Goal: Task Accomplishment & Management: Complete application form

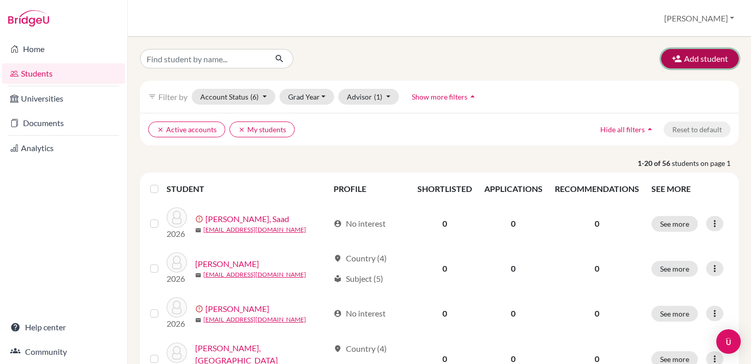
click at [677, 62] on icon "button" at bounding box center [677, 59] width 10 height 10
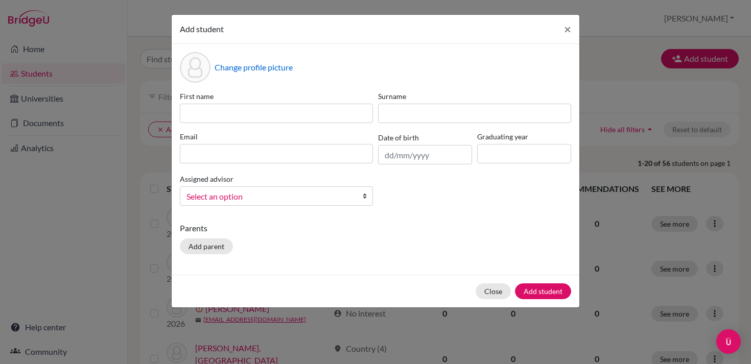
click at [312, 197] on span "Select an option" at bounding box center [270, 196] width 167 height 13
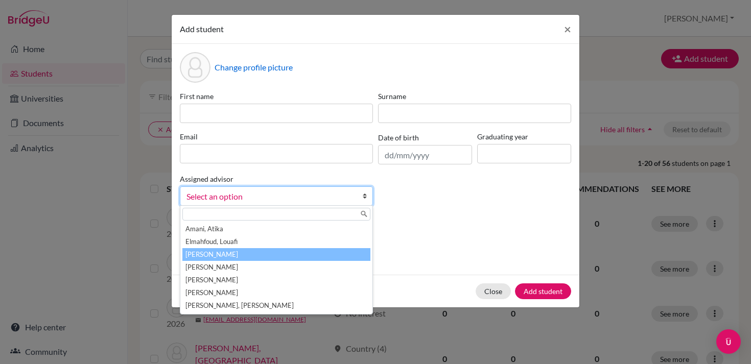
click at [253, 253] on li "[PERSON_NAME]" at bounding box center [276, 254] width 188 height 13
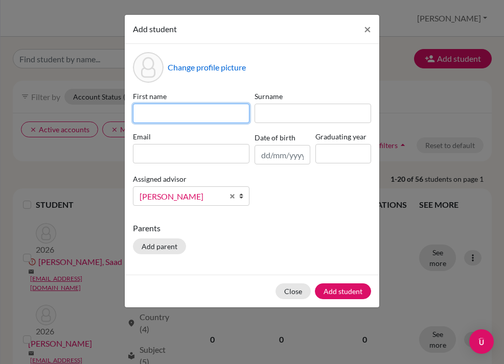
click at [206, 113] on input at bounding box center [191, 113] width 117 height 19
type input "[PERSON_NAME]"
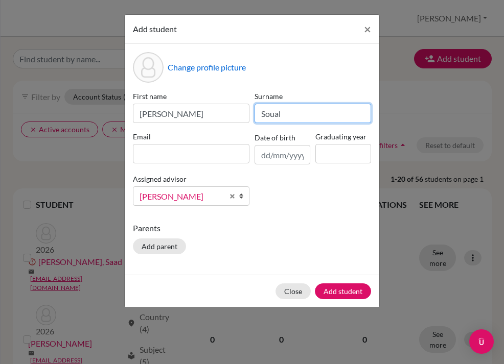
type input "Soual"
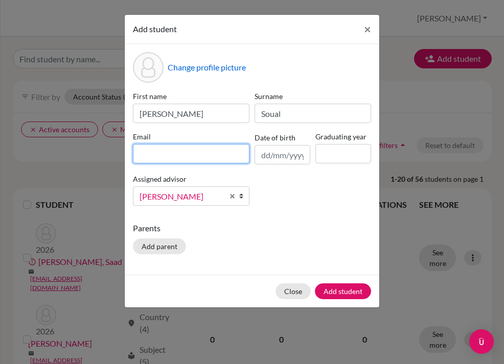
click at [209, 152] on input at bounding box center [191, 153] width 117 height 19
paste input "lhassani@cas.ac.ma rafoud@cas.ac.ma lagourame@cas.ac.ma maitbouftass@cas.ac.ma …"
type input "lhassani@cas.ac.ma rafoud@cas.ac.ma lagourame@cas.ac.ma maitbouftass@cas.ac.ma …"
drag, startPoint x: 244, startPoint y: 155, endPoint x: 135, endPoint y: 149, distance: 108.5
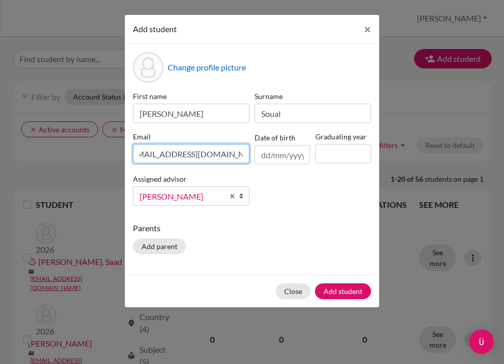
click at [135, 149] on input "lhassani@cas.ac.ma rafoud@cas.ac.ma lagourame@cas.ac.ma maitbouftass@cas.ac.ma …" at bounding box center [191, 153] width 117 height 19
type input "[EMAIL_ADDRESS][DOMAIN_NAME]"
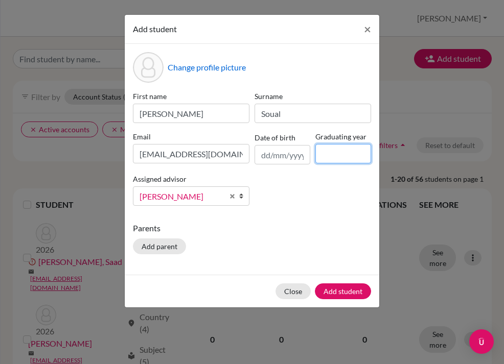
click at [336, 150] on input at bounding box center [343, 153] width 56 height 19
type input "2027"
click at [312, 214] on div "Change profile picture First name Yahya Surname Soual Email ysoual@cas.ac.ma Da…" at bounding box center [252, 159] width 255 height 231
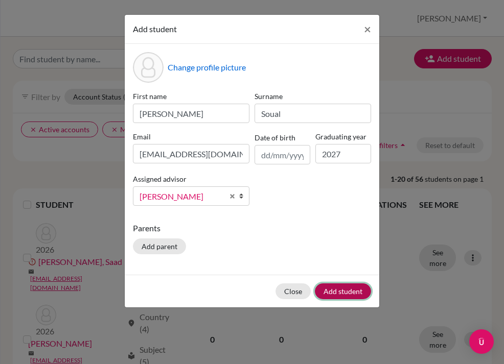
click at [353, 292] on button "Add student" at bounding box center [343, 292] width 56 height 16
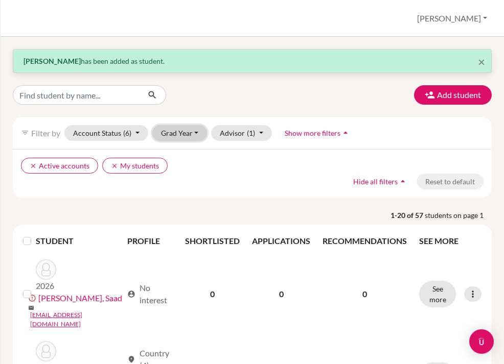
click at [184, 137] on button "Grad Year" at bounding box center [179, 133] width 55 height 16
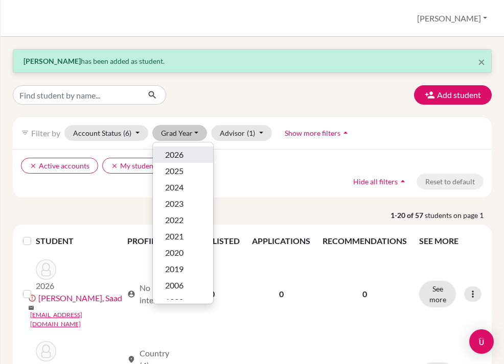
click at [180, 156] on span "2026" at bounding box center [174, 155] width 18 height 12
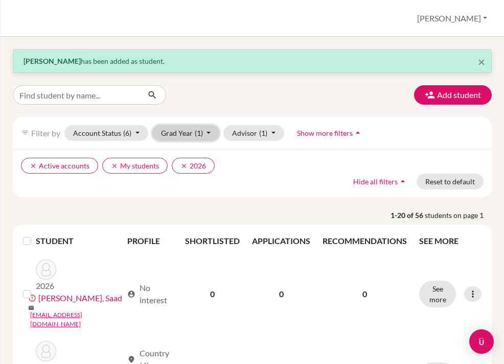
click at [191, 136] on button "Grad Year (1)" at bounding box center [185, 133] width 67 height 16
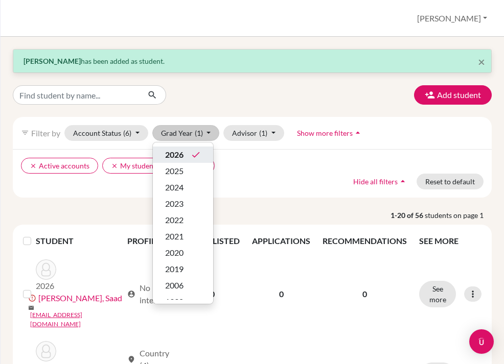
click at [192, 150] on icon "done" at bounding box center [196, 155] width 10 height 10
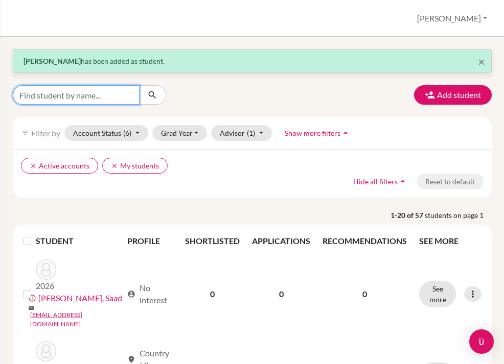
click at [91, 97] on input "Find student by name..." at bounding box center [76, 94] width 127 height 19
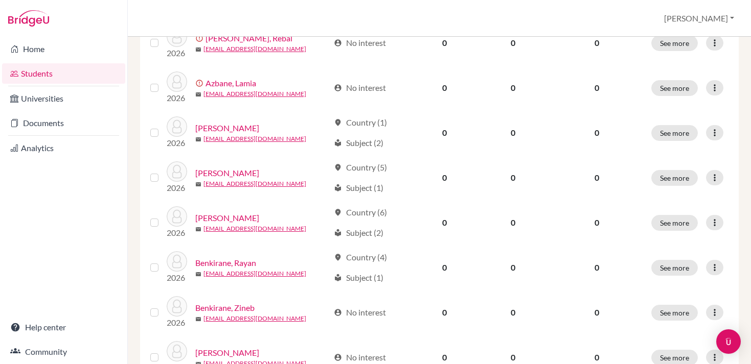
scroll to position [841, 0]
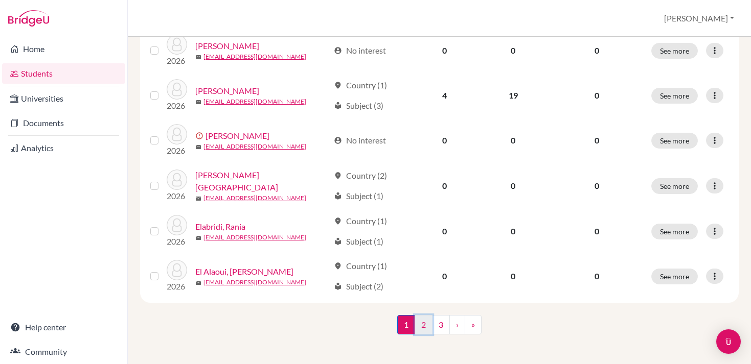
click at [429, 320] on link "2" at bounding box center [424, 324] width 18 height 19
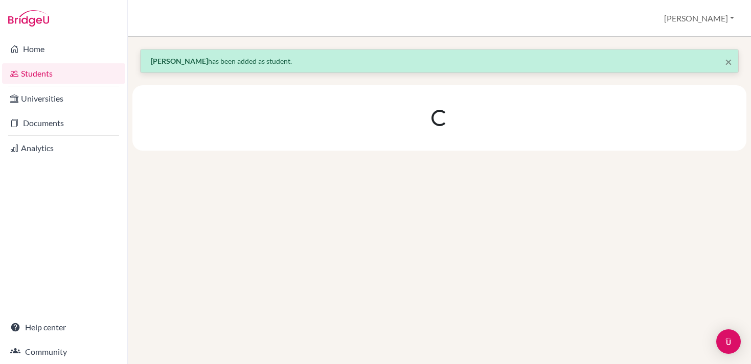
scroll to position [0, 0]
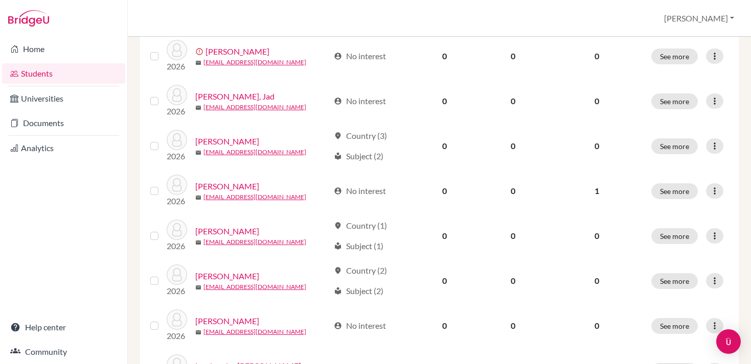
scroll to position [841, 0]
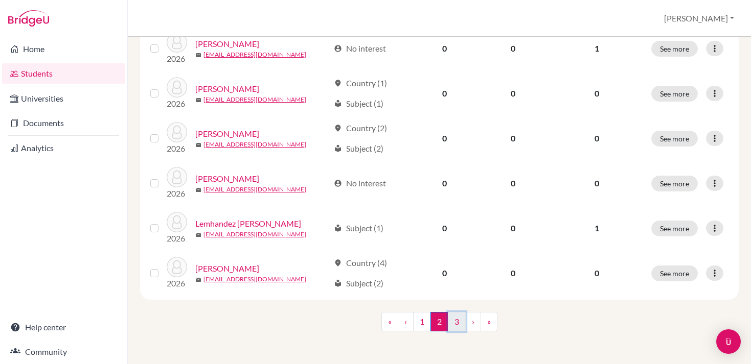
click at [453, 324] on link "3" at bounding box center [457, 321] width 18 height 19
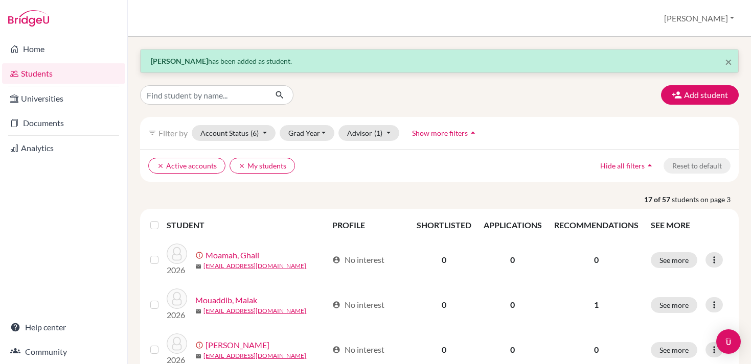
click at [38, 19] on img at bounding box center [28, 18] width 41 height 16
click at [72, 78] on link "Students" at bounding box center [63, 73] width 123 height 20
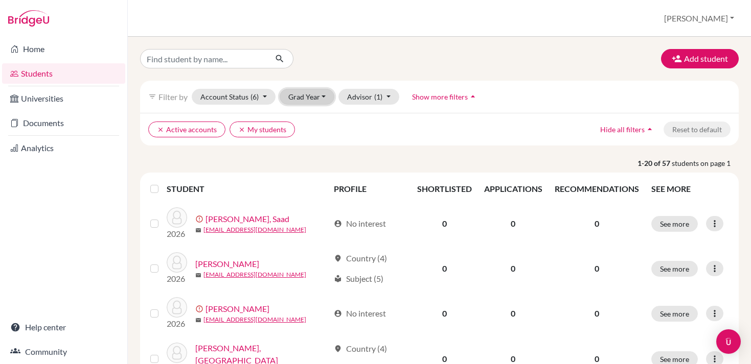
click at [304, 100] on button "Grad Year" at bounding box center [307, 97] width 55 height 16
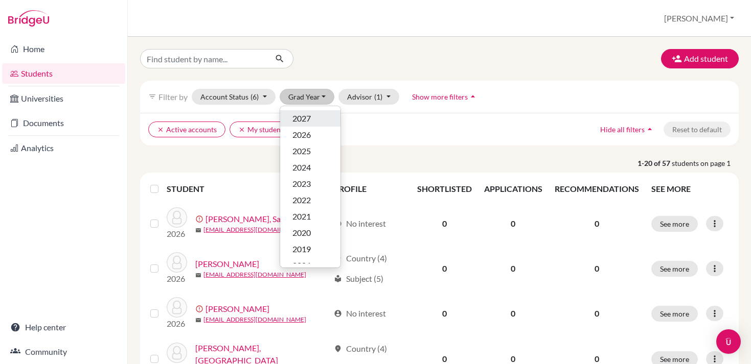
click at [308, 114] on span "2027" at bounding box center [301, 118] width 18 height 12
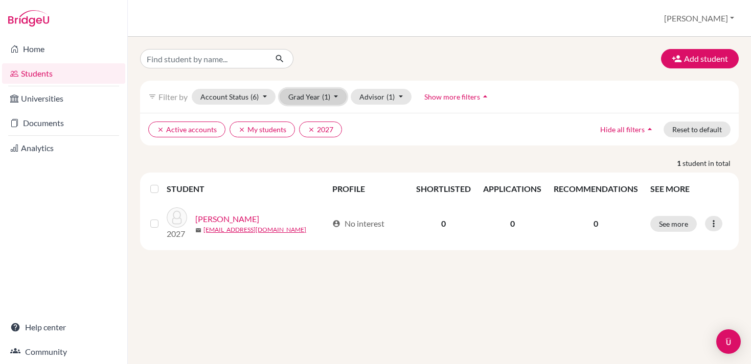
click at [298, 101] on button "Grad Year (1)" at bounding box center [313, 97] width 67 height 16
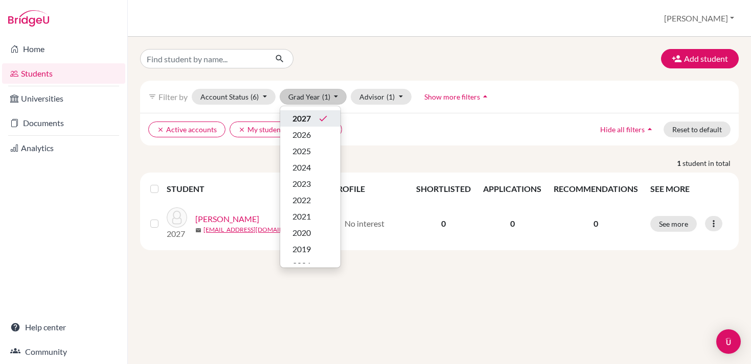
click at [304, 119] on span "2027" at bounding box center [301, 118] width 18 height 12
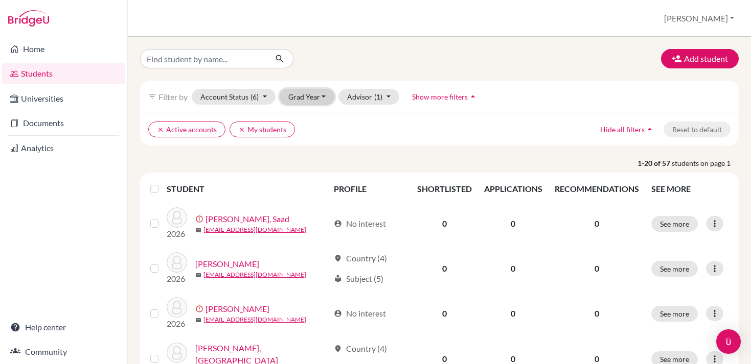
click at [291, 98] on button "Grad Year" at bounding box center [307, 97] width 55 height 16
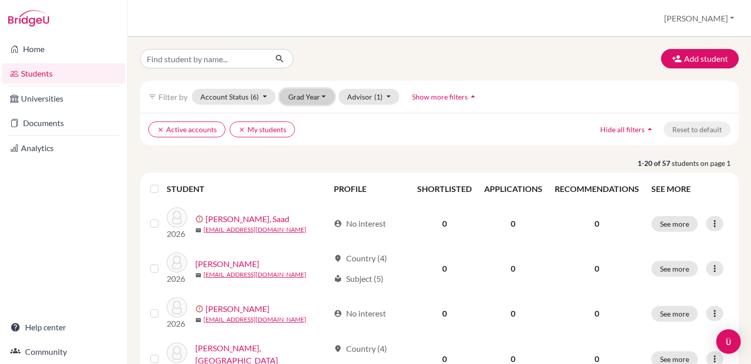
click at [311, 100] on button "Grad Year" at bounding box center [307, 97] width 55 height 16
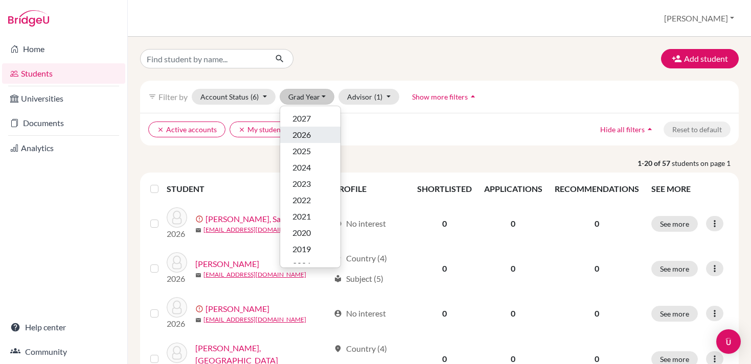
click at [304, 127] on button "2026" at bounding box center [310, 135] width 60 height 16
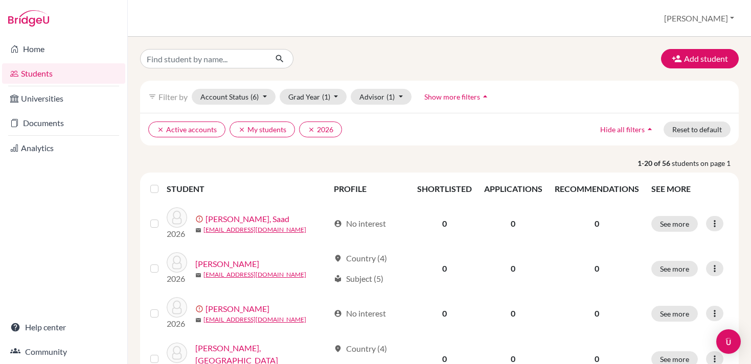
click at [66, 76] on link "Students" at bounding box center [63, 73] width 123 height 20
click at [308, 127] on icon "clear" at bounding box center [311, 129] width 7 height 7
click at [308, 98] on button "Grad Year" at bounding box center [307, 97] width 55 height 16
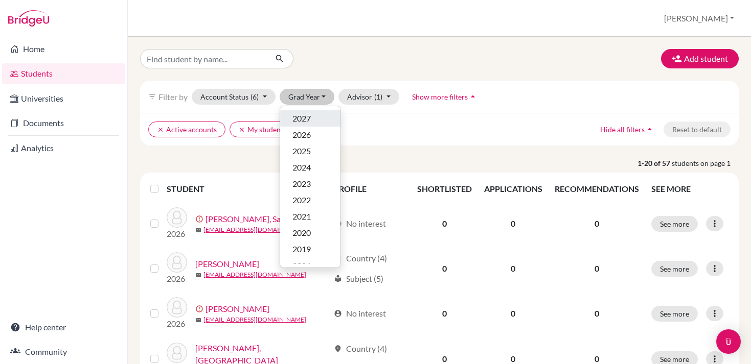
click at [305, 116] on span "2027" at bounding box center [301, 118] width 18 height 12
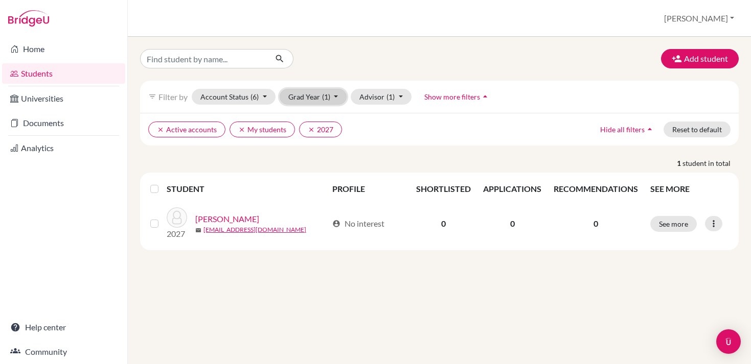
click at [317, 100] on button "Grad Year (1)" at bounding box center [313, 97] width 67 height 16
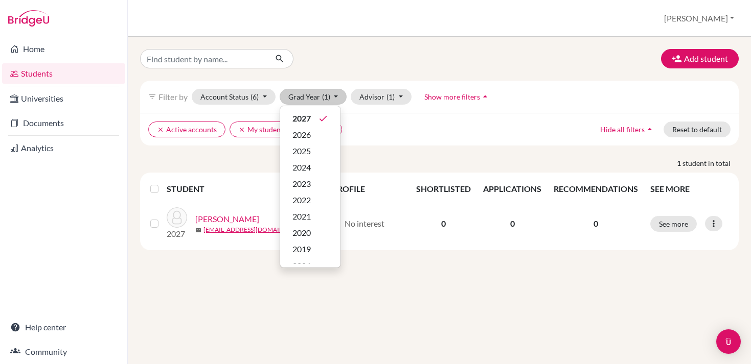
click at [390, 132] on ul "clear Active accounts clear My students clear 2027" at bounding box center [366, 130] width 437 height 16
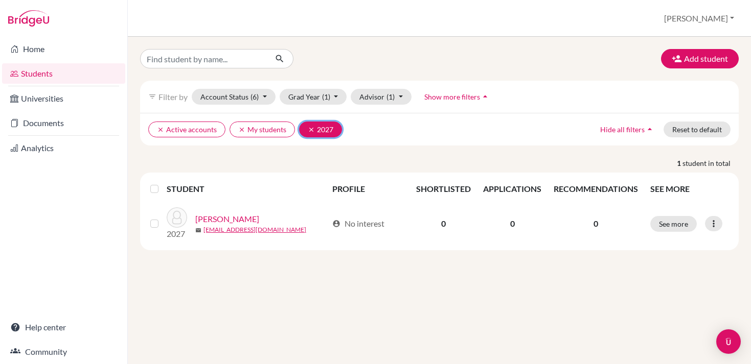
click at [308, 131] on icon "clear" at bounding box center [311, 129] width 7 height 7
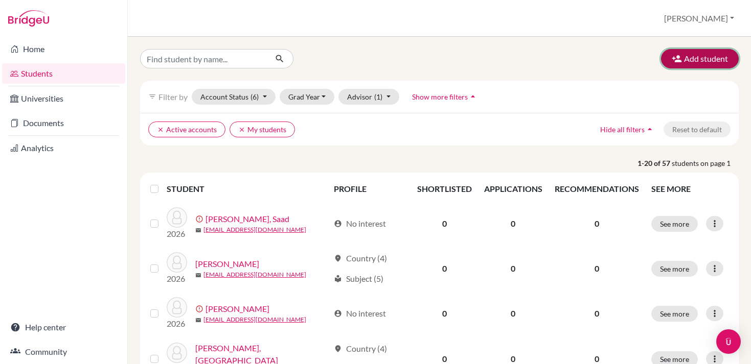
click at [684, 62] on button "Add student" at bounding box center [700, 58] width 78 height 19
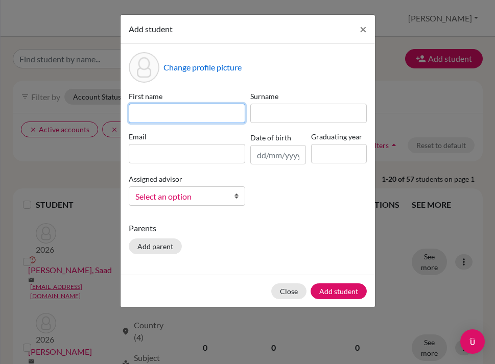
click at [184, 105] on input at bounding box center [187, 113] width 117 height 19
type input "[PERSON_NAME]"
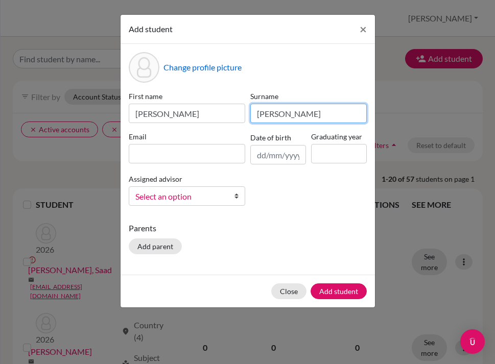
type input "[PERSON_NAME]"
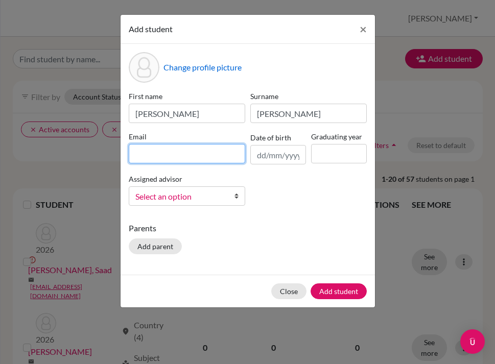
click at [180, 155] on input at bounding box center [187, 153] width 117 height 19
paste input "[EMAIL_ADDRESS][DOMAIN_NAME]"
type input "[EMAIL_ADDRESS][DOMAIN_NAME]"
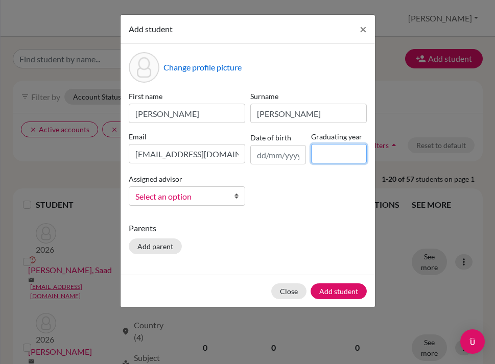
click at [329, 155] on input at bounding box center [339, 153] width 56 height 19
type input "2027"
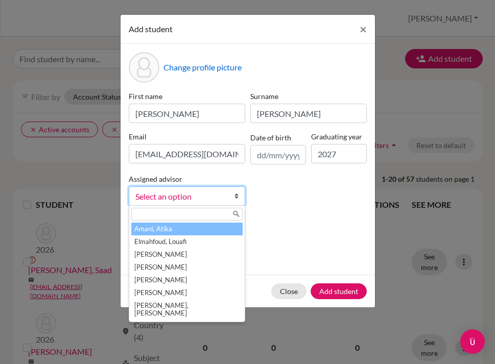
click at [201, 200] on span "Select an option" at bounding box center [180, 196] width 90 height 13
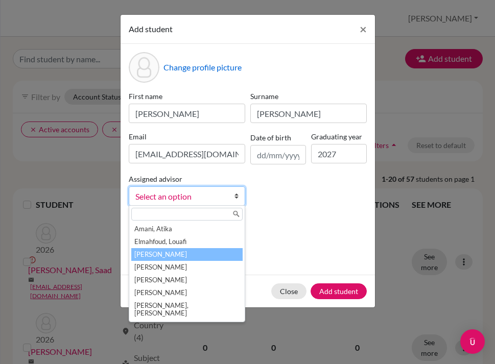
click at [178, 253] on li "[PERSON_NAME]" at bounding box center [186, 254] width 111 height 13
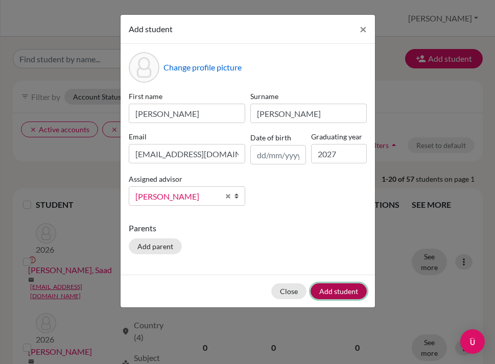
click at [336, 292] on button "Add student" at bounding box center [339, 292] width 56 height 16
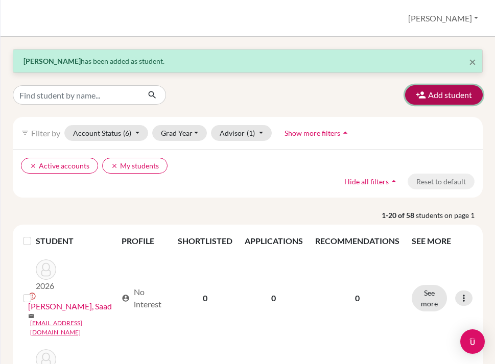
click at [449, 92] on button "Add student" at bounding box center [444, 94] width 78 height 19
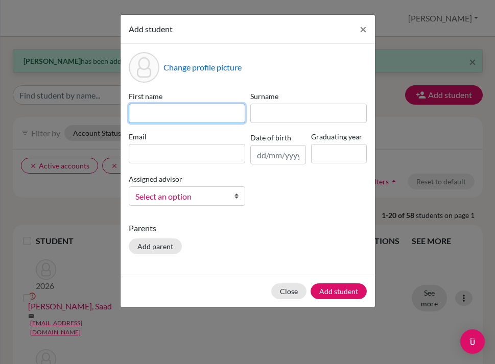
click at [212, 112] on input at bounding box center [187, 113] width 117 height 19
type input "[PERSON_NAME]"
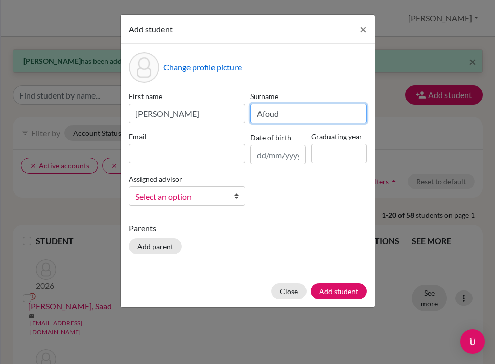
type input "Afoud"
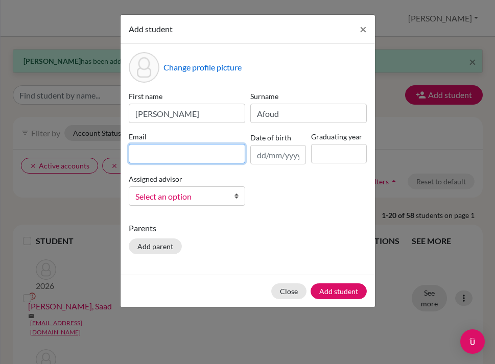
click at [169, 159] on input at bounding box center [187, 153] width 117 height 19
paste input "[EMAIL_ADDRESS][DOMAIN_NAME]"
type input "[EMAIL_ADDRESS][DOMAIN_NAME]"
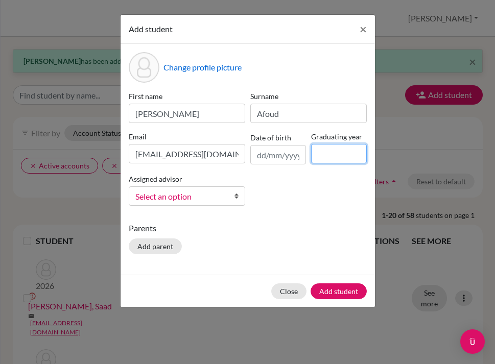
click at [331, 153] on input at bounding box center [339, 153] width 56 height 19
type input "2027"
click at [225, 197] on link "Select an option" at bounding box center [187, 196] width 117 height 19
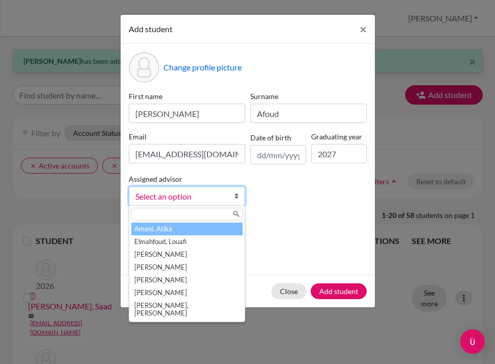
click at [201, 214] on input "text" at bounding box center [186, 214] width 111 height 13
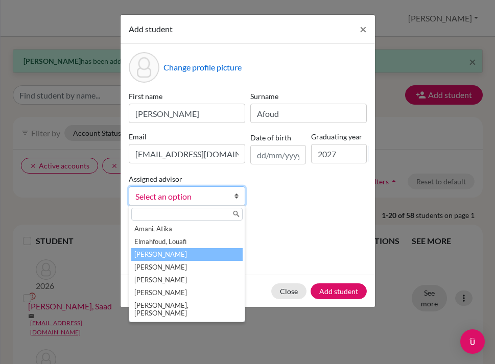
click at [187, 253] on li "[PERSON_NAME]" at bounding box center [186, 254] width 111 height 13
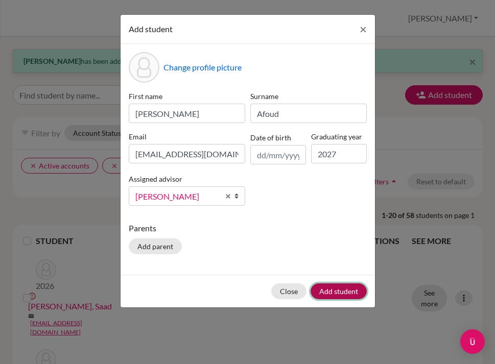
click at [342, 288] on button "Add student" at bounding box center [339, 292] width 56 height 16
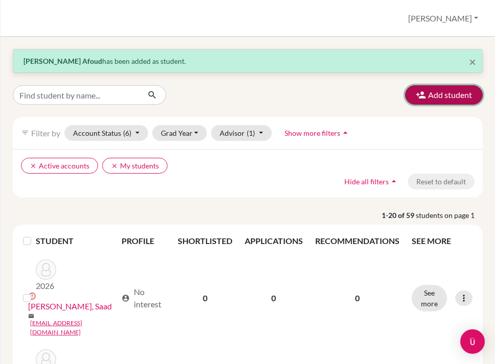
click at [450, 97] on button "Add student" at bounding box center [444, 94] width 78 height 19
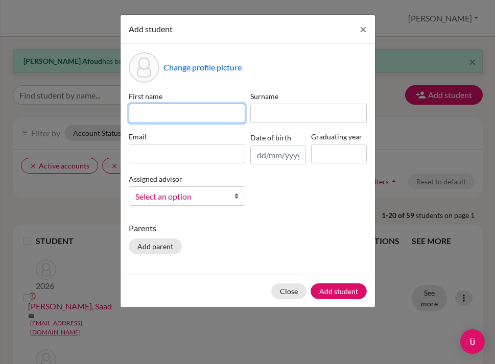
click at [172, 113] on input at bounding box center [187, 113] width 117 height 19
type input "[PERSON_NAME]"
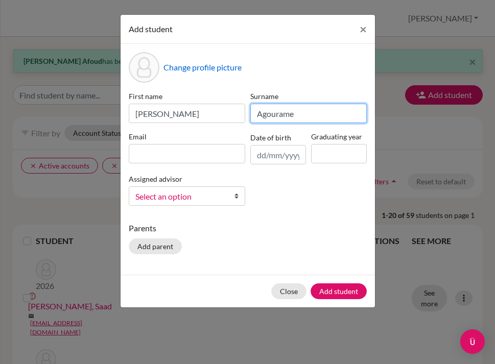
type input "Agourame"
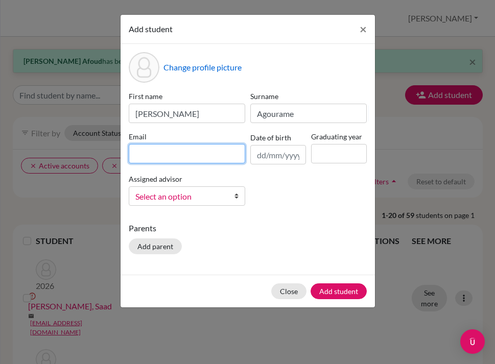
click at [157, 157] on input at bounding box center [187, 153] width 117 height 19
paste input "[EMAIL_ADDRESS][DOMAIN_NAME]"
type input "[EMAIL_ADDRESS][DOMAIN_NAME]"
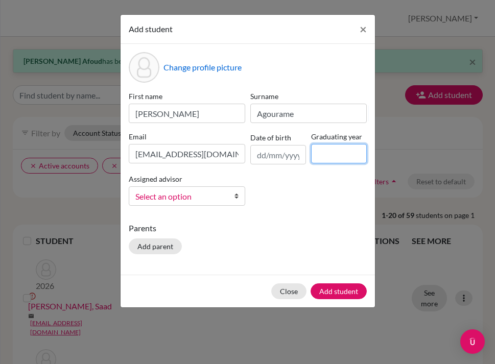
click at [347, 153] on input at bounding box center [339, 153] width 56 height 19
type input "2027"
click at [173, 203] on link "Select an option" at bounding box center [187, 196] width 117 height 19
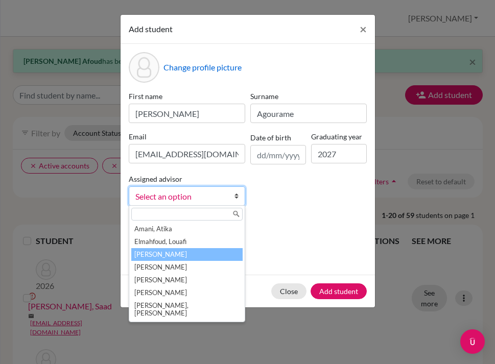
click at [164, 251] on li "[PERSON_NAME]" at bounding box center [186, 254] width 111 height 13
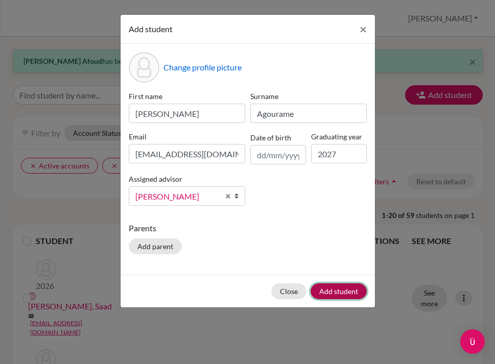
click at [334, 292] on button "Add student" at bounding box center [339, 292] width 56 height 16
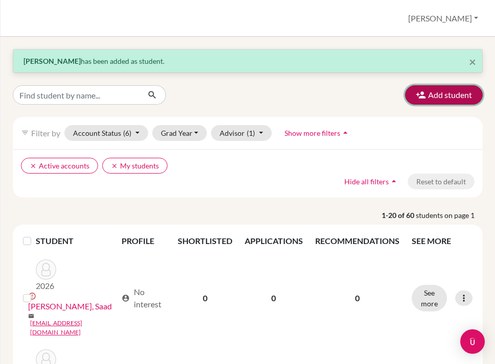
click at [452, 96] on button "Add student" at bounding box center [444, 94] width 78 height 19
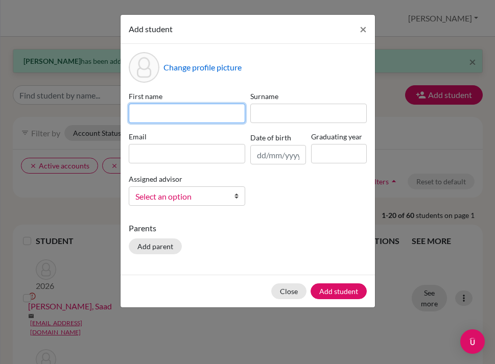
click at [189, 118] on input at bounding box center [187, 113] width 117 height 19
type input "Ait Bouftass"
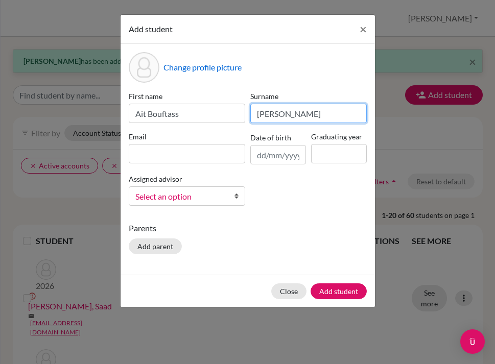
type input "[PERSON_NAME]"
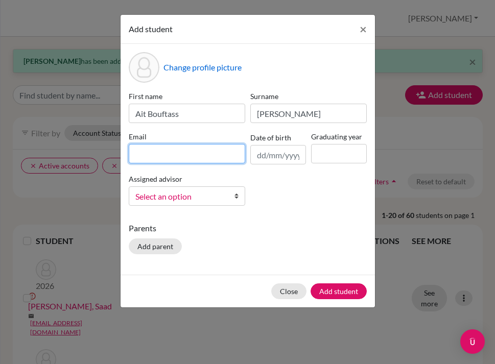
paste input "[EMAIL_ADDRESS][DOMAIN_NAME]"
type input "[EMAIL_ADDRESS][DOMAIN_NAME]"
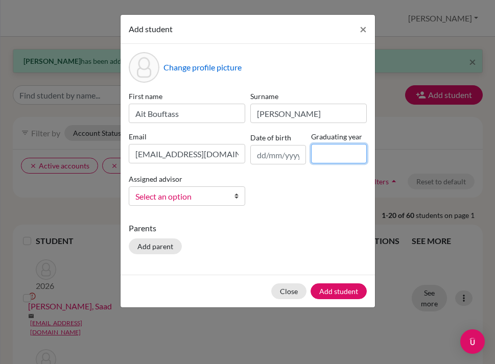
click at [335, 153] on input at bounding box center [339, 153] width 56 height 19
type input "2027"
click at [224, 200] on span "Select an option" at bounding box center [180, 196] width 90 height 13
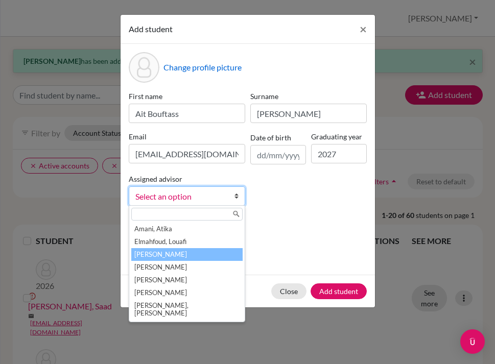
click at [179, 256] on li "[PERSON_NAME]" at bounding box center [186, 254] width 111 height 13
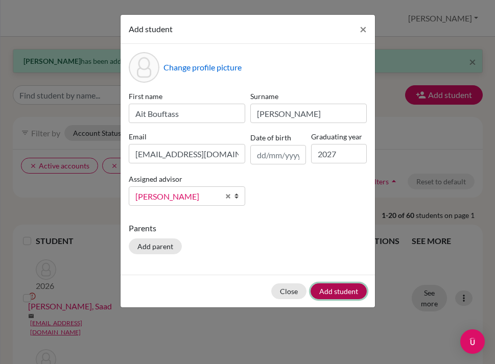
click at [334, 292] on button "Add student" at bounding box center [339, 292] width 56 height 16
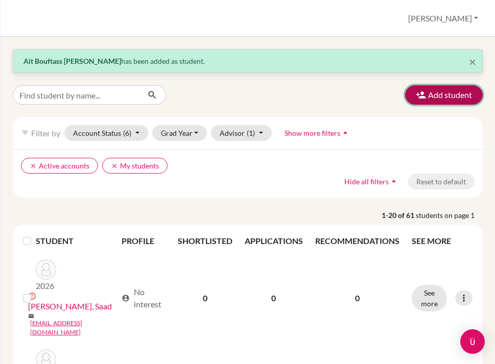
click at [421, 96] on icon "button" at bounding box center [421, 95] width 10 height 10
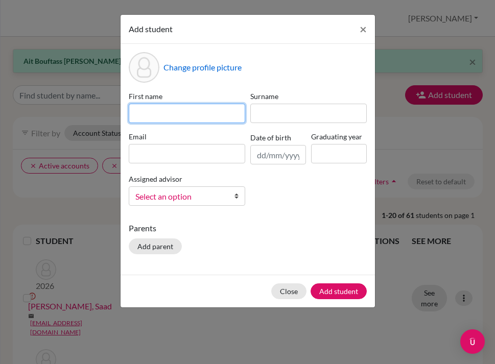
click at [172, 113] on input at bounding box center [187, 113] width 117 height 19
type input "Ait Bouftass"
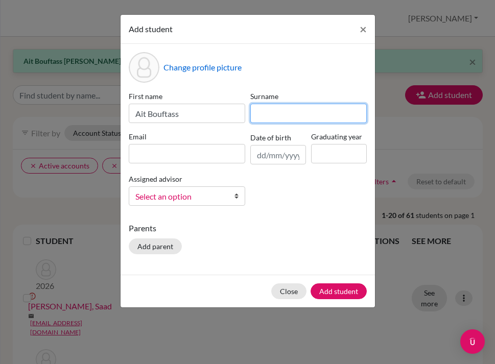
click at [274, 121] on input at bounding box center [308, 113] width 117 height 19
type input "Walid"
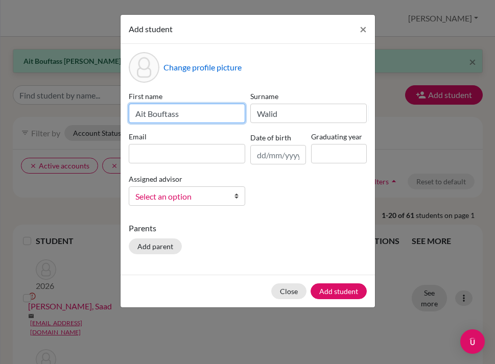
drag, startPoint x: 219, startPoint y: 117, endPoint x: 116, endPoint y: 111, distance: 103.4
click at [116, 111] on div "Add student × Change profile picture First name [PERSON_NAME] Surname [PERSON_N…" at bounding box center [247, 182] width 495 height 364
type input "Walid"
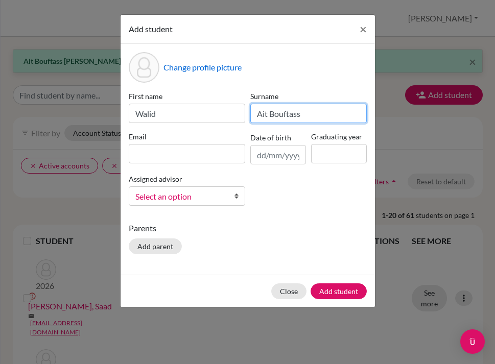
type input "Ait Bouftass"
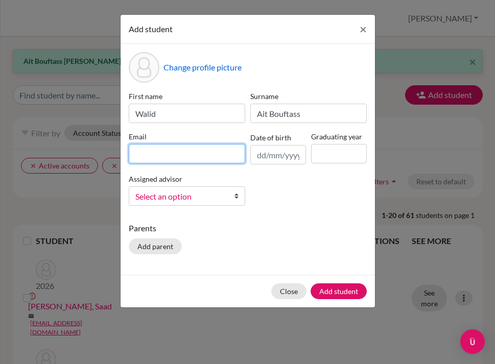
click at [143, 149] on input at bounding box center [187, 153] width 117 height 19
paste input "[EMAIL_ADDRESS][DOMAIN_NAME]"
type input "[EMAIL_ADDRESS][DOMAIN_NAME]"
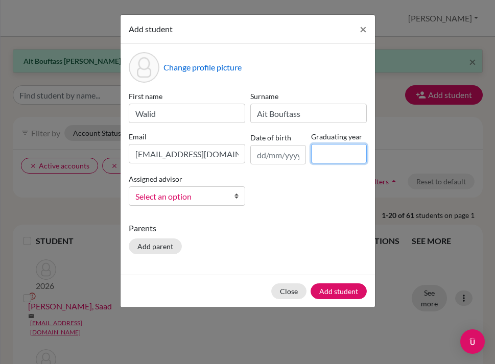
click at [319, 153] on input at bounding box center [339, 153] width 56 height 19
type input "2027"
click at [197, 201] on span "Select an option" at bounding box center [180, 196] width 90 height 13
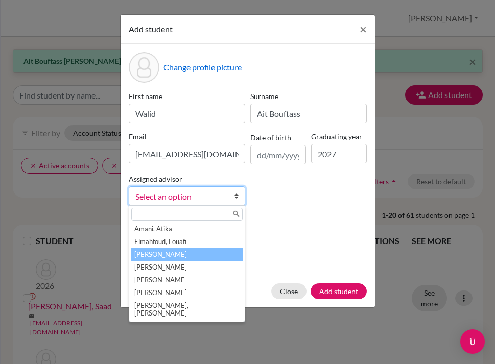
click at [173, 253] on li "[PERSON_NAME]" at bounding box center [186, 254] width 111 height 13
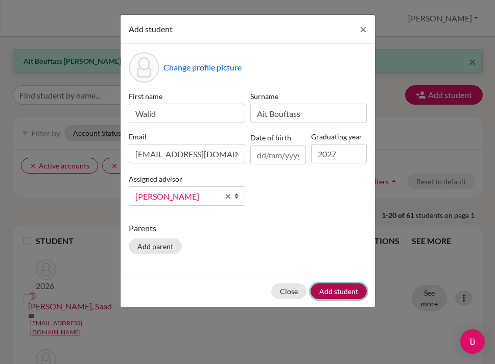
click at [335, 287] on button "Add student" at bounding box center [339, 292] width 56 height 16
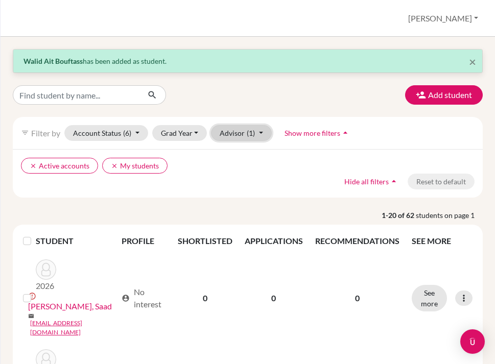
click at [230, 136] on button "Advisor (1)" at bounding box center [241, 133] width 61 height 16
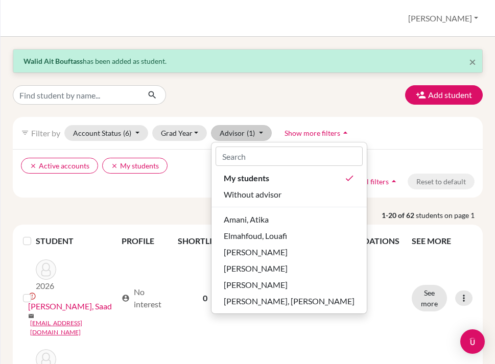
click at [195, 162] on ul "clear Active accounts clear My students" at bounding box center [191, 166] width 340 height 16
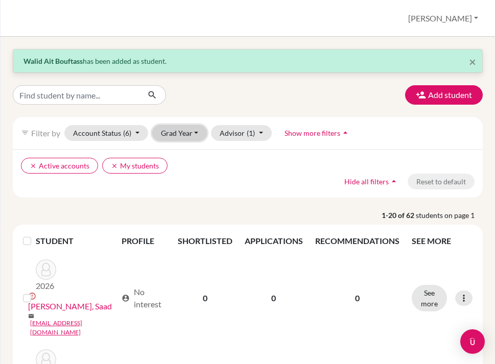
click at [178, 132] on button "Grad Year" at bounding box center [179, 133] width 55 height 16
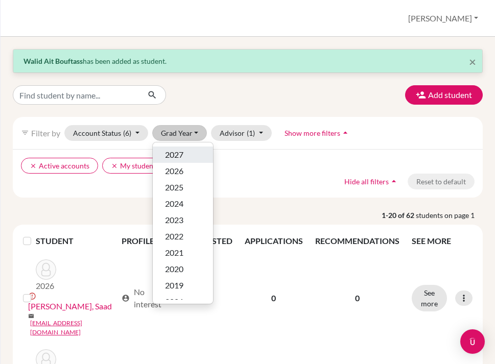
click at [182, 155] on span "2027" at bounding box center [174, 155] width 18 height 12
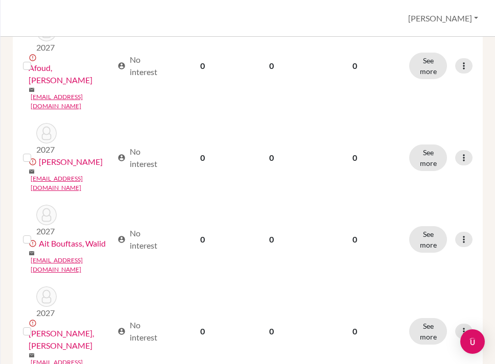
scroll to position [325, 0]
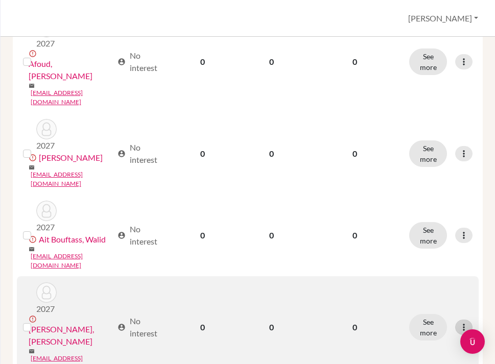
click at [461, 323] on icon at bounding box center [464, 328] width 10 height 10
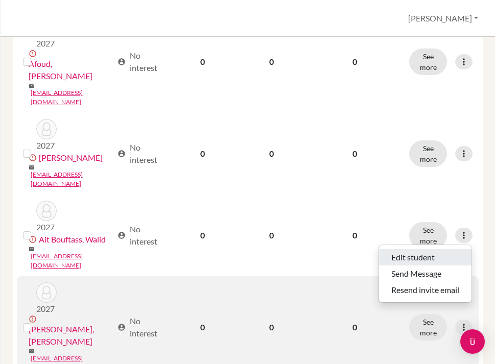
click at [432, 256] on button "Edit student" at bounding box center [425, 257] width 93 height 16
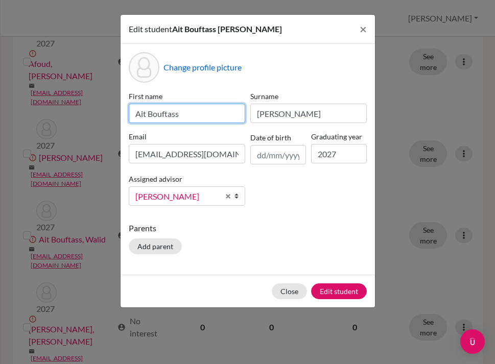
drag, startPoint x: 210, startPoint y: 111, endPoint x: 101, endPoint y: 110, distance: 108.9
click at [101, 110] on div "Edit student [PERSON_NAME] × Change profile picture First name [PERSON_NAME] Su…" at bounding box center [247, 182] width 495 height 364
type input "[PERSON_NAME]"
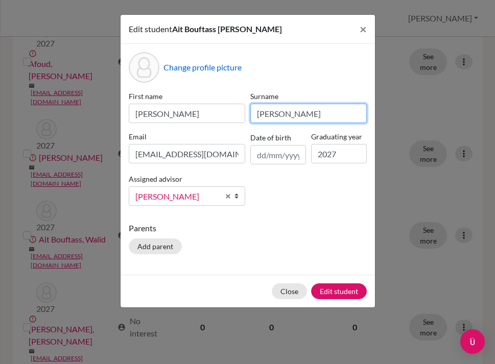
paste input "Ait Bouftass"
type input "Ait Bouftass"
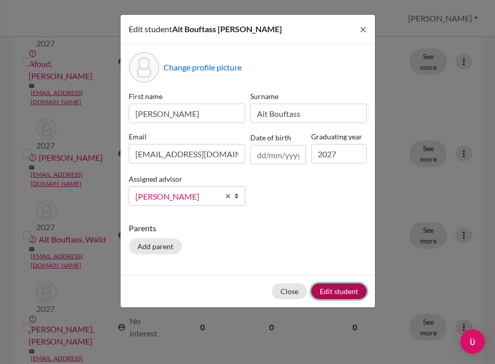
click at [335, 292] on button "Edit student" at bounding box center [339, 292] width 56 height 16
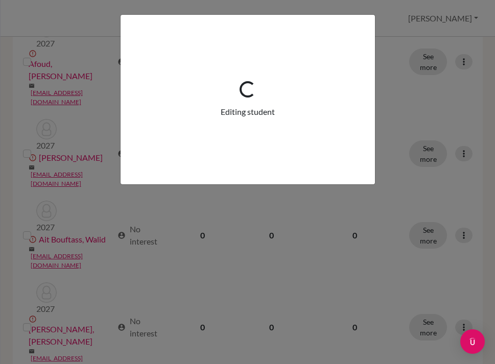
scroll to position [0, 0]
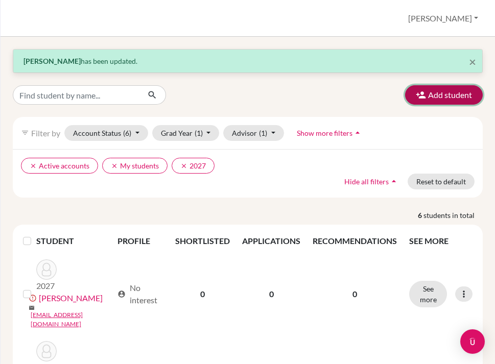
click at [439, 93] on button "Add student" at bounding box center [444, 94] width 78 height 19
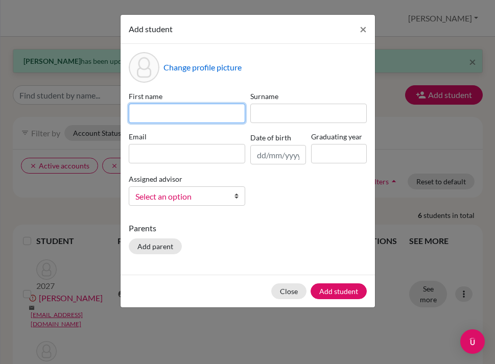
click at [233, 118] on input at bounding box center [187, 113] width 117 height 19
type input "Ghita"
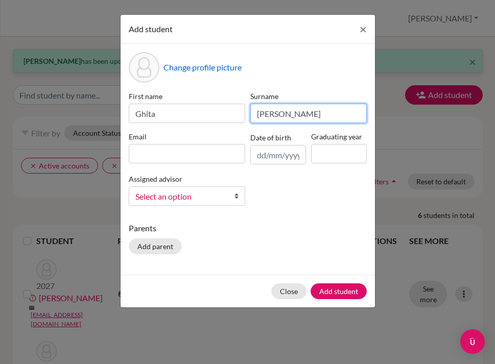
type input "[PERSON_NAME]"
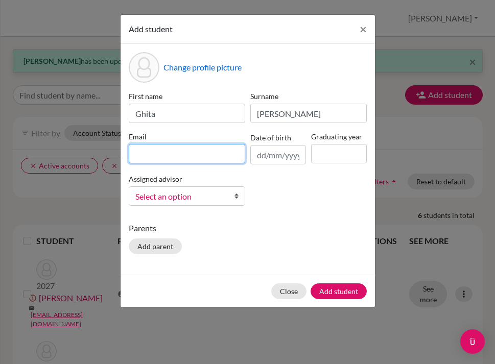
paste input "[EMAIL_ADDRESS][DOMAIN_NAME]"
type input "[EMAIL_ADDRESS][DOMAIN_NAME]"
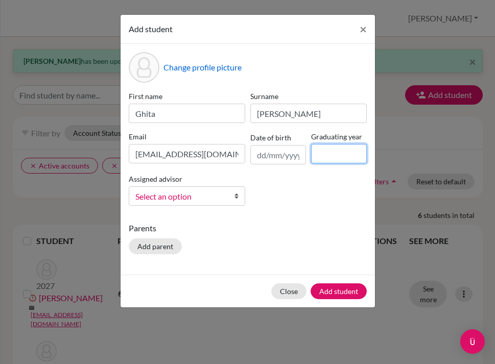
click at [329, 154] on input at bounding box center [339, 153] width 56 height 19
type input "2027"
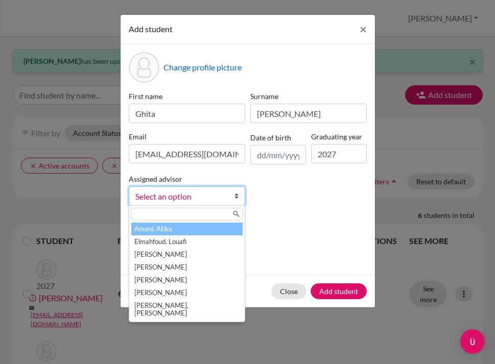
click at [198, 197] on span "Select an option" at bounding box center [180, 196] width 90 height 13
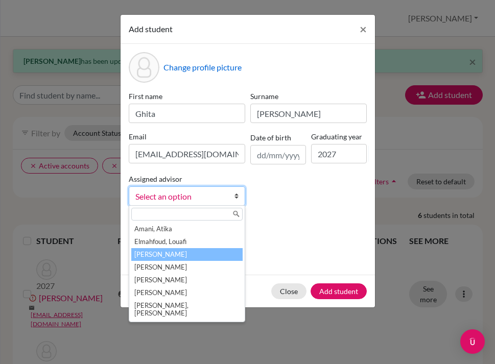
click at [166, 254] on li "[PERSON_NAME]" at bounding box center [186, 254] width 111 height 13
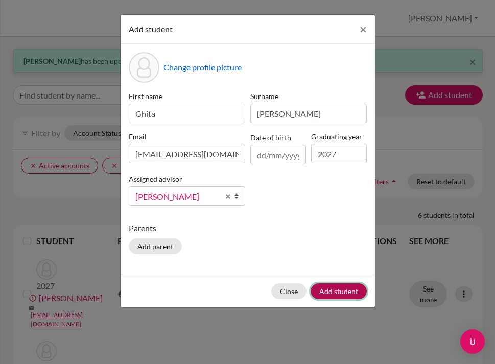
click at [344, 291] on button "Add student" at bounding box center [339, 292] width 56 height 16
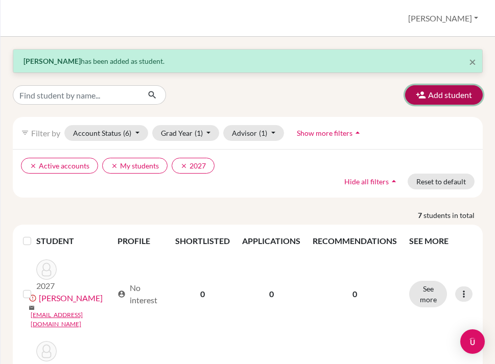
click at [463, 92] on button "Add student" at bounding box center [444, 94] width 78 height 19
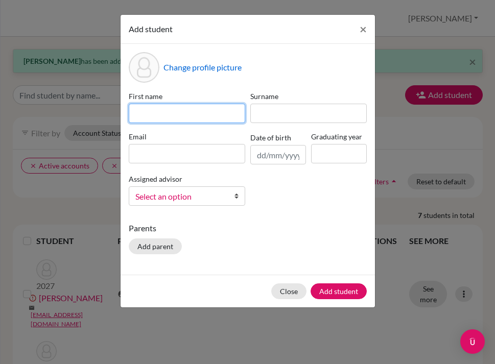
click at [194, 109] on input at bounding box center [187, 113] width 117 height 19
type input "Alya"
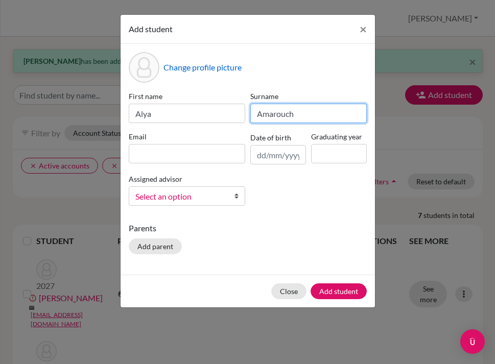
type input "Amarouch"
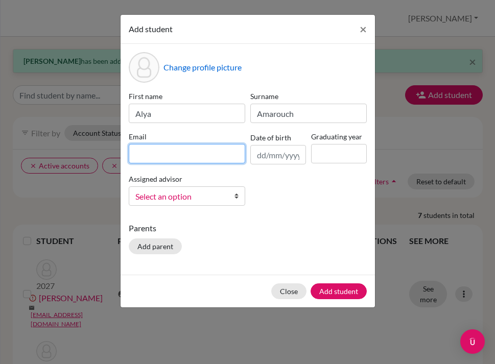
paste input "[EMAIL_ADDRESS][DOMAIN_NAME]"
type input "[EMAIL_ADDRESS][DOMAIN_NAME]"
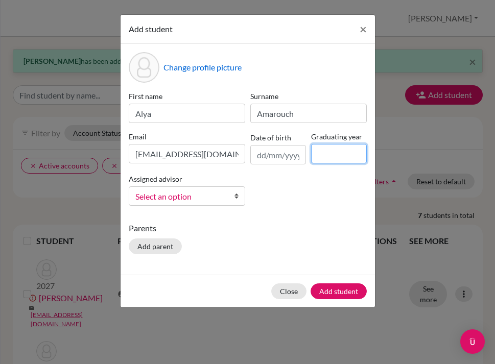
click at [332, 151] on input at bounding box center [339, 153] width 56 height 19
type input "2027"
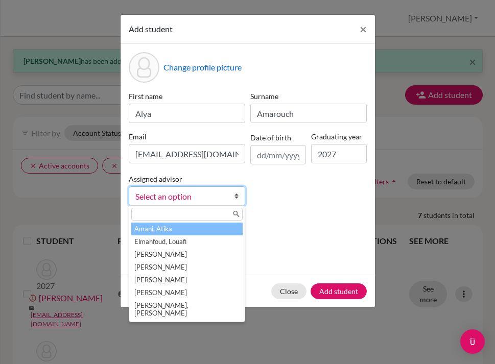
click at [210, 194] on span "Select an option" at bounding box center [180, 196] width 90 height 13
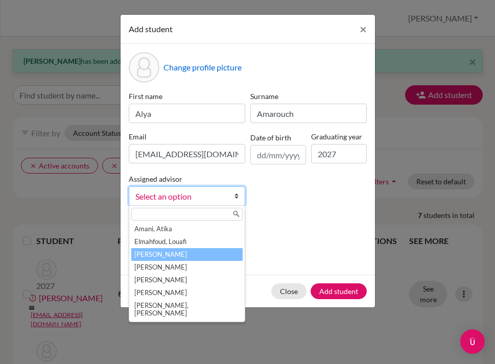
click at [172, 260] on li "[PERSON_NAME]" at bounding box center [186, 254] width 111 height 13
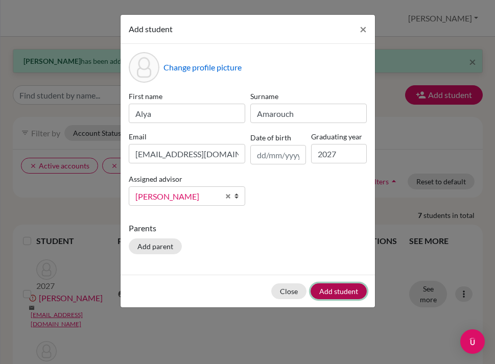
click at [332, 290] on button "Add student" at bounding box center [339, 292] width 56 height 16
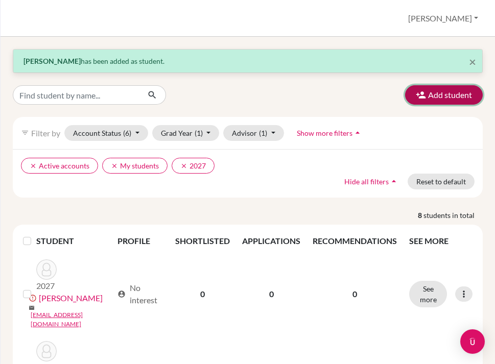
click at [442, 93] on button "Add student" at bounding box center [444, 94] width 78 height 19
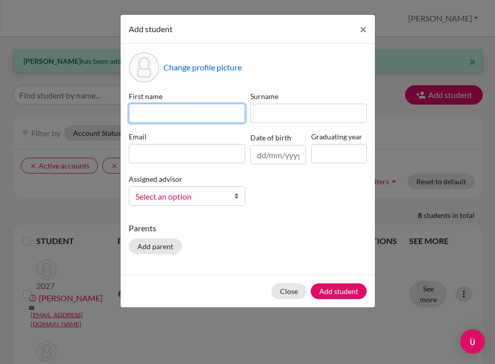
click at [171, 112] on input at bounding box center [187, 113] width 117 height 19
type input "Baek"
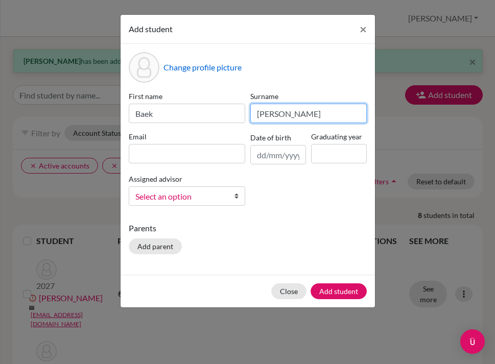
type input "[PERSON_NAME]"
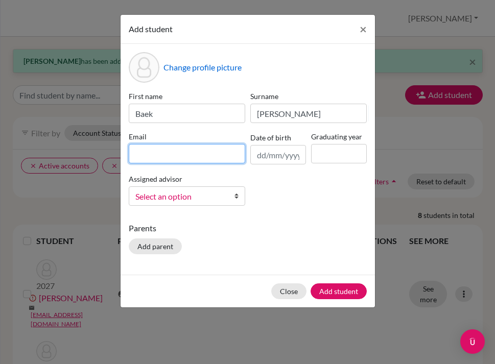
click at [200, 156] on input at bounding box center [187, 153] width 117 height 19
paste input "[EMAIL_ADDRESS][DOMAIN_NAME]"
type input "[EMAIL_ADDRESS][DOMAIN_NAME]"
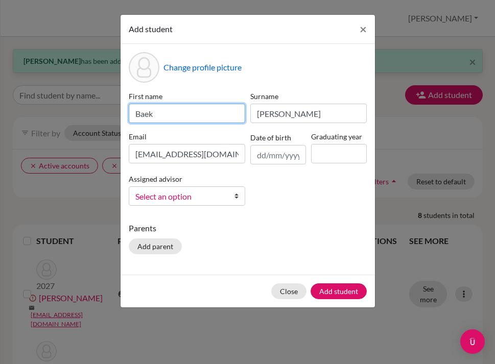
drag, startPoint x: 184, startPoint y: 115, endPoint x: 126, endPoint y: 112, distance: 57.3
click at [126, 112] on div "First name [PERSON_NAME]" at bounding box center [187, 107] width 122 height 32
type input "[PERSON_NAME]"
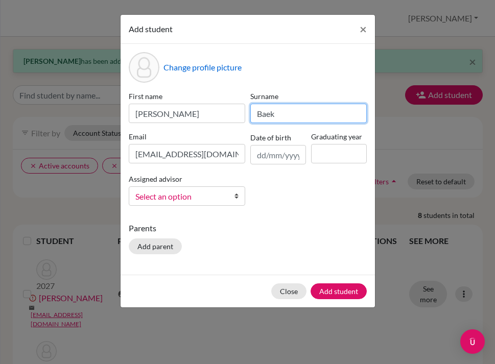
type input "Baek"
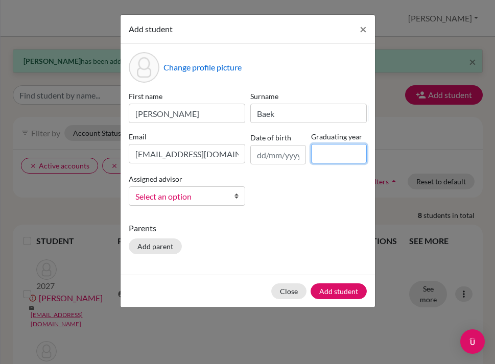
click at [326, 151] on input at bounding box center [339, 153] width 56 height 19
type input "2027"
click at [228, 199] on link "Select an option" at bounding box center [187, 196] width 117 height 19
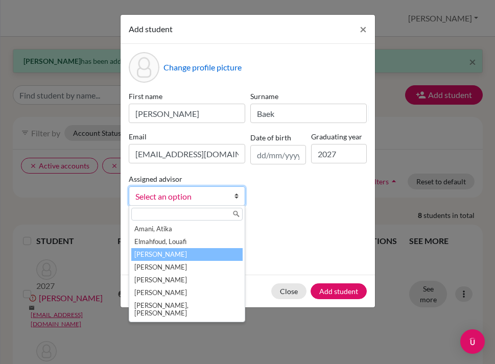
click at [192, 251] on li "[PERSON_NAME]" at bounding box center [186, 254] width 111 height 13
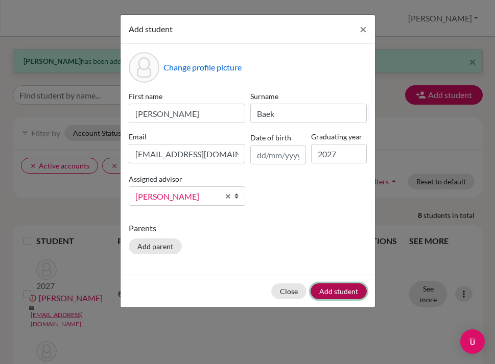
click at [331, 293] on button "Add student" at bounding box center [339, 292] width 56 height 16
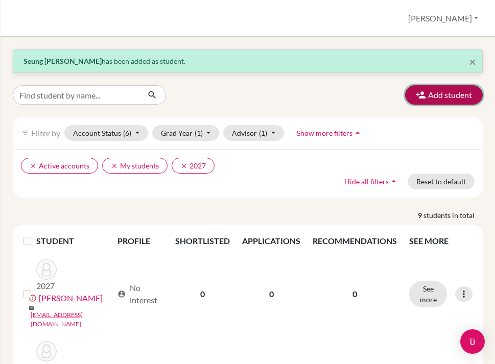
click at [427, 101] on button "Add student" at bounding box center [444, 94] width 78 height 19
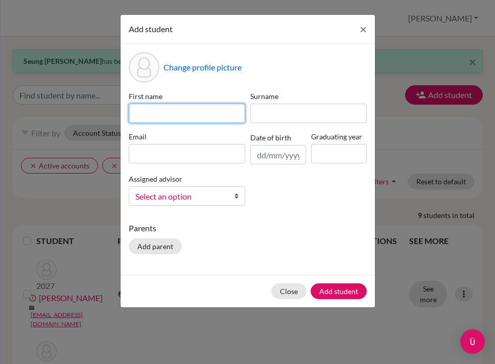
click at [159, 118] on input at bounding box center [187, 113] width 117 height 19
type input "[PERSON_NAME]"
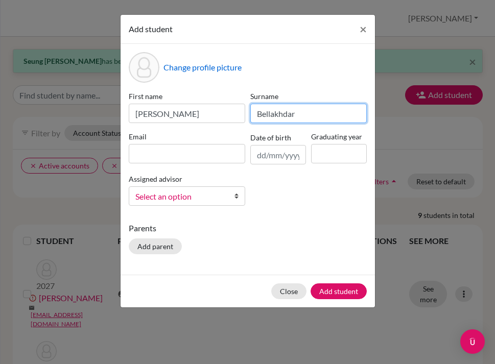
type input "Bellakhdar"
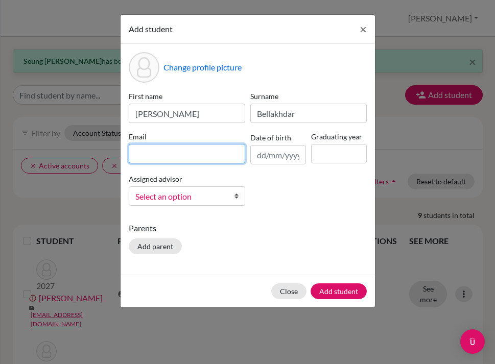
click at [198, 159] on input at bounding box center [187, 153] width 117 height 19
paste input "[EMAIL_ADDRESS][DOMAIN_NAME]"
type input "[EMAIL_ADDRESS][DOMAIN_NAME]"
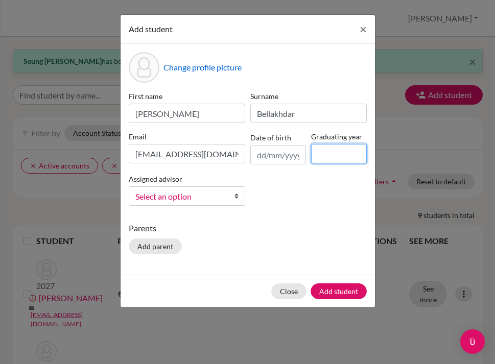
click at [329, 150] on input at bounding box center [339, 153] width 56 height 19
type input "2027"
click at [191, 200] on span "Select an option" at bounding box center [180, 196] width 90 height 13
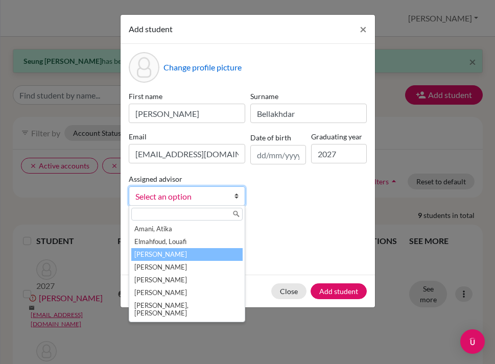
click at [173, 257] on li "[PERSON_NAME]" at bounding box center [186, 254] width 111 height 13
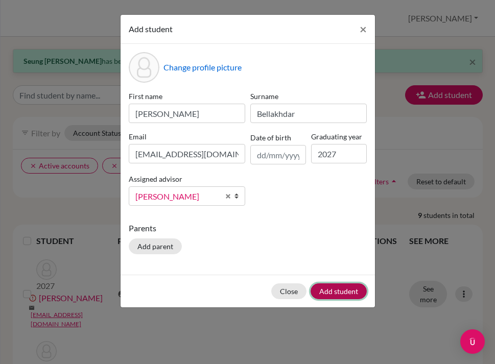
click at [337, 288] on button "Add student" at bounding box center [339, 292] width 56 height 16
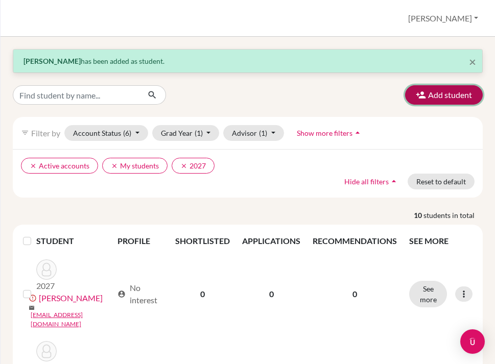
click at [445, 96] on button "Add student" at bounding box center [444, 94] width 78 height 19
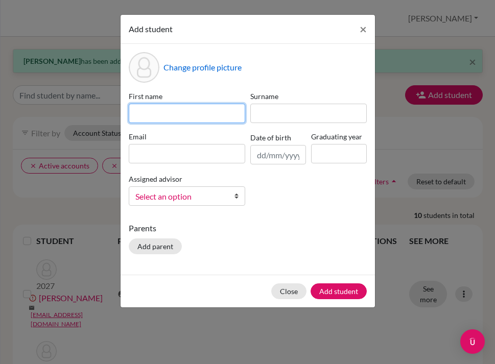
click at [199, 106] on input at bounding box center [187, 113] width 117 height 19
type input "[PERSON_NAME]"
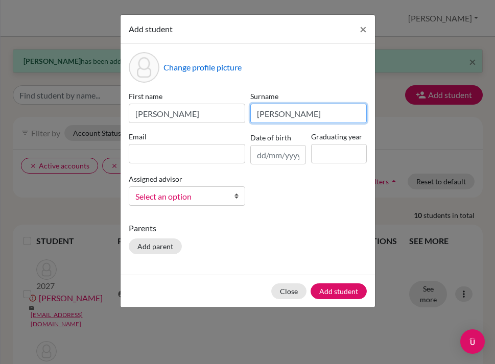
type input "[PERSON_NAME]"
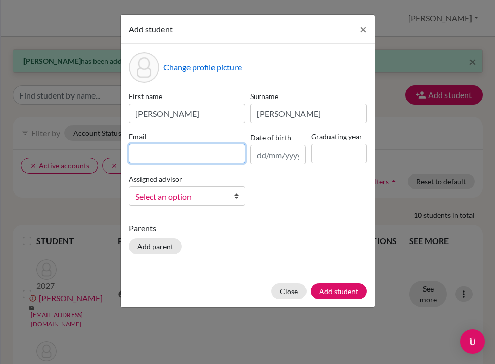
click at [171, 150] on input at bounding box center [187, 153] width 117 height 19
paste input "[EMAIL_ADDRESS][DOMAIN_NAME]"
type input "[EMAIL_ADDRESS][DOMAIN_NAME]"
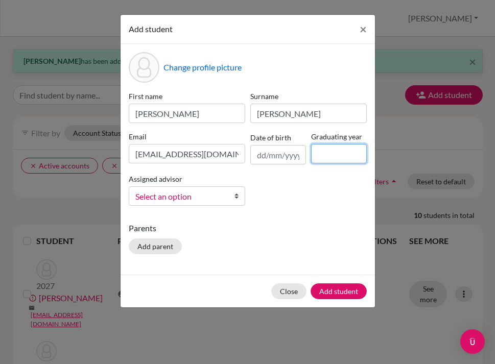
click at [330, 154] on input at bounding box center [339, 153] width 56 height 19
type input "2027"
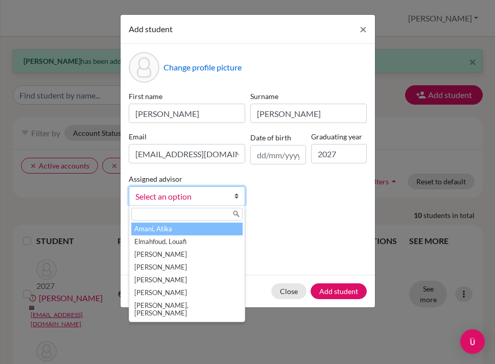
click at [208, 195] on span "Select an option" at bounding box center [180, 196] width 90 height 13
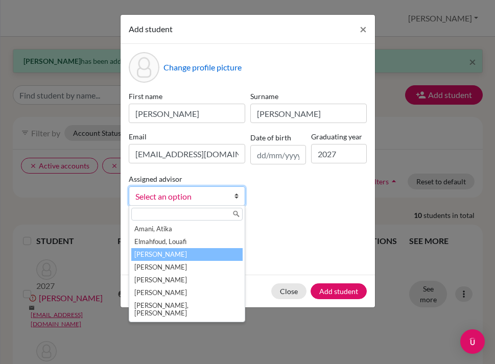
click at [177, 255] on li "[PERSON_NAME]" at bounding box center [186, 254] width 111 height 13
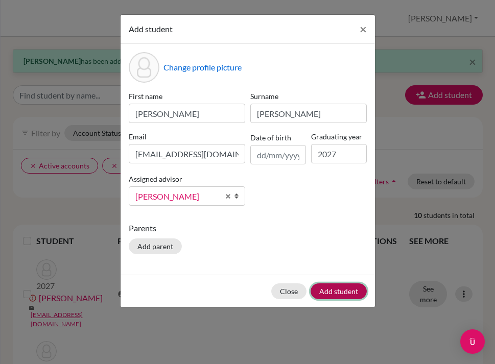
click at [333, 289] on button "Add student" at bounding box center [339, 292] width 56 height 16
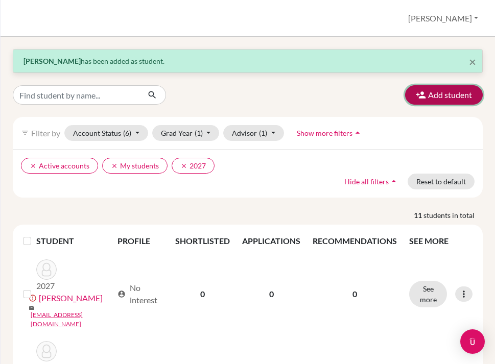
click at [457, 90] on button "Add student" at bounding box center [444, 94] width 78 height 19
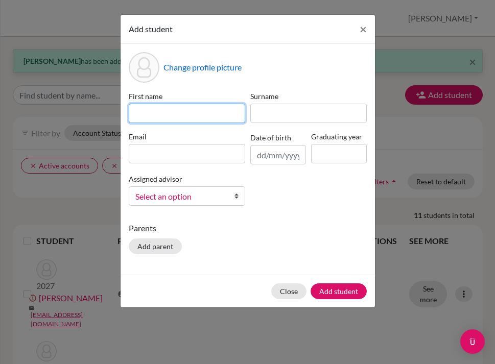
click at [180, 112] on input at bounding box center [187, 113] width 117 height 19
type input "Rayane"
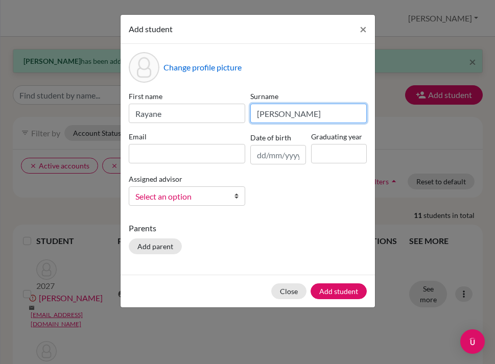
type input "[PERSON_NAME]"
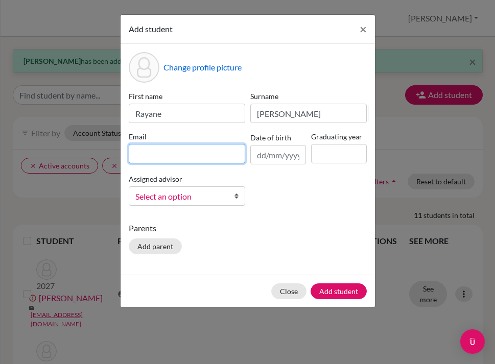
click at [153, 152] on input at bounding box center [187, 153] width 117 height 19
paste input "[EMAIL_ADDRESS][DOMAIN_NAME]"
type input "[EMAIL_ADDRESS][DOMAIN_NAME]"
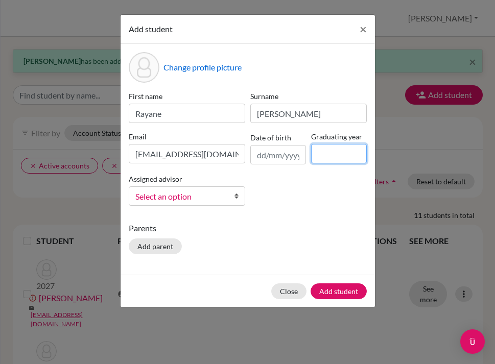
click at [330, 158] on input at bounding box center [339, 153] width 56 height 19
type input "2027"
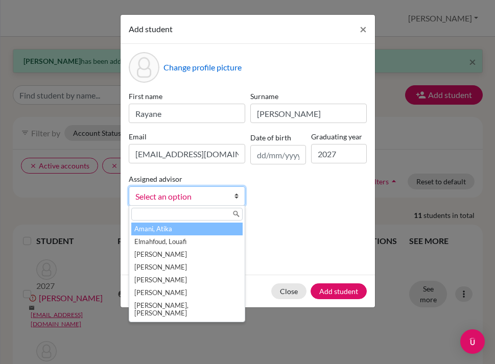
click at [210, 193] on span "Select an option" at bounding box center [180, 196] width 90 height 13
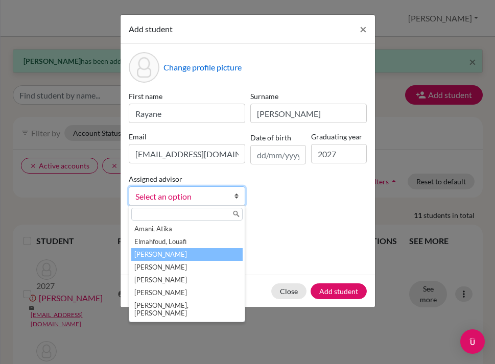
click at [164, 258] on li "[PERSON_NAME]" at bounding box center [186, 254] width 111 height 13
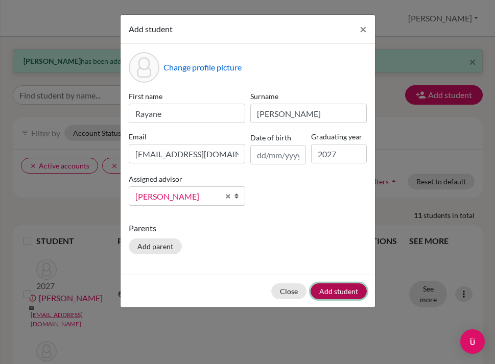
click at [345, 290] on button "Add student" at bounding box center [339, 292] width 56 height 16
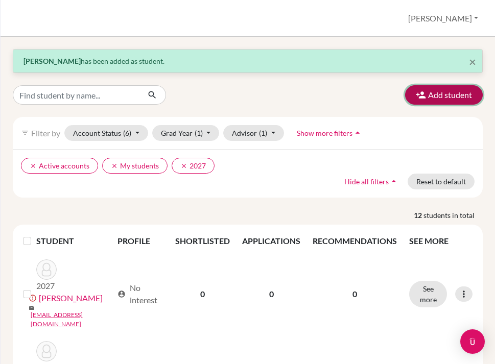
click at [437, 95] on button "Add student" at bounding box center [444, 94] width 78 height 19
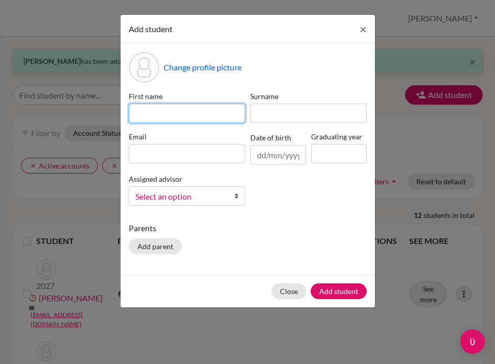
click at [175, 111] on input at bounding box center [187, 113] width 117 height 19
type input "Benothmane"
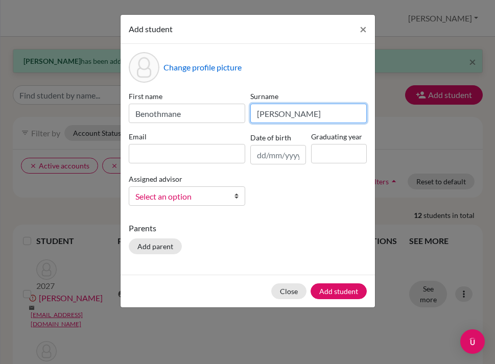
type input "[PERSON_NAME]"
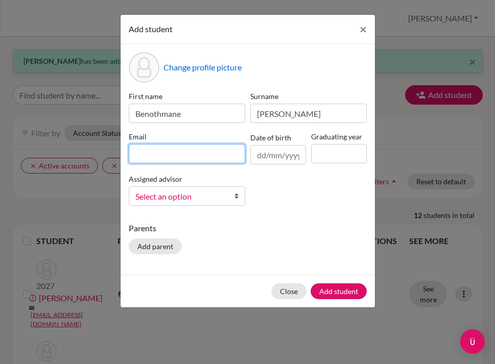
click at [166, 156] on input at bounding box center [187, 153] width 117 height 19
paste input "[EMAIL_ADDRESS][DOMAIN_NAME]"
type input "[EMAIL_ADDRESS][DOMAIN_NAME]"
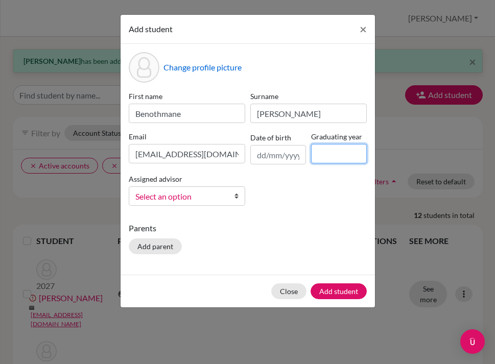
click at [324, 154] on input at bounding box center [339, 153] width 56 height 19
type input "2027"
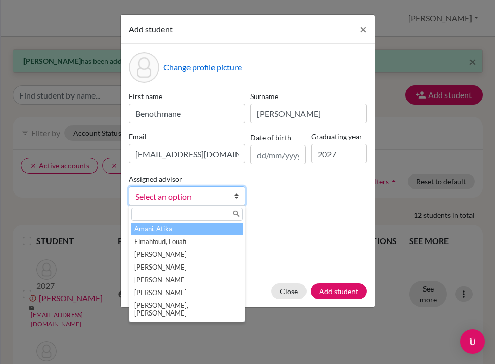
click at [208, 197] on span "Select an option" at bounding box center [180, 196] width 90 height 13
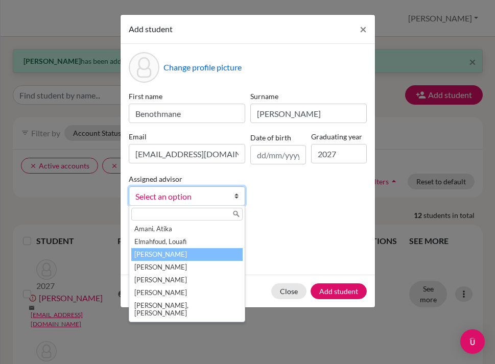
click at [175, 254] on li "[PERSON_NAME]" at bounding box center [186, 254] width 111 height 13
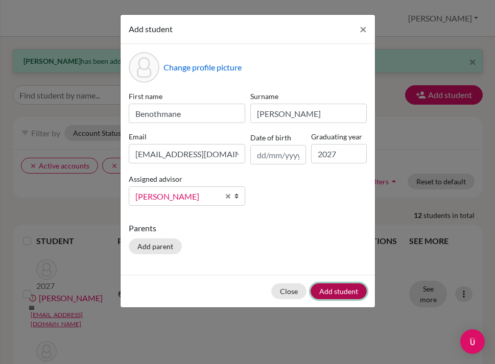
click at [329, 287] on button "Add student" at bounding box center [339, 292] width 56 height 16
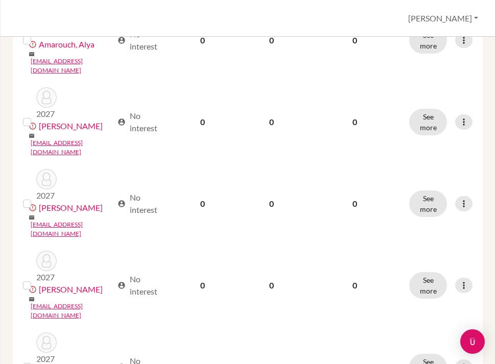
scroll to position [783, 0]
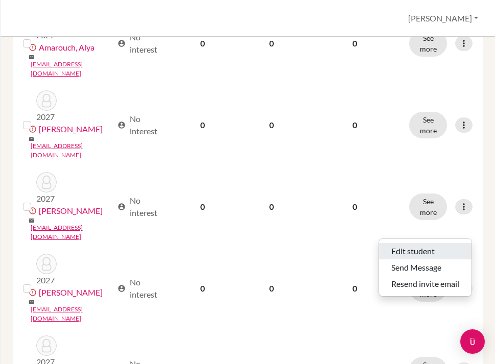
click at [417, 254] on button "Edit student" at bounding box center [425, 251] width 93 height 16
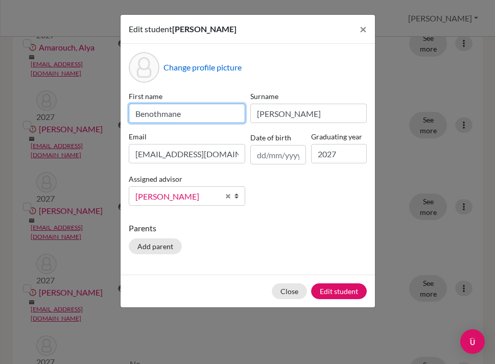
click at [213, 119] on input "Benothmane" at bounding box center [187, 113] width 117 height 19
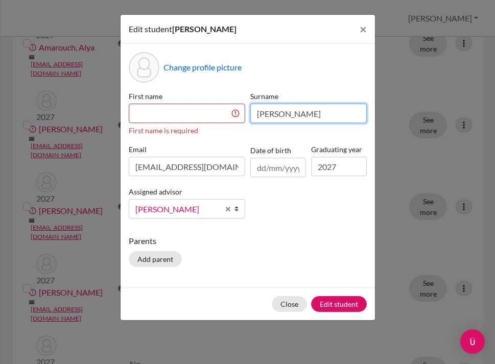
click at [324, 116] on input "[PERSON_NAME]" at bounding box center [308, 113] width 117 height 19
paste input "Benothmane"
drag, startPoint x: 312, startPoint y: 113, endPoint x: 250, endPoint y: 111, distance: 62.4
click at [250, 111] on input "[PERSON_NAME]" at bounding box center [308, 113] width 117 height 19
type input "Benothmane"
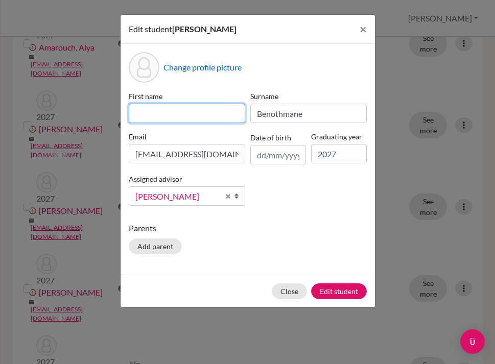
click at [205, 112] on input at bounding box center [187, 113] width 117 height 19
paste input "[PERSON_NAME]"
type input "[PERSON_NAME]"
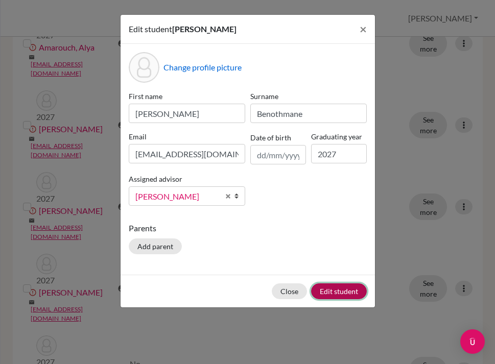
click at [345, 290] on button "Edit student" at bounding box center [339, 292] width 56 height 16
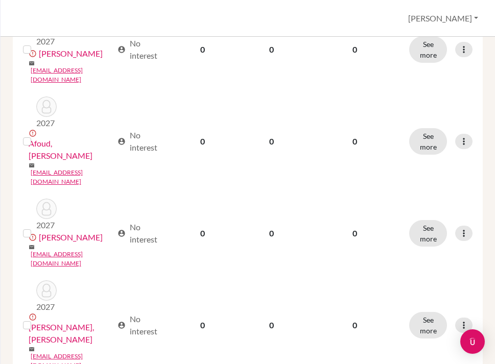
scroll to position [0, 0]
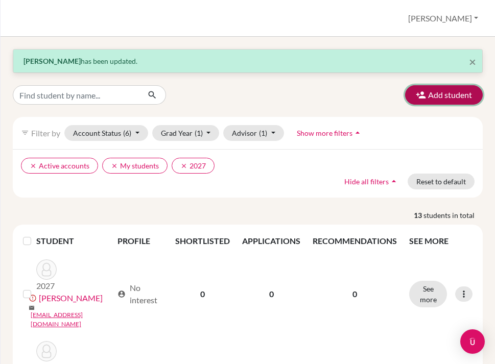
click at [423, 97] on icon "button" at bounding box center [421, 95] width 10 height 10
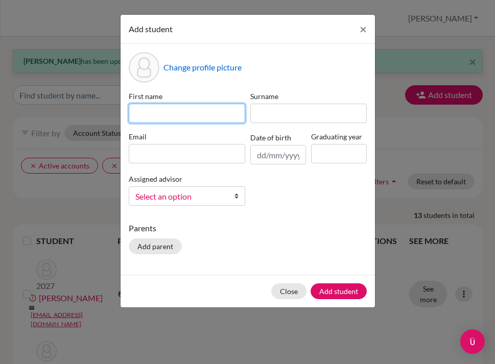
click at [218, 117] on input at bounding box center [187, 113] width 117 height 19
type input "[PERSON_NAME]"
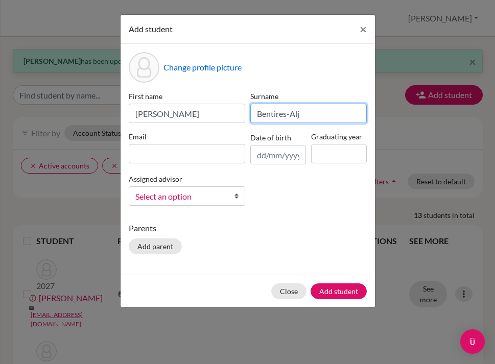
type input "Bentires-Alj"
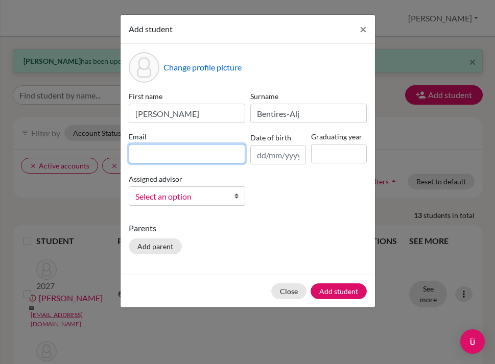
click at [168, 152] on input at bounding box center [187, 153] width 117 height 19
paste input "[EMAIL_ADDRESS][DOMAIN_NAME]"
type input "[EMAIL_ADDRESS][DOMAIN_NAME]"
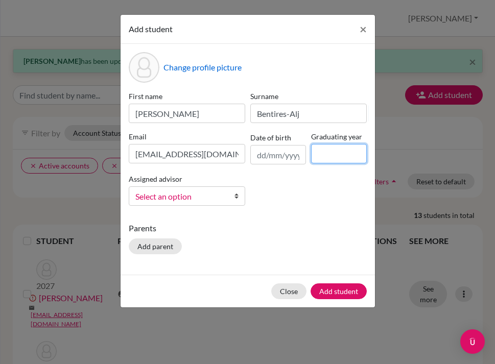
click at [336, 154] on input at bounding box center [339, 153] width 56 height 19
type input "2027"
click at [214, 192] on span "Select an option" at bounding box center [180, 196] width 90 height 13
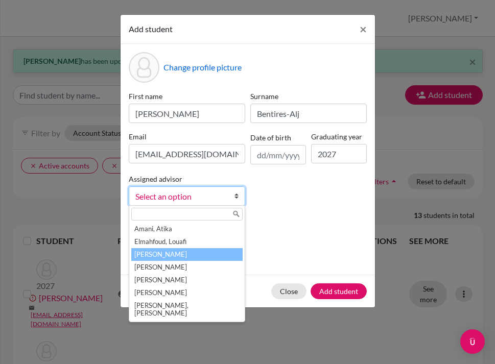
click at [177, 255] on li "[PERSON_NAME]" at bounding box center [186, 254] width 111 height 13
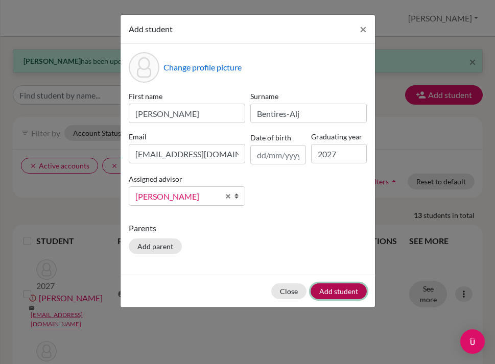
click at [335, 288] on button "Add student" at bounding box center [339, 292] width 56 height 16
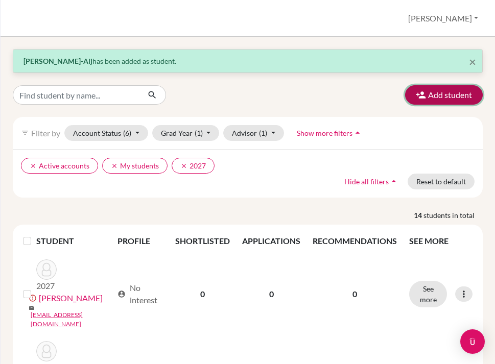
click at [434, 98] on button "Add student" at bounding box center [444, 94] width 78 height 19
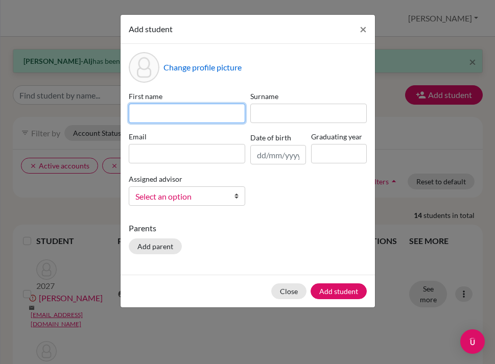
click at [173, 117] on input at bounding box center [187, 113] width 117 height 19
type input "[PERSON_NAME]"
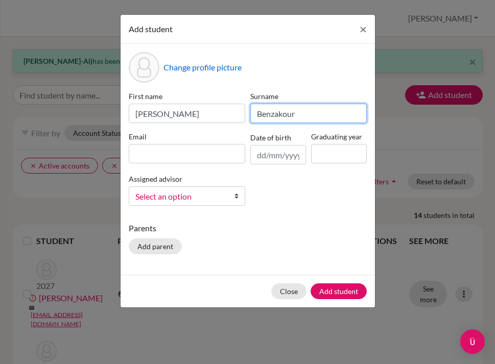
type input "Benzakour"
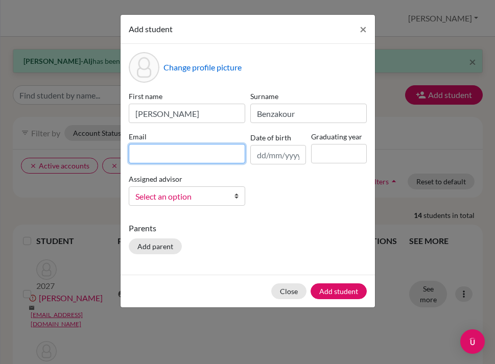
click at [138, 153] on input at bounding box center [187, 153] width 117 height 19
paste input "[EMAIL_ADDRESS][DOMAIN_NAME]"
type input "[EMAIL_ADDRESS][DOMAIN_NAME]"
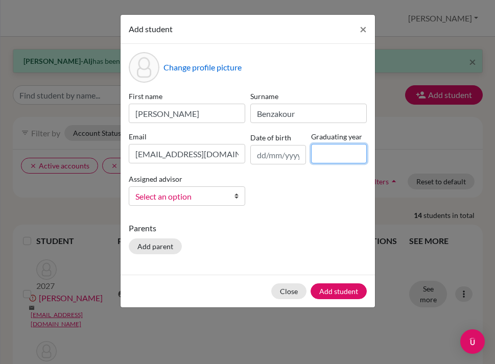
click at [329, 155] on input at bounding box center [339, 153] width 56 height 19
type input "2027"
click at [211, 198] on span "Select an option" at bounding box center [180, 196] width 90 height 13
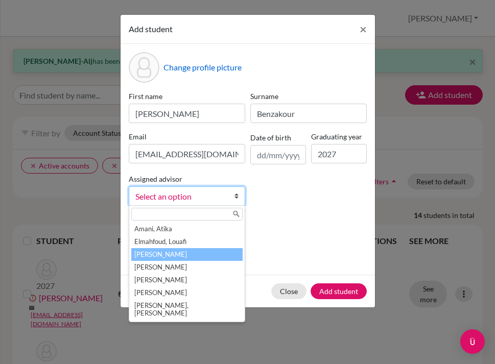
click at [171, 253] on li "[PERSON_NAME]" at bounding box center [186, 254] width 111 height 13
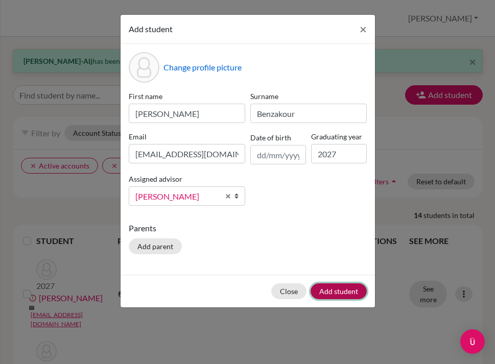
click at [328, 287] on button "Add student" at bounding box center [339, 292] width 56 height 16
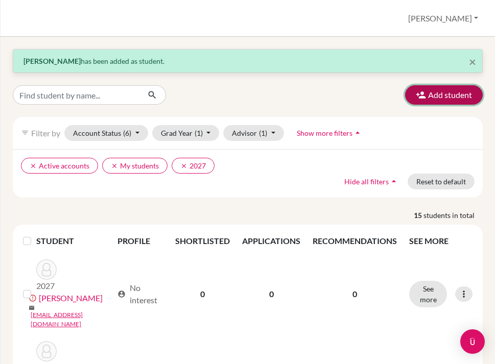
click at [430, 92] on button "Add student" at bounding box center [444, 94] width 78 height 19
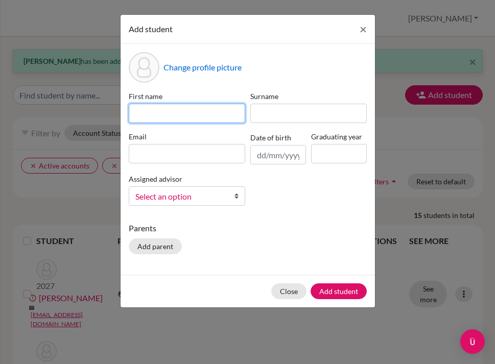
click at [194, 115] on input at bounding box center [187, 113] width 117 height 19
type input "[PERSON_NAME]"
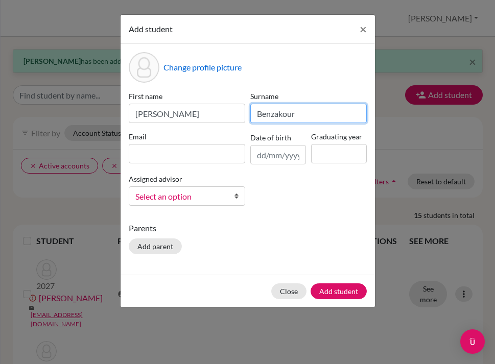
type input "Benzakour"
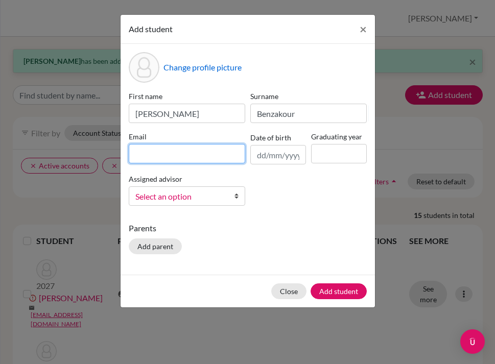
click at [162, 153] on input at bounding box center [187, 153] width 117 height 19
paste input "[EMAIL_ADDRESS][DOMAIN_NAME]"
type input "[EMAIL_ADDRESS][DOMAIN_NAME]"
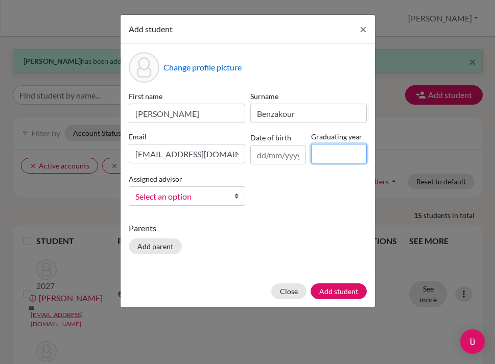
click at [342, 153] on input at bounding box center [339, 153] width 56 height 19
type input "2027"
click at [209, 194] on span "Select an option" at bounding box center [180, 196] width 90 height 13
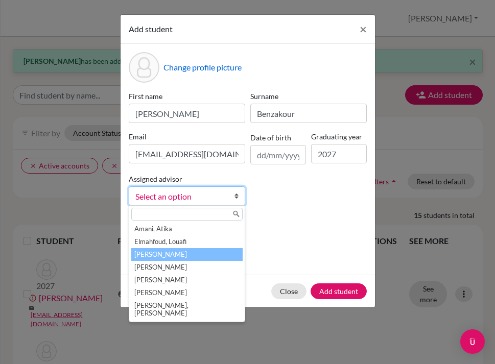
click at [168, 261] on li "[PERSON_NAME]" at bounding box center [186, 254] width 111 height 13
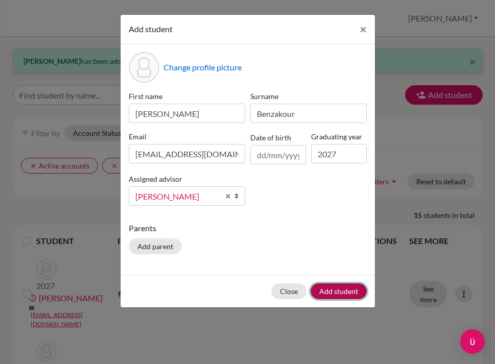
click at [340, 291] on button "Add student" at bounding box center [339, 292] width 56 height 16
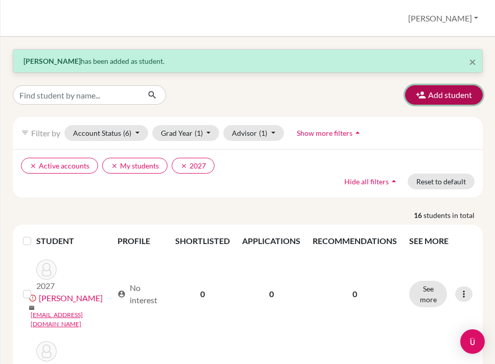
click at [450, 96] on button "Add student" at bounding box center [444, 94] width 78 height 19
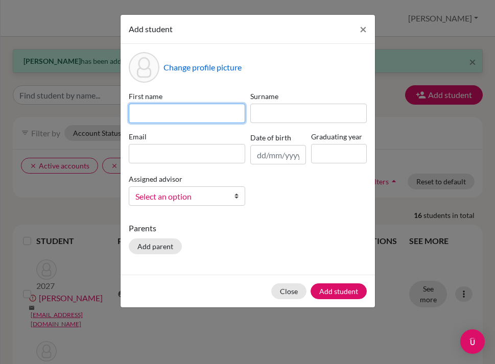
click at [192, 112] on input at bounding box center [187, 113] width 117 height 19
type input "[PERSON_NAME] [PERSON_NAME]"
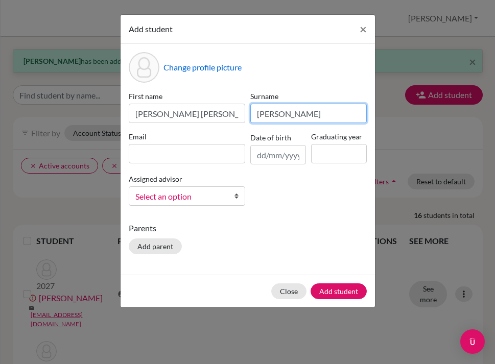
type input "[PERSON_NAME]"
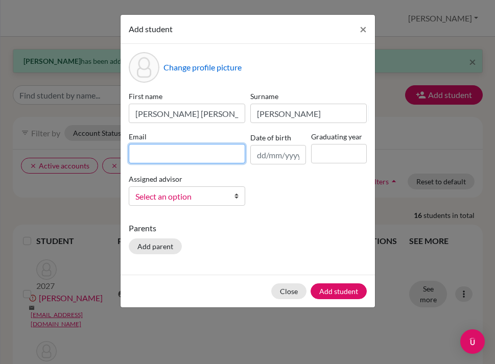
click at [149, 150] on input at bounding box center [187, 153] width 117 height 19
paste input "[EMAIL_ADDRESS][DOMAIN_NAME]"
type input "[EMAIL_ADDRESS][DOMAIN_NAME]"
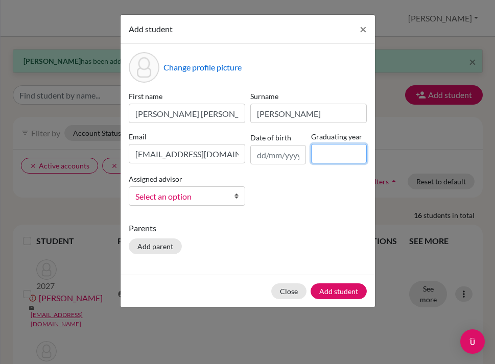
click at [330, 156] on input at bounding box center [339, 153] width 56 height 19
type input "2027"
click at [209, 196] on span "Select an option" at bounding box center [180, 196] width 90 height 13
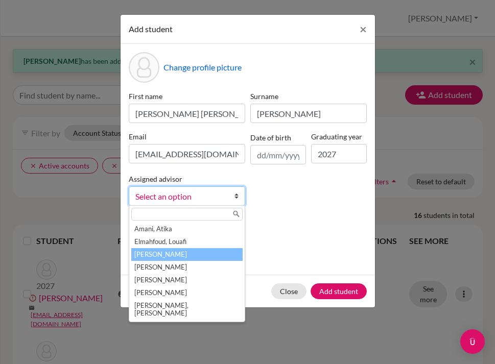
click at [189, 250] on li "[PERSON_NAME]" at bounding box center [186, 254] width 111 height 13
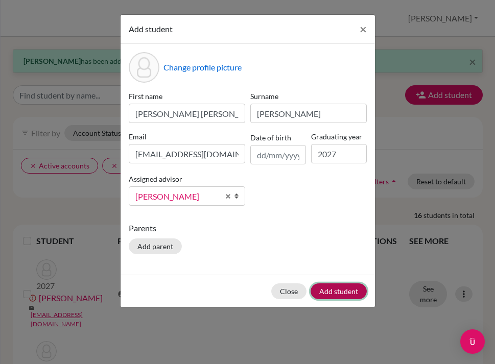
click at [328, 292] on button "Add student" at bounding box center [339, 292] width 56 height 16
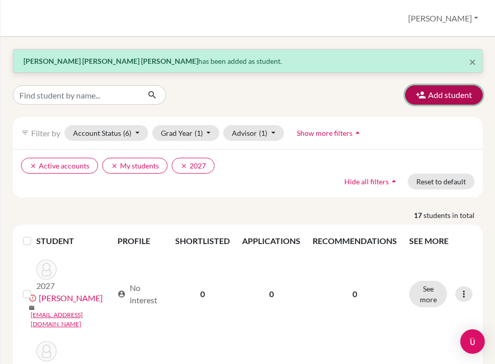
click at [445, 98] on button "Add student" at bounding box center [444, 94] width 78 height 19
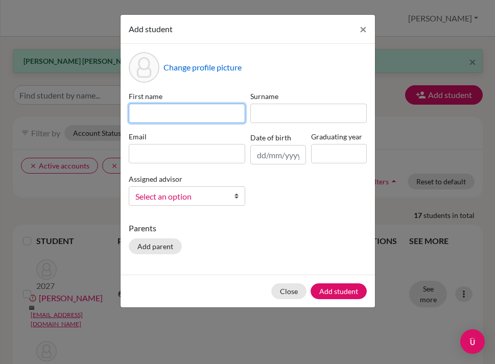
click at [171, 106] on input at bounding box center [187, 113] width 117 height 19
type input "[PERSON_NAME]"
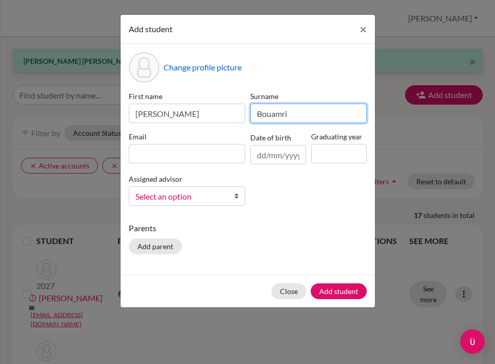
type input "Bouamri"
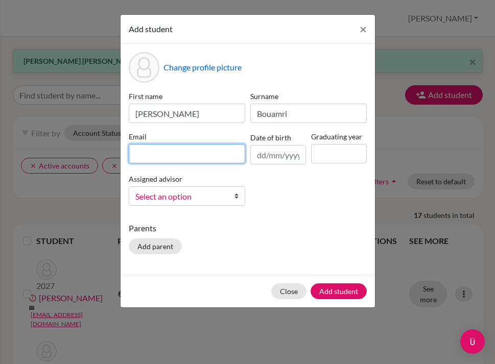
paste input "[EMAIL_ADDRESS][DOMAIN_NAME]"
type input "[EMAIL_ADDRESS][DOMAIN_NAME]"
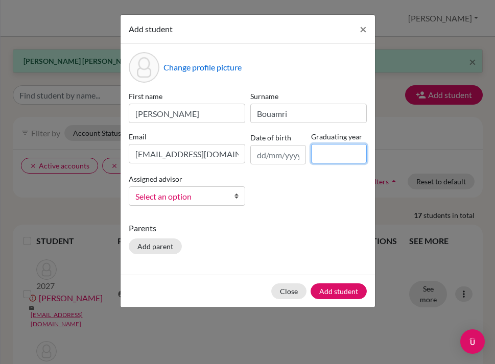
click at [327, 157] on input at bounding box center [339, 153] width 56 height 19
type input "2027"
click at [192, 199] on span "Select an option" at bounding box center [180, 196] width 90 height 13
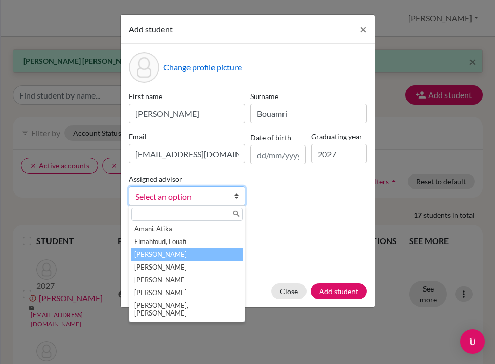
click at [178, 256] on li "[PERSON_NAME]" at bounding box center [186, 254] width 111 height 13
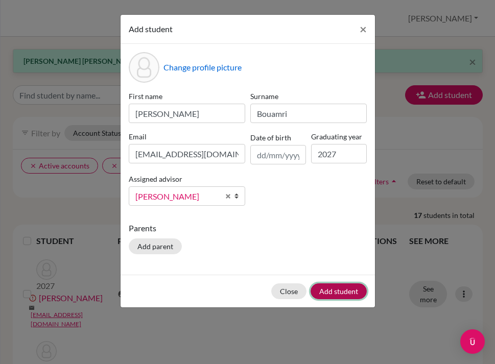
click at [330, 289] on button "Add student" at bounding box center [339, 292] width 56 height 16
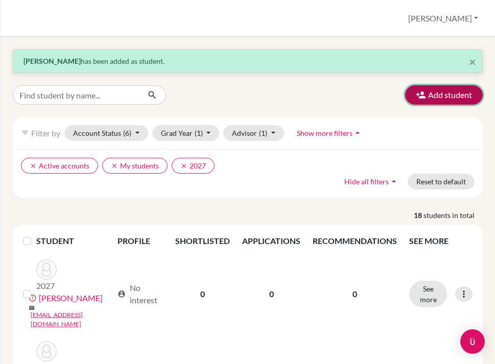
click at [457, 98] on button "Add student" at bounding box center [444, 94] width 78 height 19
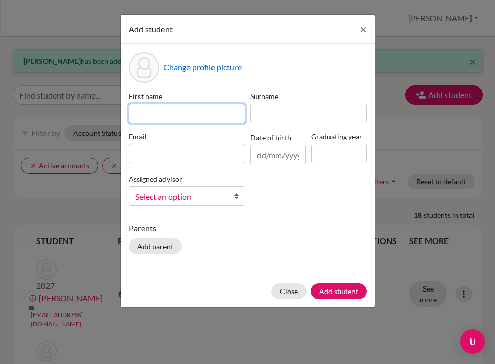
click at [215, 110] on input at bounding box center [187, 113] width 117 height 19
type input "[PERSON_NAME]"
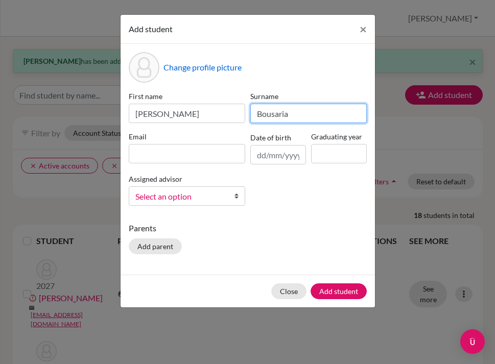
type input "Bousaria"
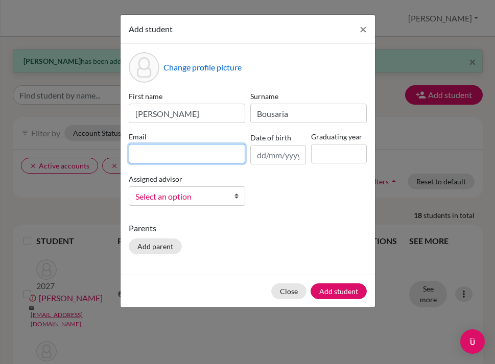
click at [155, 161] on input at bounding box center [187, 153] width 117 height 19
paste input "[EMAIL_ADDRESS][DOMAIN_NAME]"
type input "[EMAIL_ADDRESS][DOMAIN_NAME]"
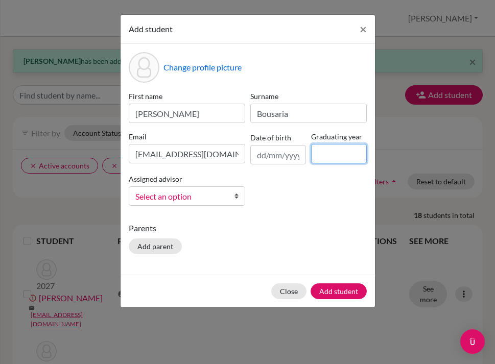
click at [334, 150] on input at bounding box center [339, 153] width 56 height 19
type input "2027"
click at [204, 205] on link "Select an option" at bounding box center [187, 196] width 117 height 19
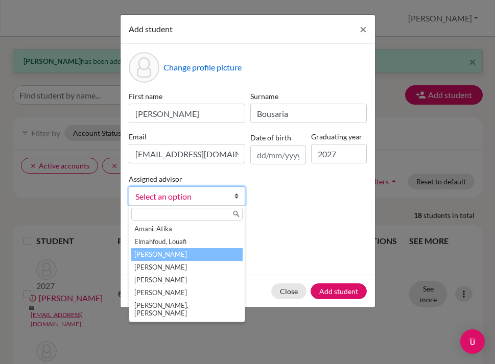
click at [181, 259] on li "[PERSON_NAME]" at bounding box center [186, 254] width 111 height 13
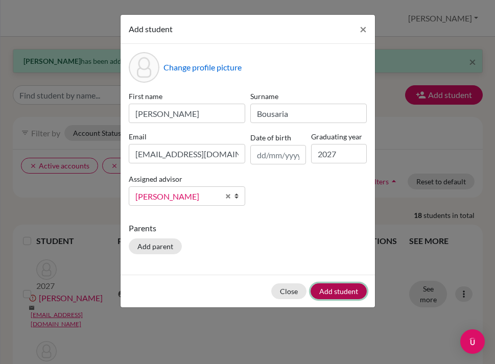
click at [337, 291] on button "Add student" at bounding box center [339, 292] width 56 height 16
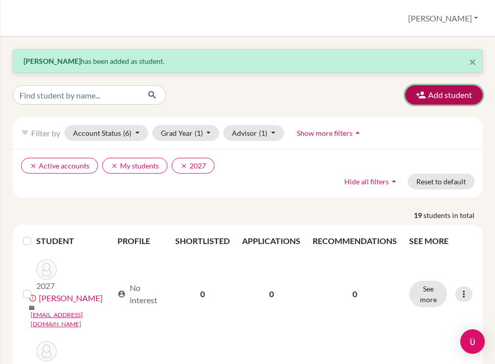
click at [454, 93] on button "Add student" at bounding box center [444, 94] width 78 height 19
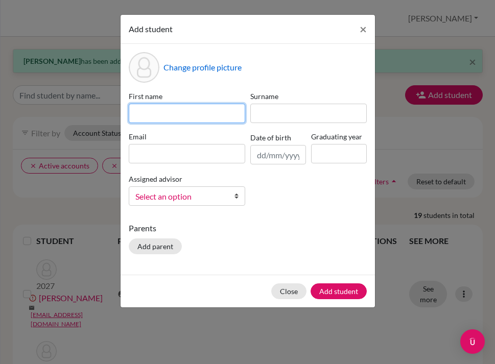
click at [197, 115] on input at bounding box center [187, 113] width 117 height 19
type input "[PERSON_NAME]"
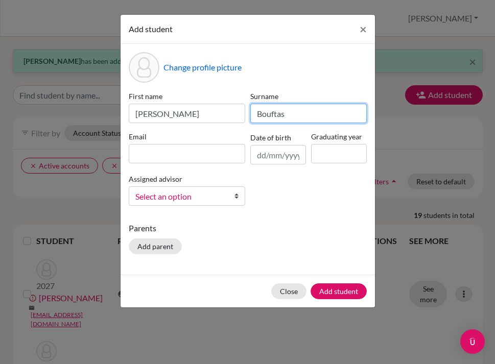
type input "Bouftas"
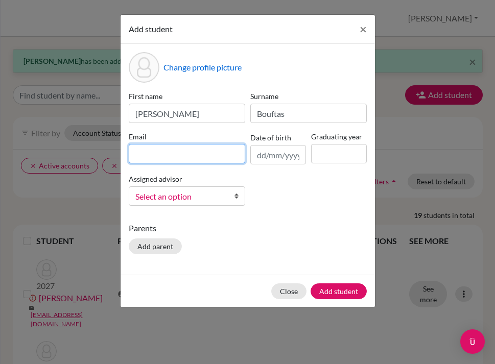
click at [188, 154] on input at bounding box center [187, 153] width 117 height 19
paste input "[EMAIL_ADDRESS][DOMAIN_NAME]"
type input "[EMAIL_ADDRESS][DOMAIN_NAME]"
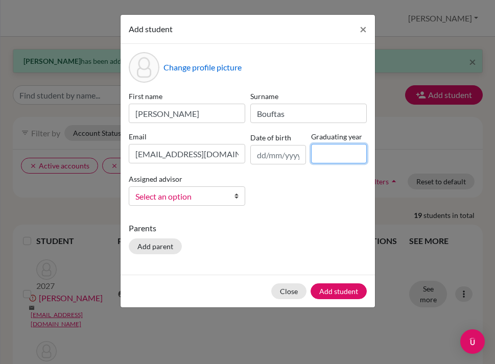
click at [323, 159] on input at bounding box center [339, 153] width 56 height 19
type input "2027"
click at [199, 195] on span "Select an option" at bounding box center [180, 196] width 90 height 13
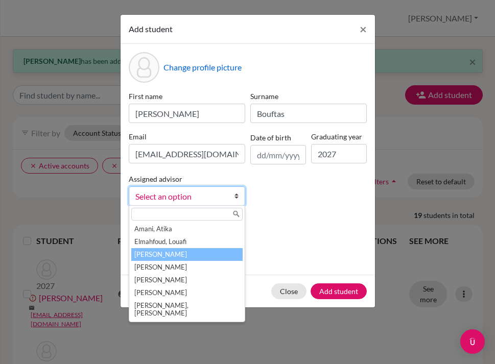
click at [181, 251] on li "[PERSON_NAME]" at bounding box center [186, 254] width 111 height 13
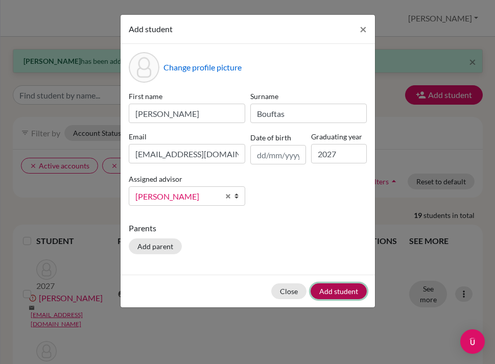
click at [341, 290] on button "Add student" at bounding box center [339, 292] width 56 height 16
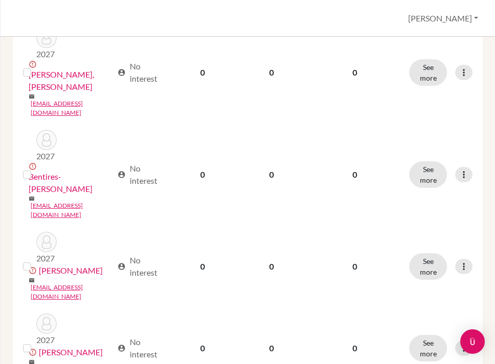
scroll to position [1297, 0]
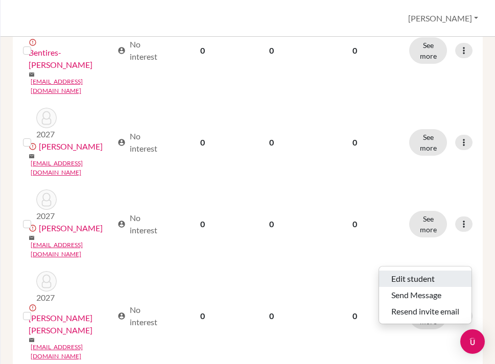
click at [429, 276] on button "Edit student" at bounding box center [425, 279] width 93 height 16
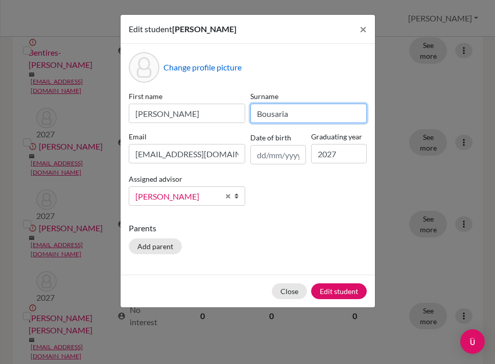
click at [270, 116] on input "Bousaria" at bounding box center [308, 113] width 117 height 19
type input "Bouasria"
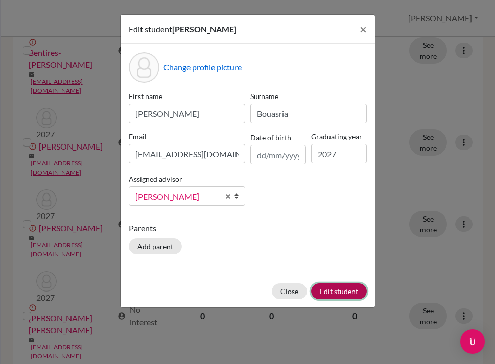
click at [332, 295] on button "Edit student" at bounding box center [339, 292] width 56 height 16
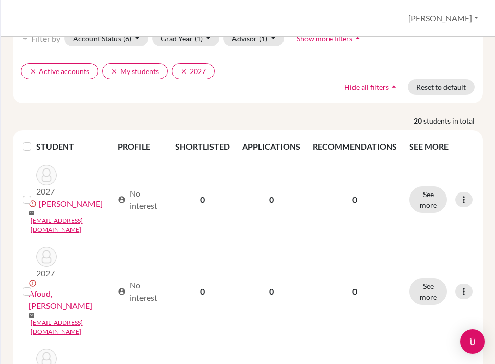
scroll to position [0, 0]
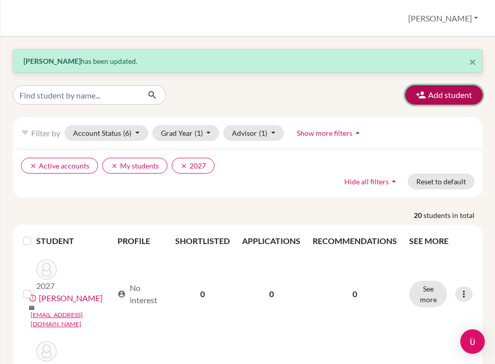
click at [437, 98] on button "Add student" at bounding box center [444, 94] width 78 height 19
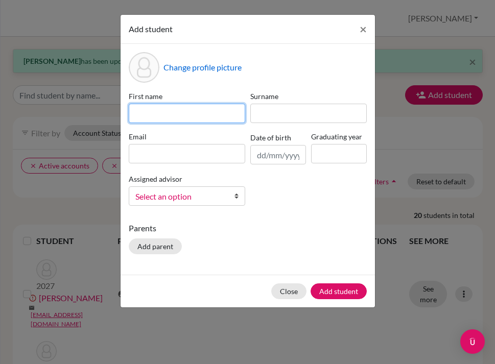
click at [184, 116] on input at bounding box center [187, 113] width 117 height 19
type input "[PERSON_NAME]"
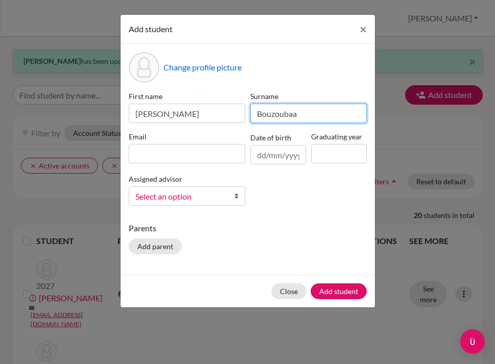
type input "Bouzoubaa"
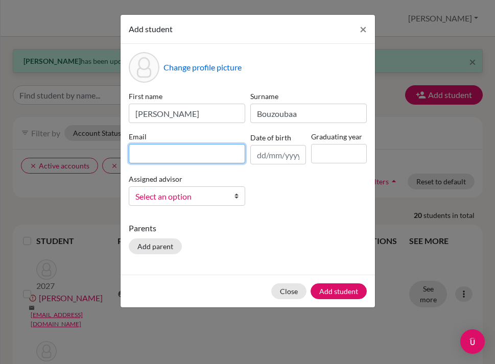
paste input "[EMAIL_ADDRESS][DOMAIN_NAME]"
type input "[EMAIL_ADDRESS][DOMAIN_NAME]"
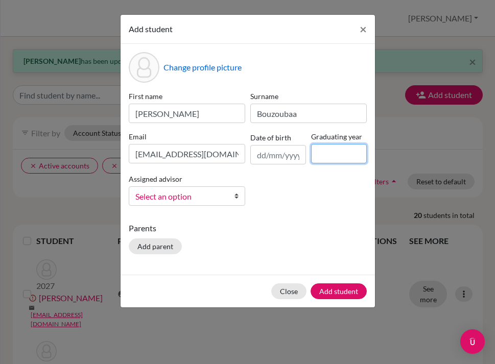
click at [326, 155] on input at bounding box center [339, 153] width 56 height 19
type input "2027"
click at [212, 197] on span "Select an option" at bounding box center [180, 196] width 90 height 13
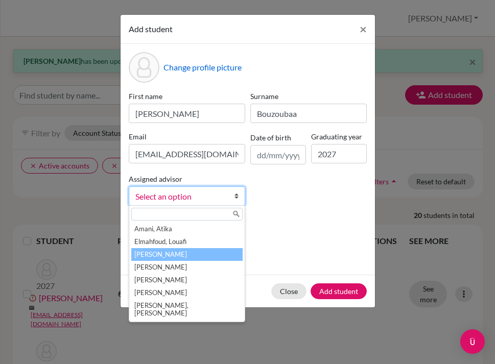
click at [192, 255] on li "[PERSON_NAME]" at bounding box center [186, 254] width 111 height 13
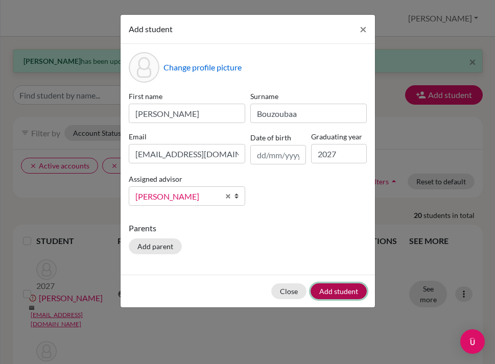
click at [336, 290] on button "Add student" at bounding box center [339, 292] width 56 height 16
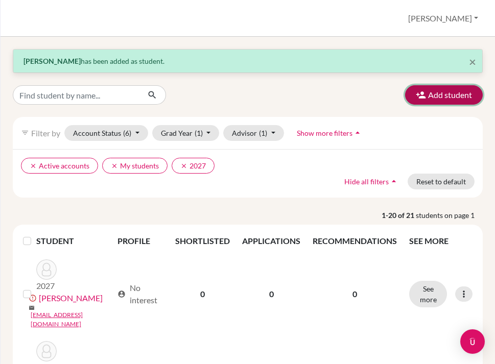
click at [447, 94] on button "Add student" at bounding box center [444, 94] width 78 height 19
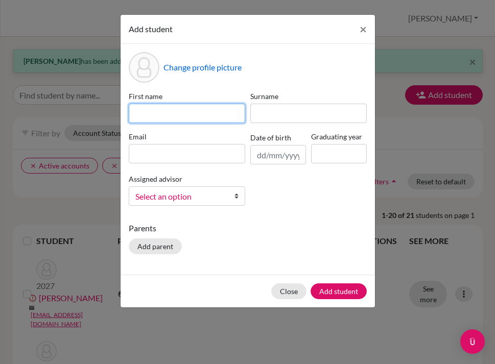
click at [203, 113] on input at bounding box center [187, 113] width 117 height 19
type input "Rayane"
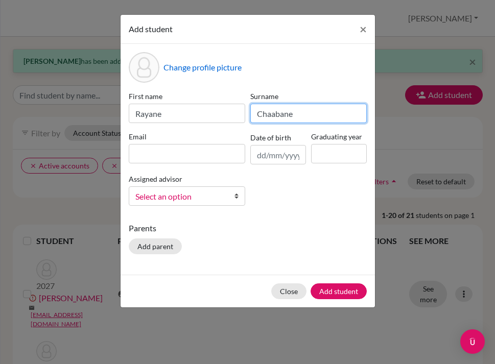
type input "Chaabane"
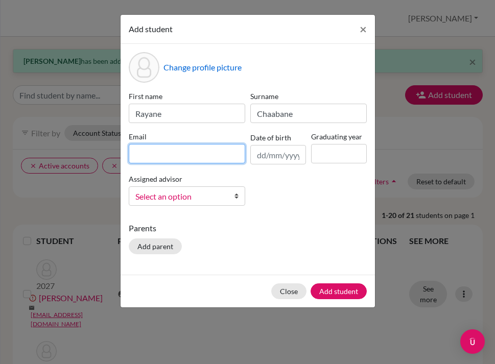
click at [154, 150] on input at bounding box center [187, 153] width 117 height 19
paste input "[EMAIL_ADDRESS][DOMAIN_NAME]"
type input "[EMAIL_ADDRESS][DOMAIN_NAME]"
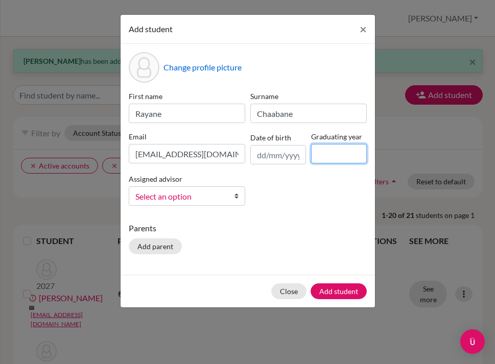
click at [341, 150] on input at bounding box center [339, 153] width 56 height 19
type input "2027"
click at [211, 194] on span "Select an option" at bounding box center [180, 196] width 90 height 13
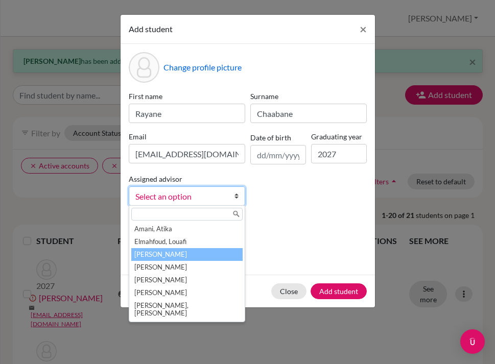
click at [180, 253] on li "[PERSON_NAME]" at bounding box center [186, 254] width 111 height 13
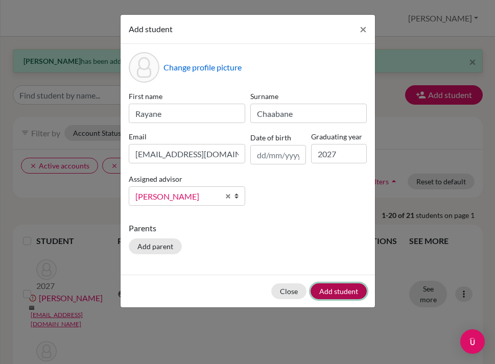
click at [334, 297] on button "Add student" at bounding box center [339, 292] width 56 height 16
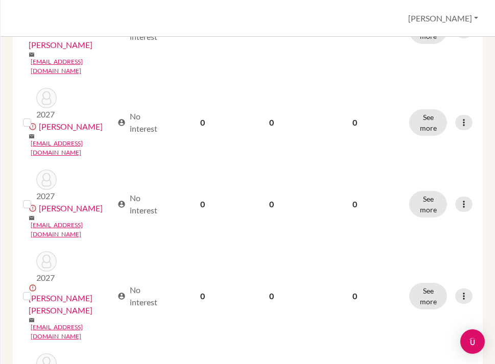
scroll to position [1358, 0]
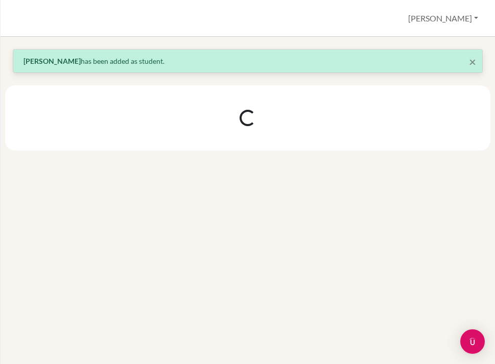
scroll to position [0, 0]
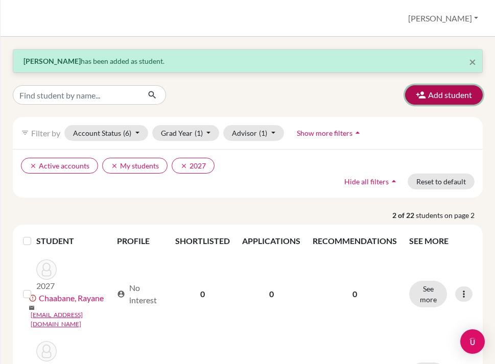
click at [433, 97] on button "Add student" at bounding box center [444, 94] width 78 height 19
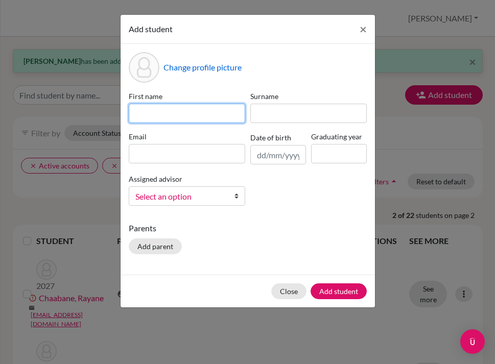
click at [165, 108] on input at bounding box center [187, 113] width 117 height 19
type input "[PERSON_NAME]"
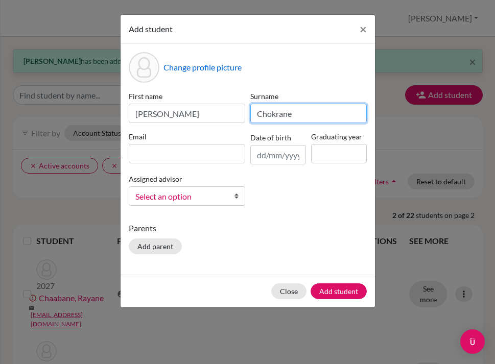
type input "Chokrane"
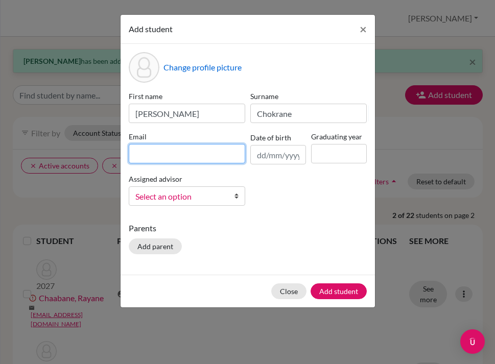
paste input "[EMAIL_ADDRESS][DOMAIN_NAME]"
type input "[EMAIL_ADDRESS][DOMAIN_NAME]"
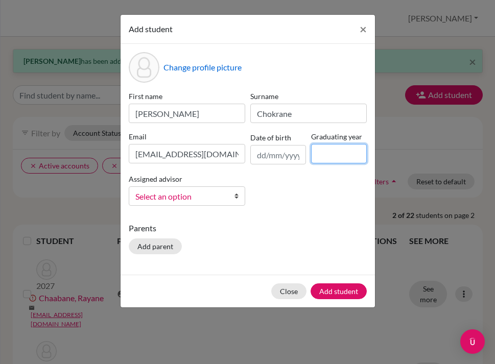
click at [331, 156] on input at bounding box center [339, 153] width 56 height 19
type input "2027"
click at [220, 188] on link "Select an option" at bounding box center [187, 196] width 117 height 19
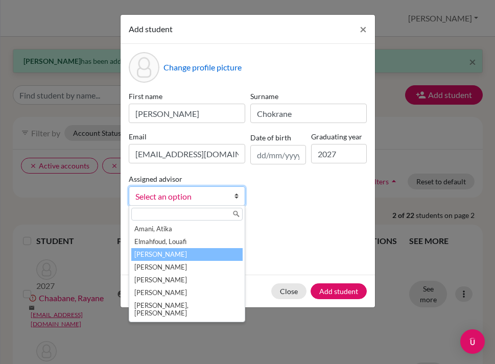
click at [178, 254] on li "[PERSON_NAME]" at bounding box center [186, 254] width 111 height 13
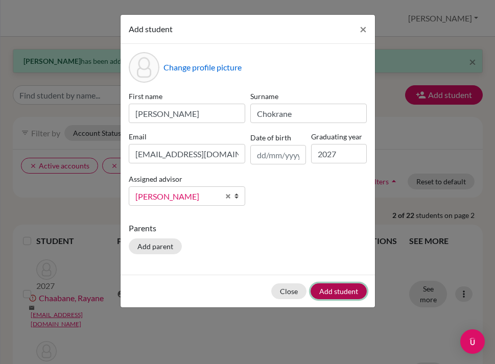
click at [335, 292] on button "Add student" at bounding box center [339, 292] width 56 height 16
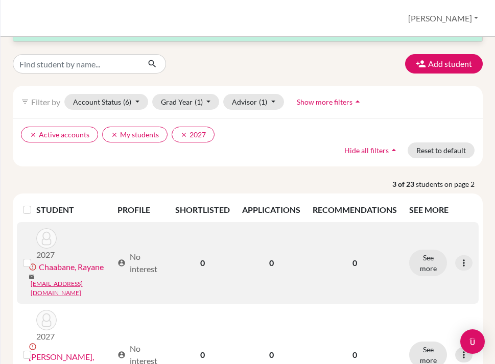
scroll to position [29, 0]
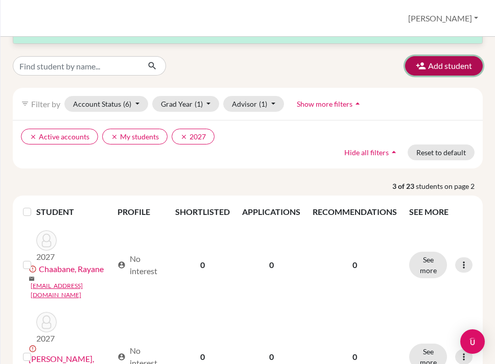
click at [421, 70] on icon "button" at bounding box center [421, 66] width 10 height 10
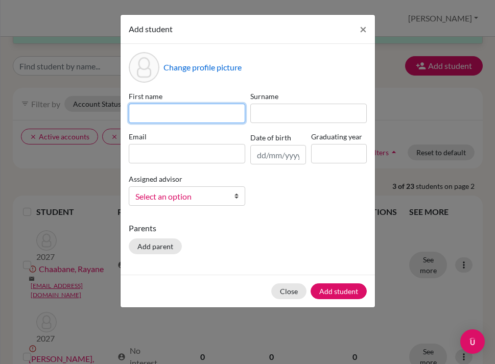
click at [194, 117] on input at bounding box center [187, 113] width 117 height 19
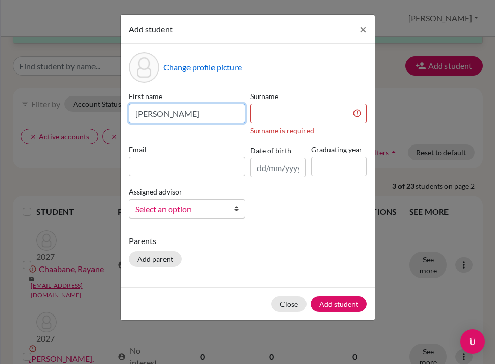
click at [202, 121] on input "[PERSON_NAME]" at bounding box center [187, 113] width 117 height 19
type input "Rania"
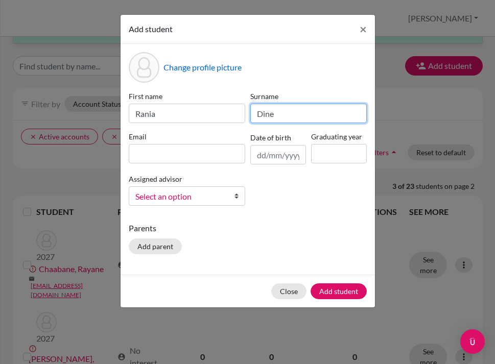
type input "Dine"
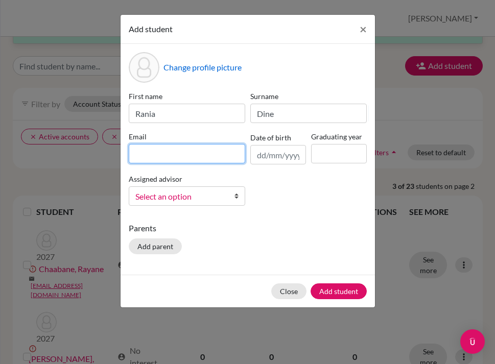
click at [207, 153] on input at bounding box center [187, 153] width 117 height 19
paste input "[EMAIL_ADDRESS][DOMAIN_NAME]"
type input "[EMAIL_ADDRESS][DOMAIN_NAME]"
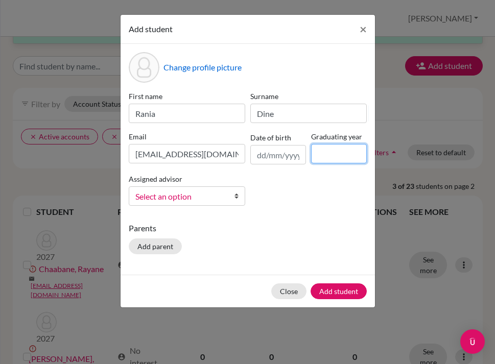
click at [330, 154] on input at bounding box center [339, 153] width 56 height 19
type input "2027"
click at [211, 199] on span "Select an option" at bounding box center [180, 196] width 90 height 13
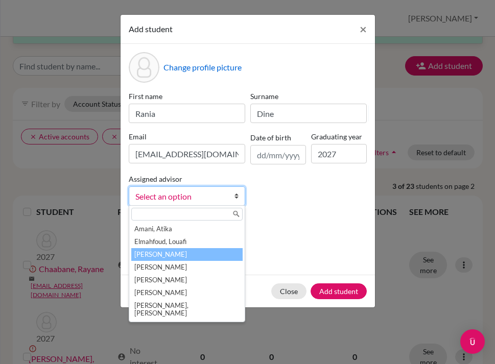
click at [187, 256] on li "[PERSON_NAME]" at bounding box center [186, 254] width 111 height 13
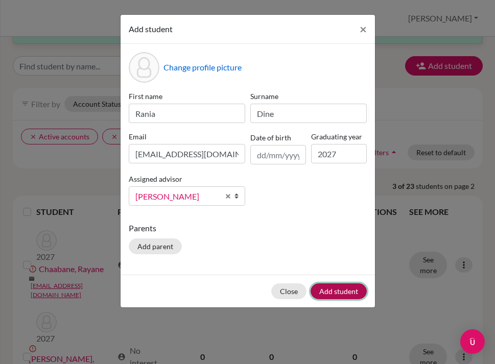
click at [334, 286] on button "Add student" at bounding box center [339, 292] width 56 height 16
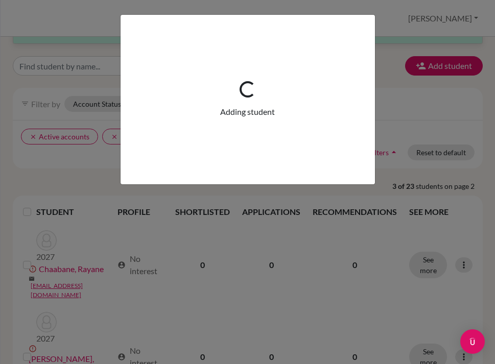
scroll to position [0, 0]
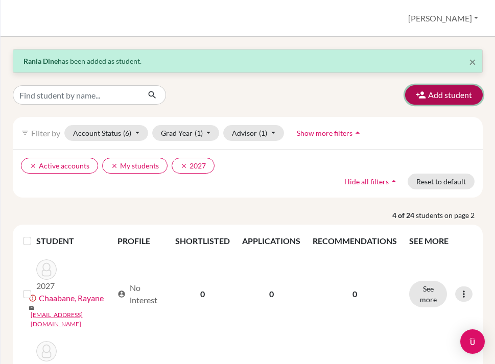
click at [439, 100] on button "Add student" at bounding box center [444, 94] width 78 height 19
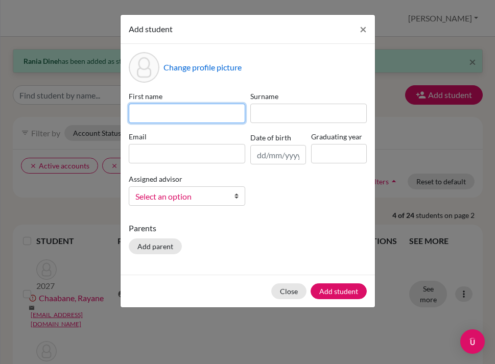
click at [170, 118] on input at bounding box center [187, 113] width 117 height 19
type input "E"
type input "Rayan"
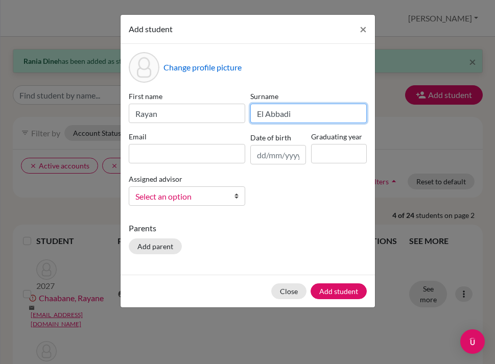
type input "El Abbadi"
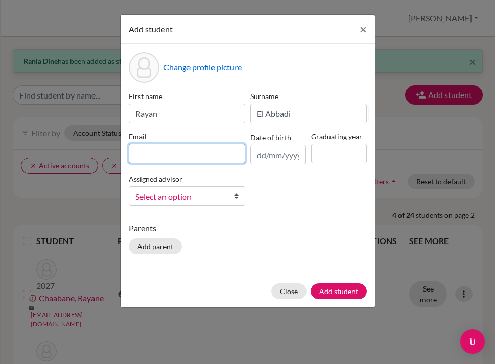
paste input "[EMAIL_ADDRESS][DOMAIN_NAME]"
type input "[EMAIL_ADDRESS][DOMAIN_NAME]"
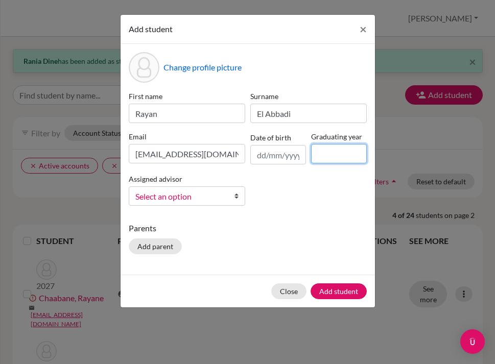
click at [345, 156] on input at bounding box center [339, 153] width 56 height 19
type input "2027"
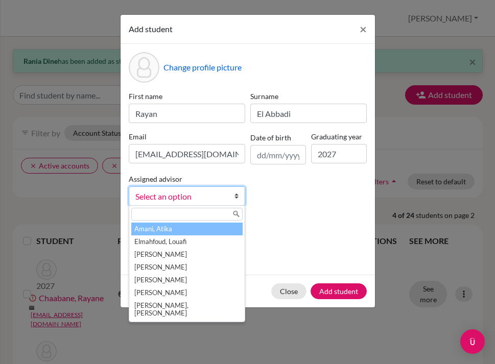
click at [209, 195] on span "Select an option" at bounding box center [180, 196] width 90 height 13
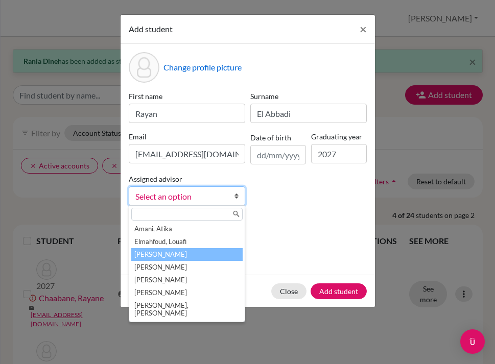
click at [183, 256] on li "[PERSON_NAME]" at bounding box center [186, 254] width 111 height 13
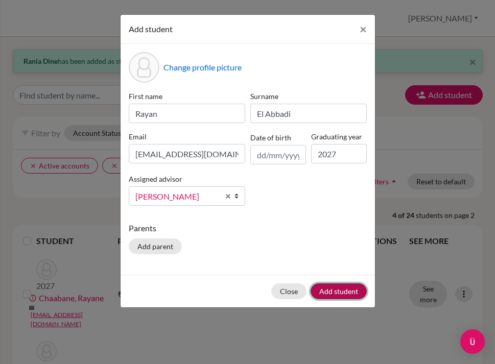
click at [344, 291] on button "Add student" at bounding box center [339, 292] width 56 height 16
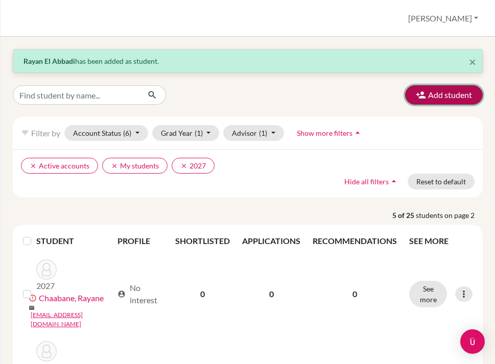
click at [443, 96] on button "Add student" at bounding box center [444, 94] width 78 height 19
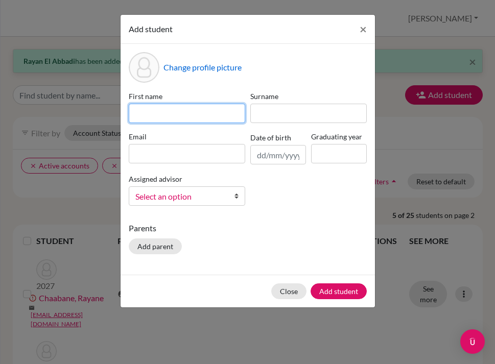
click at [180, 108] on input at bounding box center [187, 113] width 117 height 19
type input "Romayssae"
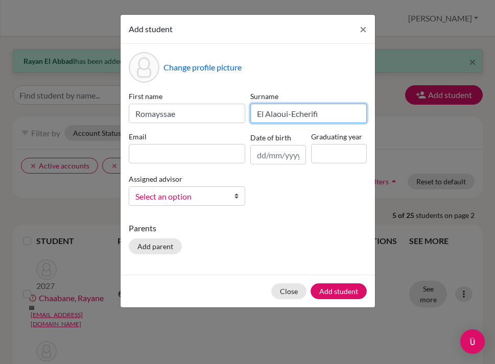
type input "El Alaoui-Echerifi"
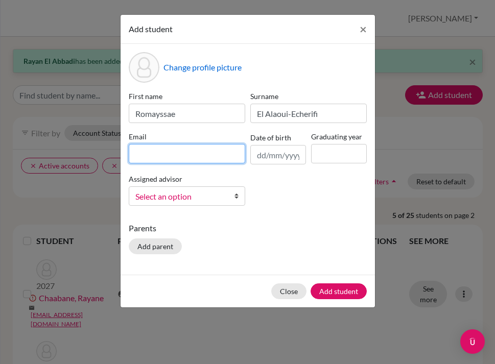
paste input "[EMAIL_ADDRESS][DOMAIN_NAME]"
type input "[EMAIL_ADDRESS][DOMAIN_NAME]"
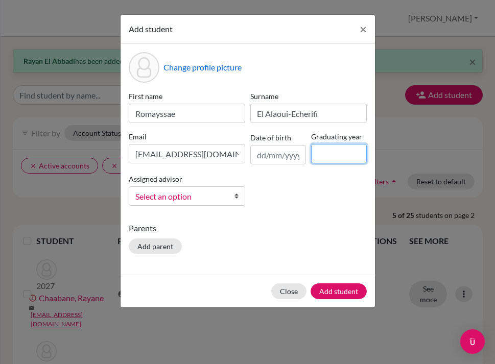
click at [338, 152] on input at bounding box center [339, 153] width 56 height 19
type input "2027"
click at [228, 194] on link "Select an option" at bounding box center [187, 196] width 117 height 19
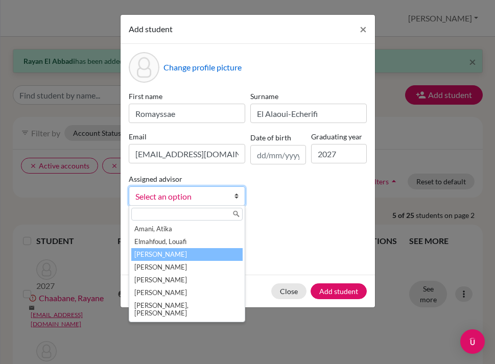
click at [186, 255] on li "[PERSON_NAME]" at bounding box center [186, 254] width 111 height 13
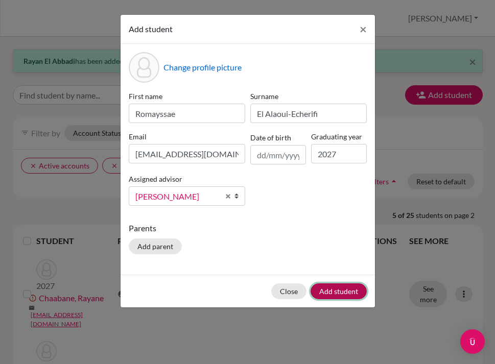
click at [330, 292] on button "Add student" at bounding box center [339, 292] width 56 height 16
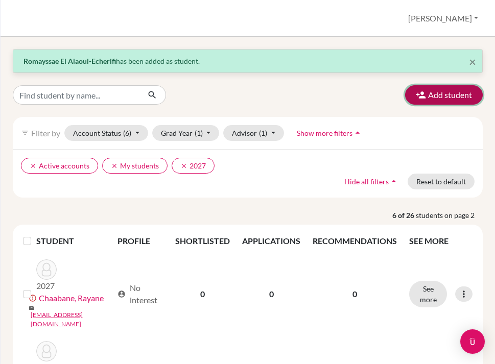
click at [440, 96] on button "Add student" at bounding box center [444, 94] width 78 height 19
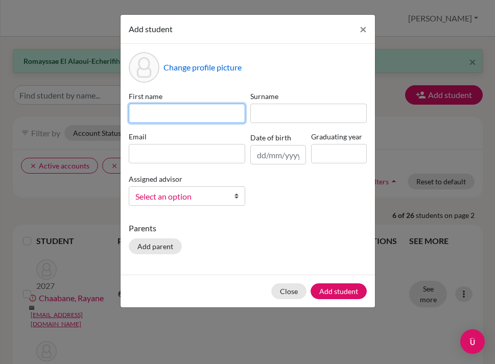
click at [173, 114] on input at bounding box center [187, 113] width 117 height 19
type input "[PERSON_NAME]"
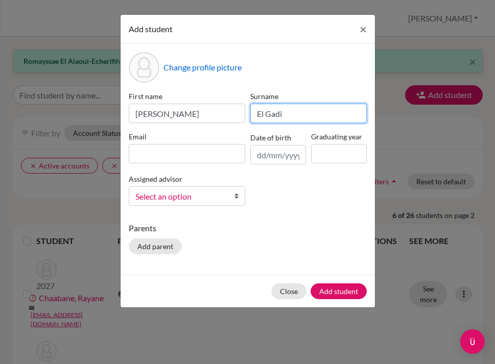
type input "El Gadi"
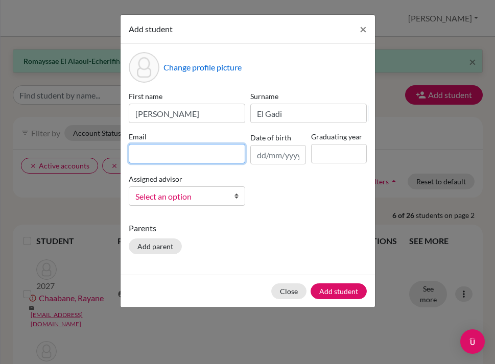
click at [214, 153] on input at bounding box center [187, 153] width 117 height 19
paste input "[EMAIL_ADDRESS][DOMAIN_NAME]"
type input "[EMAIL_ADDRESS][DOMAIN_NAME]"
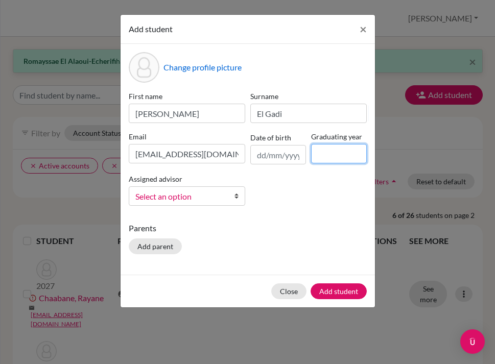
click at [350, 153] on input at bounding box center [339, 153] width 56 height 19
type input "2027"
click at [178, 200] on span "Select an option" at bounding box center [180, 196] width 90 height 13
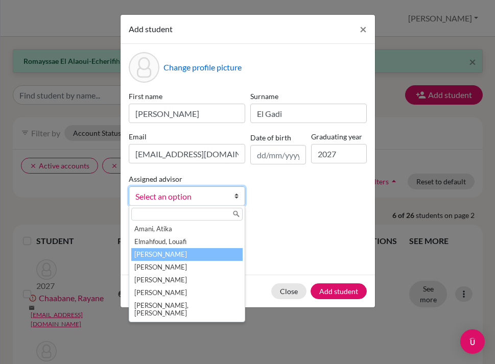
click at [179, 253] on li "[PERSON_NAME]" at bounding box center [186, 254] width 111 height 13
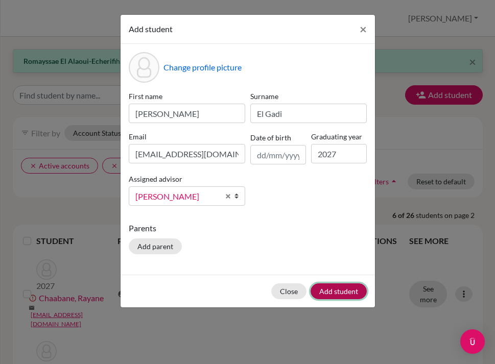
click at [328, 292] on button "Add student" at bounding box center [339, 292] width 56 height 16
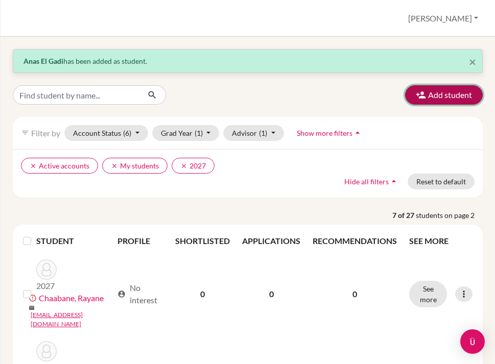
click at [430, 97] on button "Add student" at bounding box center [444, 94] width 78 height 19
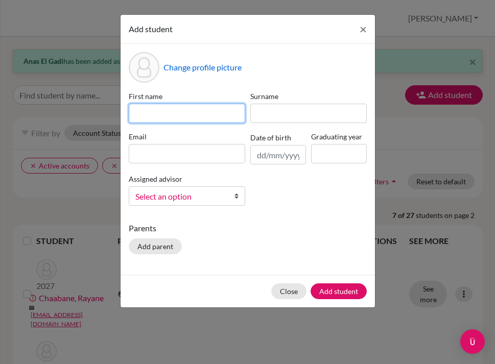
click at [151, 112] on input at bounding box center [187, 113] width 117 height 19
type input "[PERSON_NAME]"
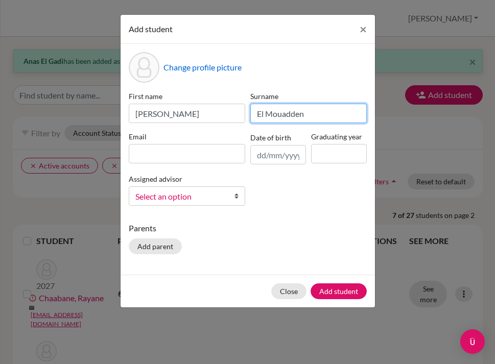
type input "El Mouadden"
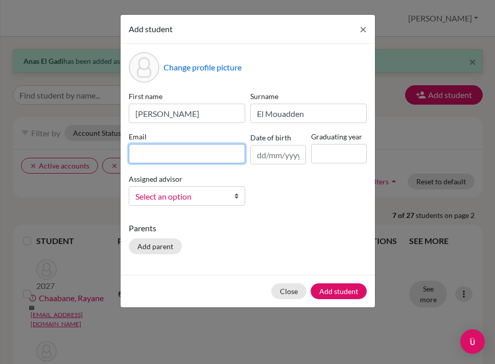
paste input "[EMAIL_ADDRESS][DOMAIN_NAME]"
type input "[EMAIL_ADDRESS][DOMAIN_NAME]"
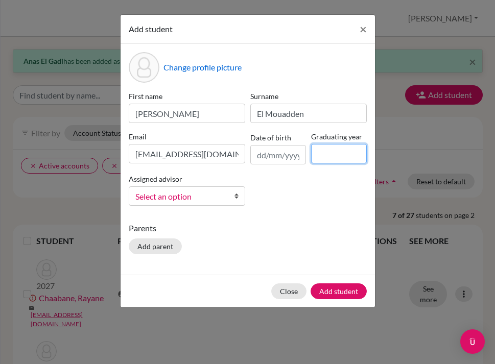
click at [341, 151] on input at bounding box center [339, 153] width 56 height 19
type input "2027"
click at [190, 198] on span "Select an option" at bounding box center [180, 196] width 90 height 13
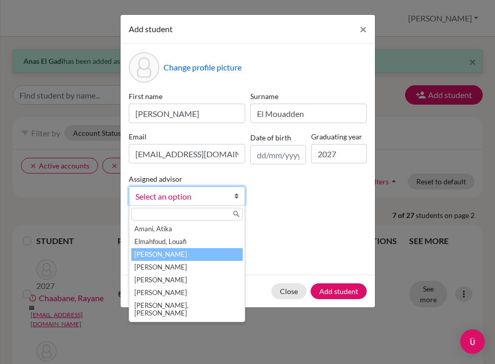
click at [180, 256] on li "[PERSON_NAME]" at bounding box center [186, 254] width 111 height 13
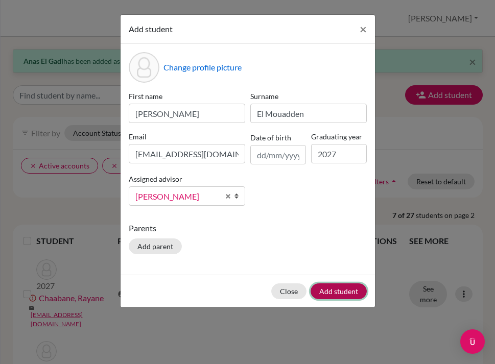
click at [346, 296] on button "Add student" at bounding box center [339, 292] width 56 height 16
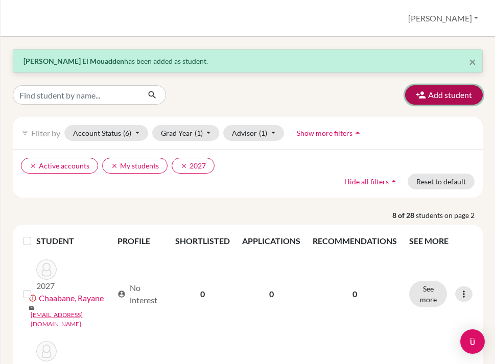
click at [436, 93] on button "Add student" at bounding box center [444, 94] width 78 height 19
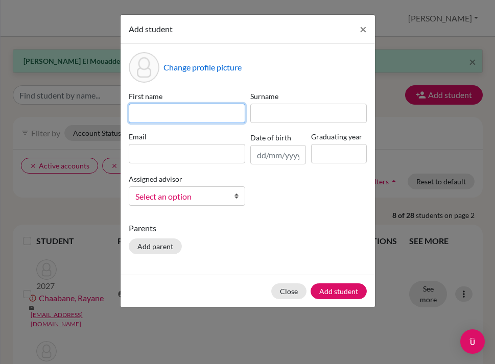
click at [211, 113] on input at bounding box center [187, 113] width 117 height 19
type input "[PERSON_NAME]"
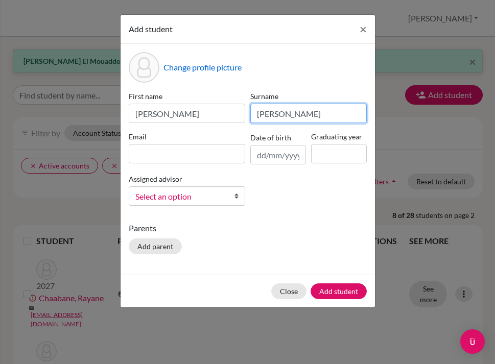
type input "[PERSON_NAME]"
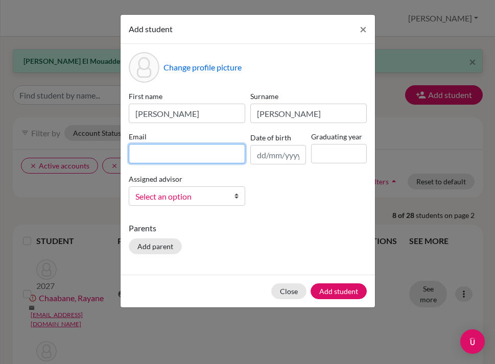
click at [198, 155] on input at bounding box center [187, 153] width 117 height 19
paste input "[EMAIL_ADDRESS][DOMAIN_NAME]"
type input "[EMAIL_ADDRESS][DOMAIN_NAME]"
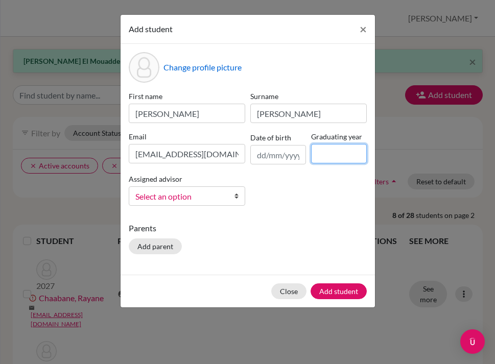
click at [341, 155] on input at bounding box center [339, 153] width 56 height 19
type input "2027"
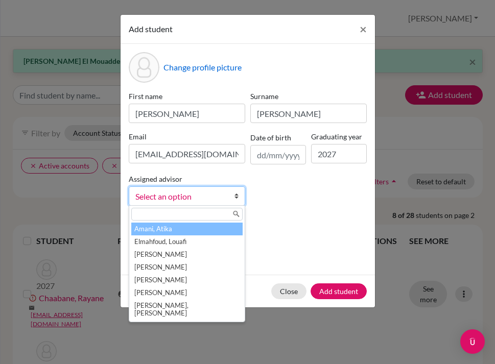
click at [233, 193] on link "Select an option" at bounding box center [187, 196] width 117 height 19
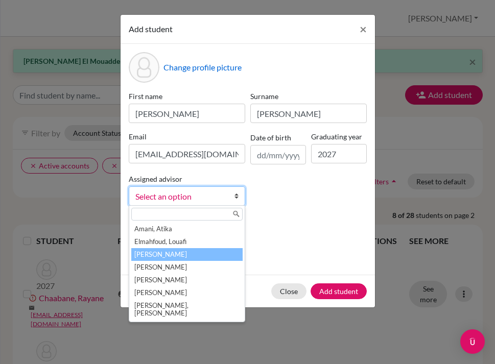
click at [181, 254] on li "[PERSON_NAME]" at bounding box center [186, 254] width 111 height 13
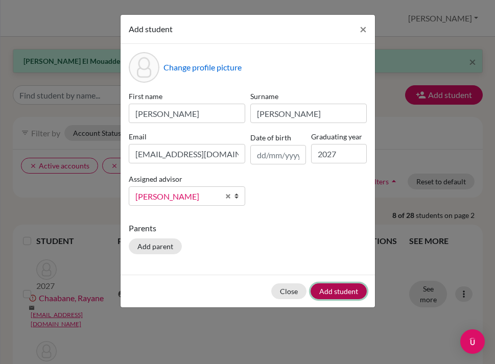
click at [339, 291] on button "Add student" at bounding box center [339, 292] width 56 height 16
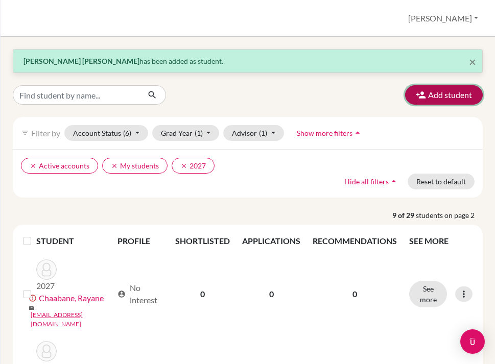
click at [435, 95] on button "Add student" at bounding box center [444, 94] width 78 height 19
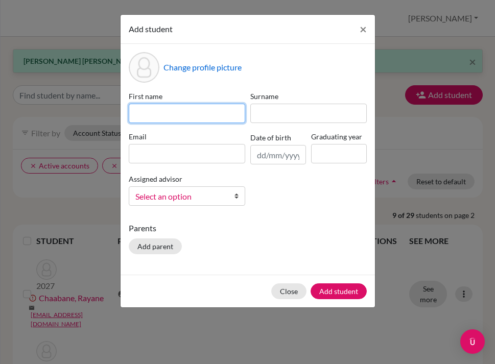
click at [171, 109] on input at bounding box center [187, 113] width 117 height 19
type input "[PERSON_NAME]"
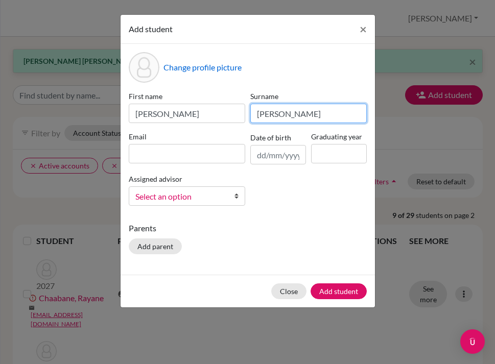
type input "[PERSON_NAME]"
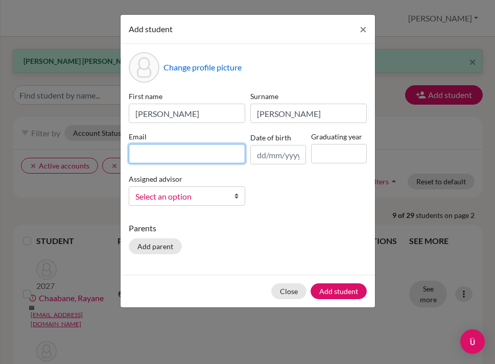
click at [141, 155] on input at bounding box center [187, 153] width 117 height 19
paste input "[EMAIL_ADDRESS][DOMAIN_NAME]"
type input "[EMAIL_ADDRESS][DOMAIN_NAME]"
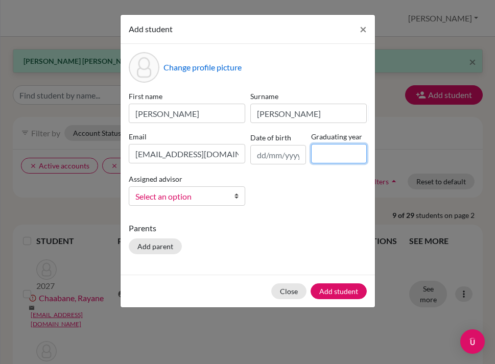
click at [326, 151] on input at bounding box center [339, 153] width 56 height 19
type input "2027"
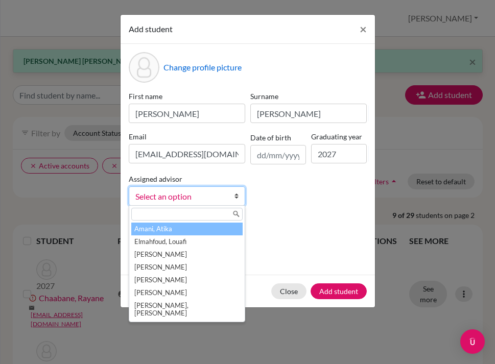
click at [197, 194] on span "Select an option" at bounding box center [180, 196] width 90 height 13
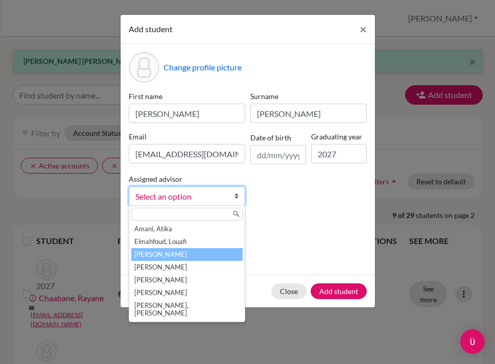
click at [168, 257] on li "[PERSON_NAME]" at bounding box center [186, 254] width 111 height 13
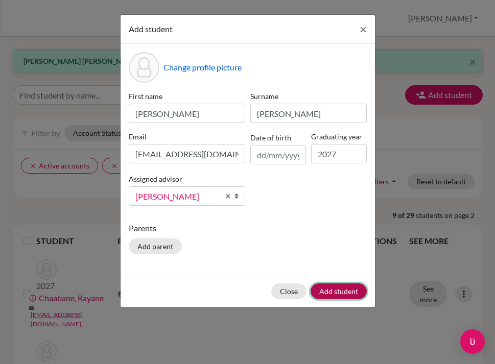
click at [322, 288] on button "Add student" at bounding box center [339, 292] width 56 height 16
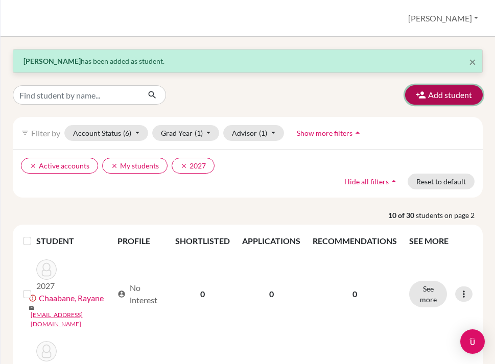
click at [432, 99] on button "Add student" at bounding box center [444, 94] width 78 height 19
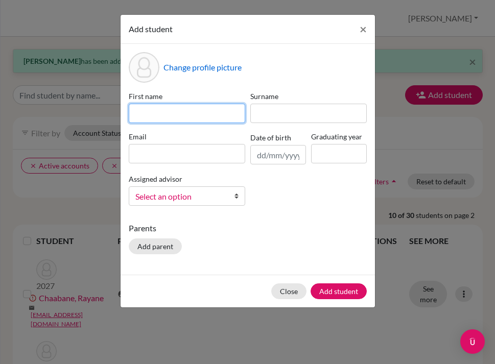
click at [211, 111] on input at bounding box center [187, 113] width 117 height 19
type input "[PERSON_NAME]"
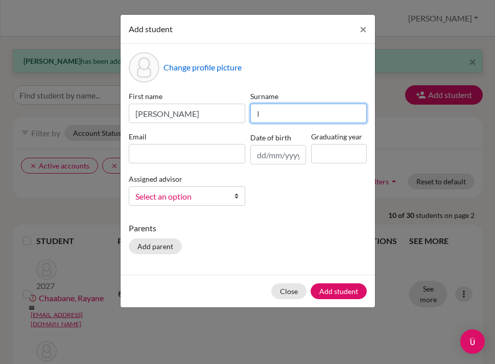
type input "I"
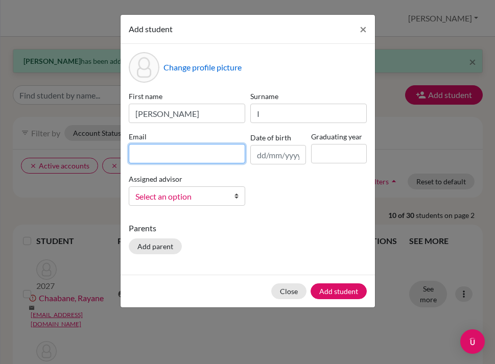
click at [167, 147] on input at bounding box center [187, 153] width 117 height 19
paste input "[EMAIL_ADDRESS][DOMAIN_NAME]"
type input "[EMAIL_ADDRESS][DOMAIN_NAME]"
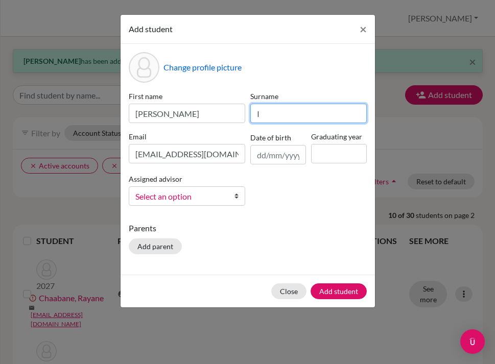
click at [286, 116] on input "I" at bounding box center [308, 113] width 117 height 19
paste input "Ibenkhayat Zouggari"
type input "Ibenkhayat Zouggari"
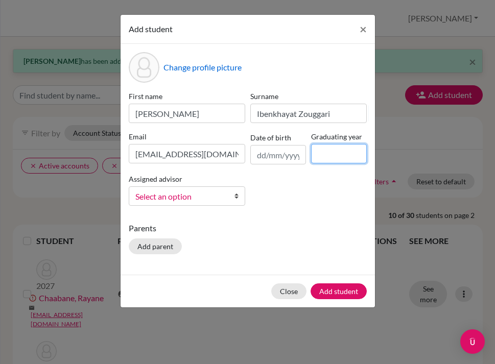
click at [329, 151] on input at bounding box center [339, 153] width 56 height 19
type input "2027"
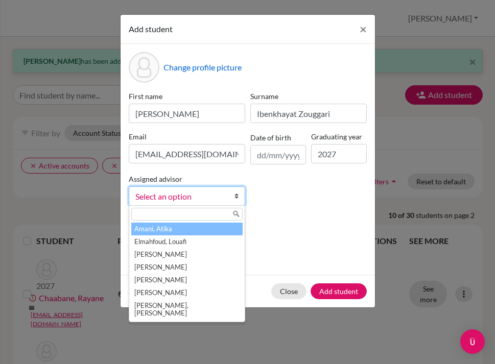
click at [175, 200] on span "Select an option" at bounding box center [180, 196] width 90 height 13
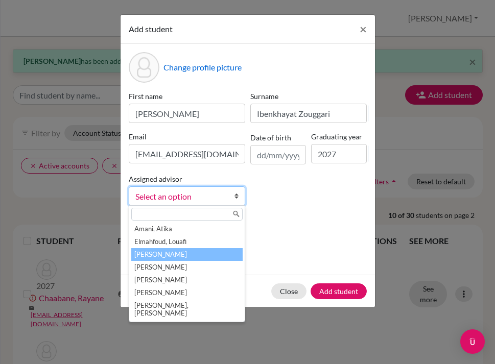
click at [172, 256] on li "[PERSON_NAME]" at bounding box center [186, 254] width 111 height 13
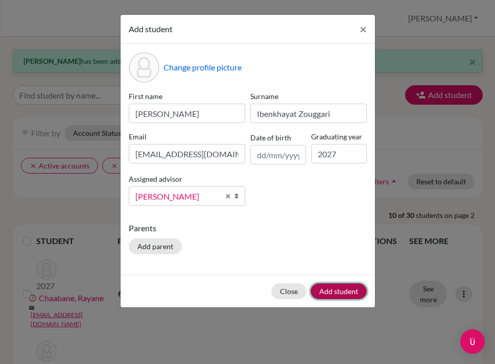
click at [336, 292] on button "Add student" at bounding box center [339, 292] width 56 height 16
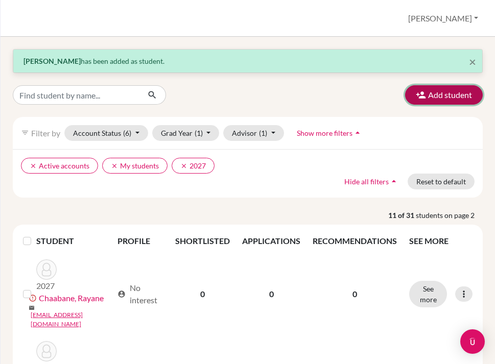
click at [424, 97] on icon "button" at bounding box center [421, 95] width 10 height 10
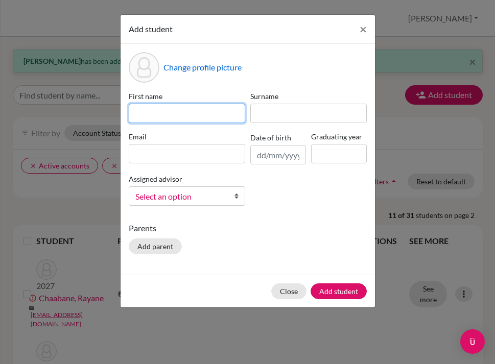
click at [182, 110] on input at bounding box center [187, 113] width 117 height 19
type input "Mamoune"
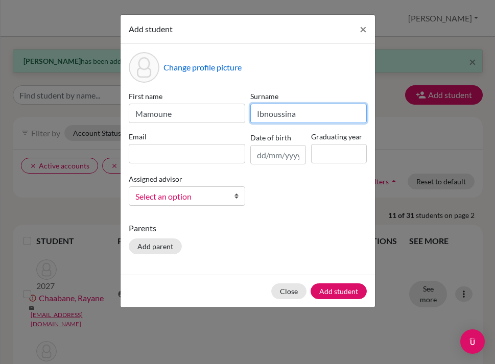
type input "Ibnoussina"
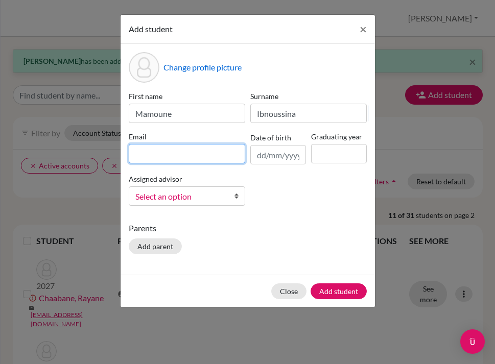
click at [157, 144] on input at bounding box center [187, 153] width 117 height 19
paste input "[EMAIL_ADDRESS][DOMAIN_NAME]"
type input "[EMAIL_ADDRESS][DOMAIN_NAME]"
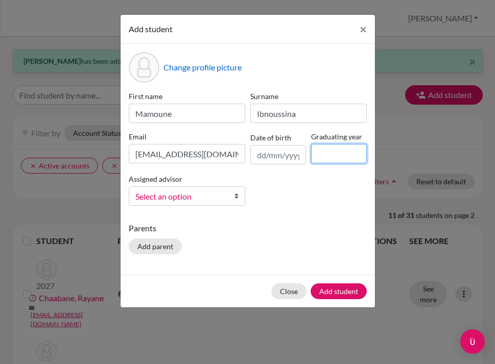
click at [333, 162] on input at bounding box center [339, 153] width 56 height 19
type input "2027"
click at [185, 200] on span "Select an option" at bounding box center [180, 196] width 90 height 13
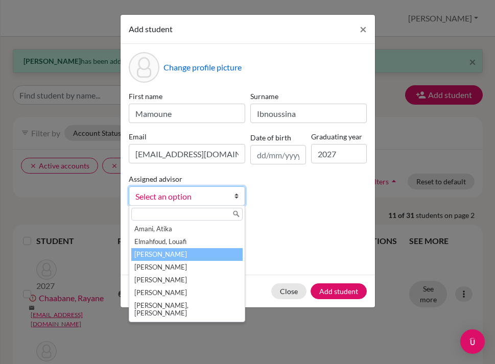
click at [176, 249] on li "[PERSON_NAME]" at bounding box center [186, 254] width 111 height 13
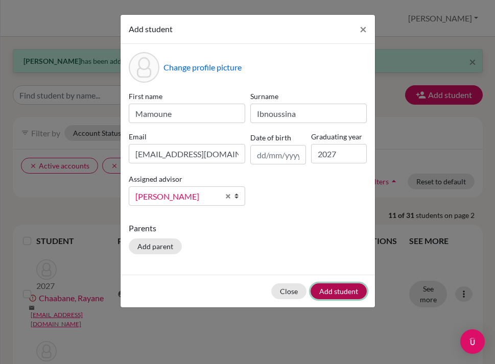
click at [332, 295] on button "Add student" at bounding box center [339, 292] width 56 height 16
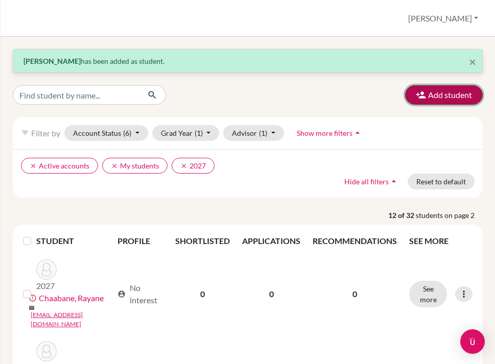
click at [442, 98] on button "Add student" at bounding box center [444, 94] width 78 height 19
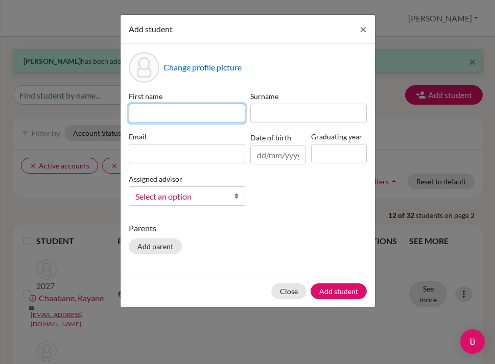
click at [199, 117] on input at bounding box center [187, 113] width 117 height 19
type input "Hamza"
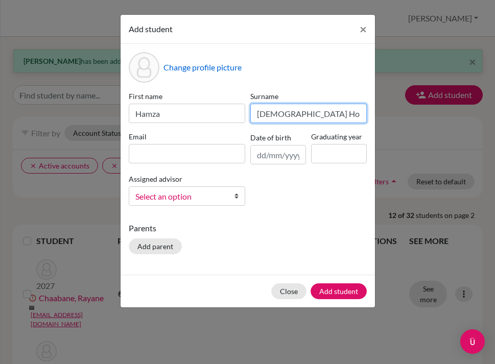
type input "[DEMOGRAPHIC_DATA] Houssaini"
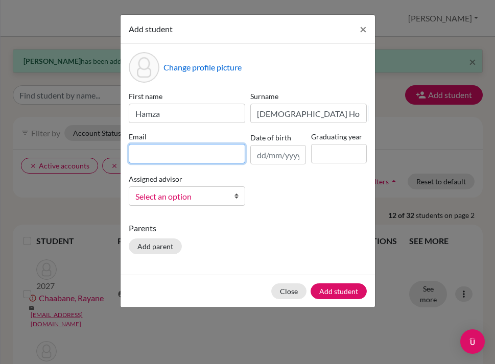
click at [174, 148] on input at bounding box center [187, 153] width 117 height 19
paste input "[EMAIL_ADDRESS][DOMAIN_NAME]"
type input "[EMAIL_ADDRESS][DOMAIN_NAME]"
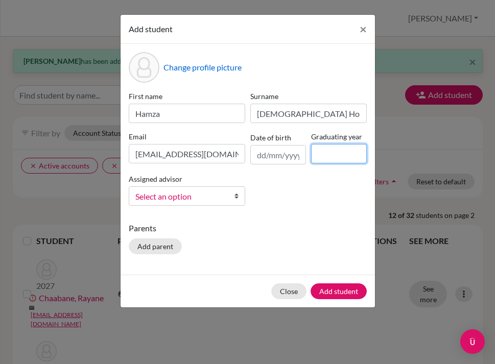
click at [322, 155] on input at bounding box center [339, 153] width 56 height 19
type input "2027"
click at [227, 193] on link "Select an option" at bounding box center [187, 196] width 117 height 19
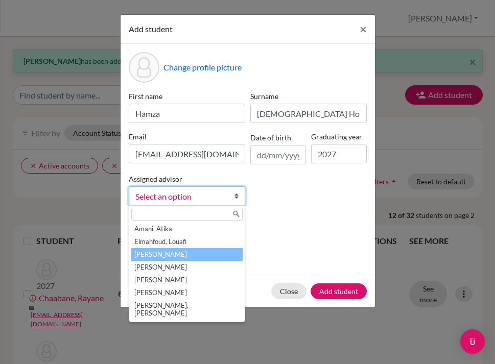
click at [189, 252] on li "[PERSON_NAME]" at bounding box center [186, 254] width 111 height 13
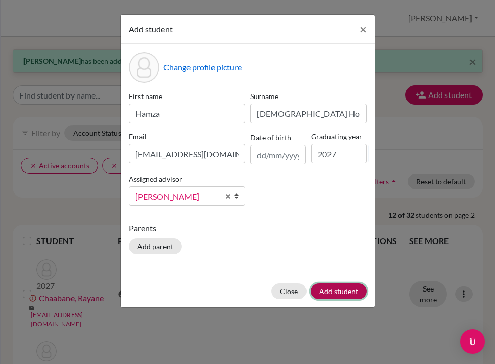
click at [325, 293] on button "Add student" at bounding box center [339, 292] width 56 height 16
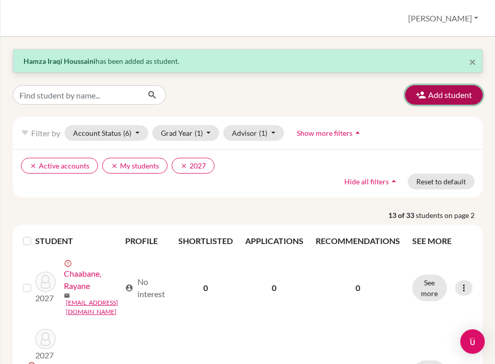
click at [449, 98] on button "Add student" at bounding box center [444, 94] width 78 height 19
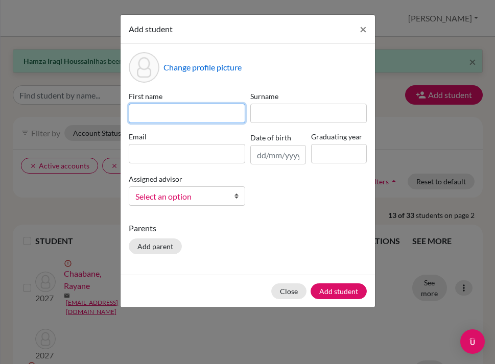
click at [206, 111] on input at bounding box center [187, 113] width 117 height 19
click at [211, 110] on input "Hanzia" at bounding box center [187, 113] width 117 height 19
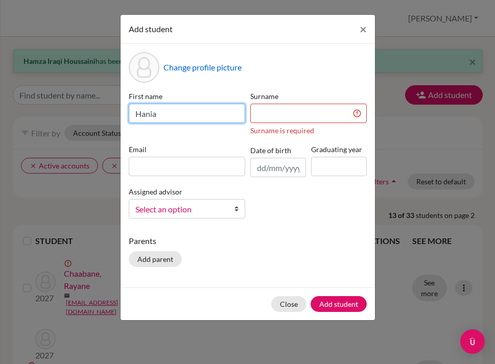
type input "Hania"
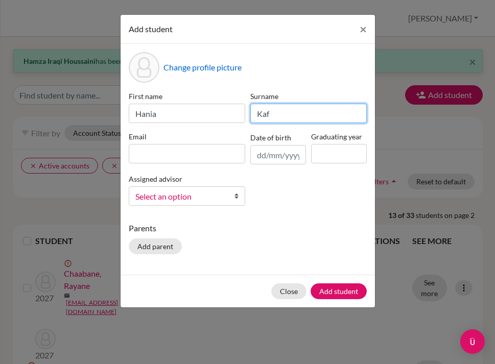
type input "Kaf"
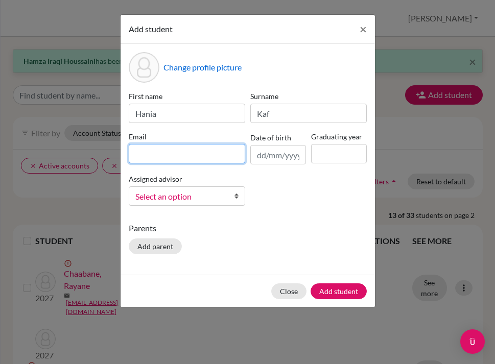
paste input "[EMAIL_ADDRESS][DOMAIN_NAME]"
type input "[EMAIL_ADDRESS][DOMAIN_NAME]"
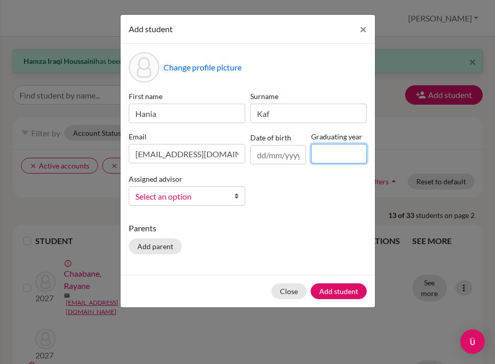
click at [334, 151] on input at bounding box center [339, 153] width 56 height 19
type input "2027"
click at [184, 198] on span "Select an option" at bounding box center [180, 196] width 90 height 13
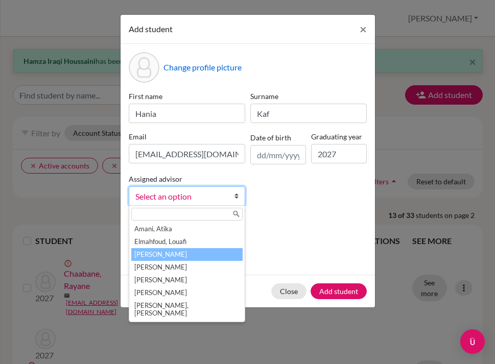
click at [178, 249] on li "[PERSON_NAME]" at bounding box center [186, 254] width 111 height 13
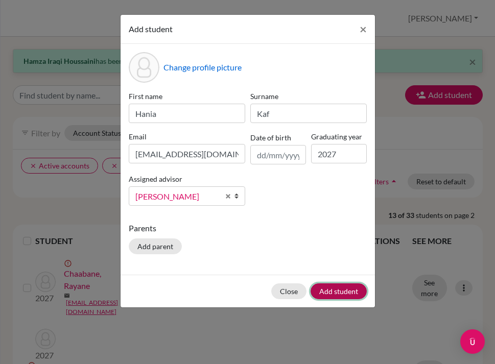
click at [328, 293] on button "Add student" at bounding box center [339, 292] width 56 height 16
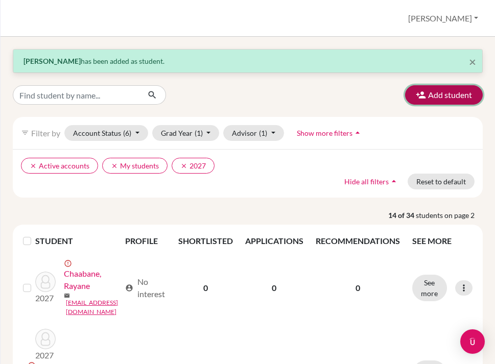
click at [447, 100] on button "Add student" at bounding box center [444, 94] width 78 height 19
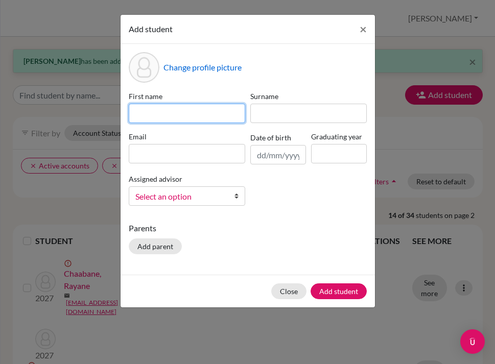
click at [212, 114] on input at bounding box center [187, 113] width 117 height 19
type input "[PERSON_NAME]"
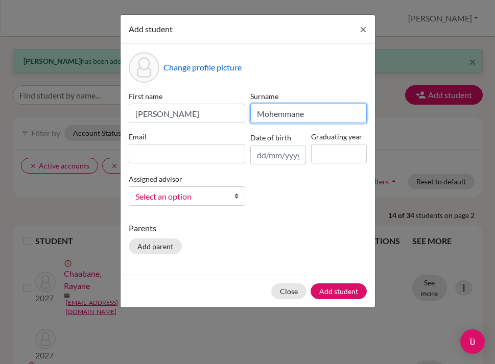
type input "Mohemmane"
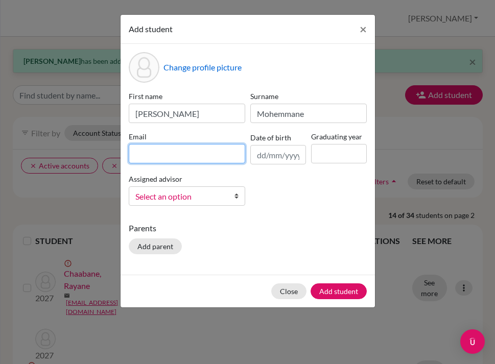
paste input "[EMAIL_ADDRESS][DOMAIN_NAME]"
type input "[EMAIL_ADDRESS][DOMAIN_NAME]"
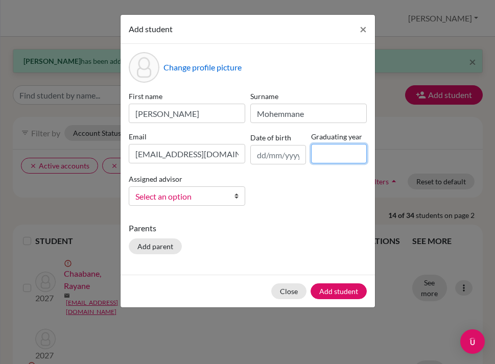
click at [328, 152] on input at bounding box center [339, 153] width 56 height 19
type input "2027"
click at [224, 190] on span "Select an option" at bounding box center [180, 196] width 90 height 13
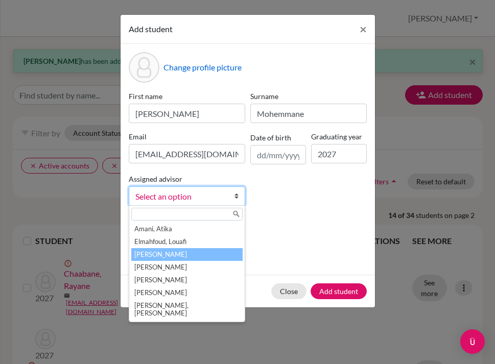
click at [194, 249] on li "[PERSON_NAME]" at bounding box center [186, 254] width 111 height 13
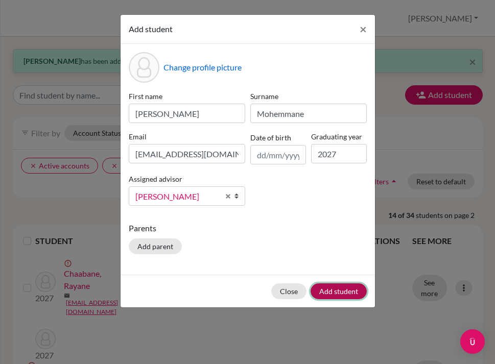
click at [331, 296] on button "Add student" at bounding box center [339, 292] width 56 height 16
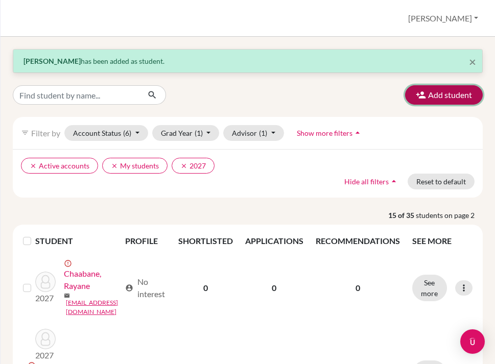
click at [437, 94] on button "Add student" at bounding box center [444, 94] width 78 height 19
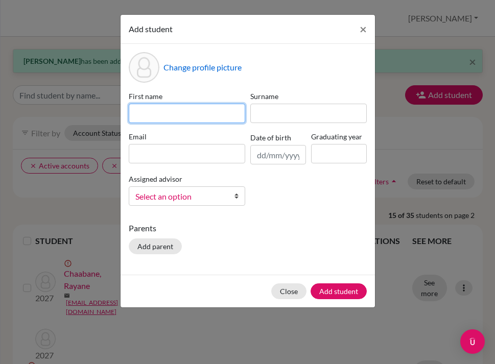
click at [215, 117] on input at bounding box center [187, 113] width 117 height 19
type input "Yein"
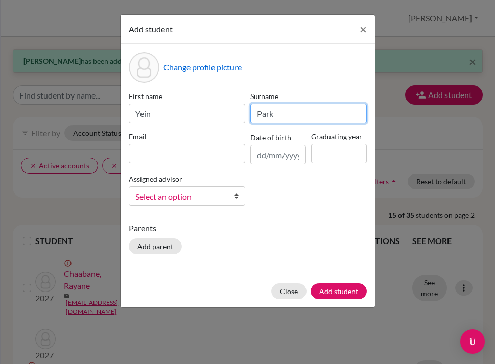
type input "Park"
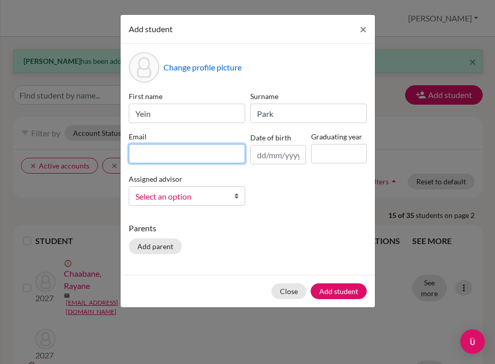
click at [194, 158] on input at bounding box center [187, 153] width 117 height 19
paste input "[EMAIL_ADDRESS][DOMAIN_NAME]"
type input "[EMAIL_ADDRESS][DOMAIN_NAME]"
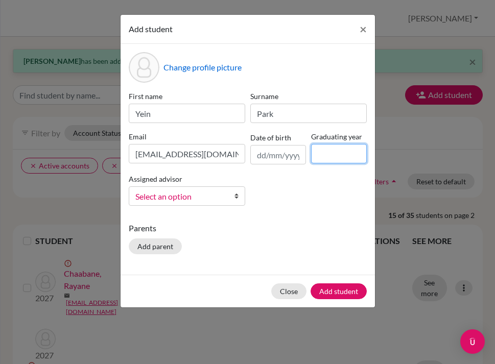
click at [320, 154] on input at bounding box center [339, 153] width 56 height 19
type input "2027"
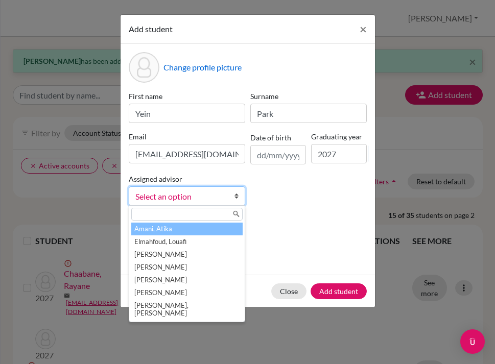
click at [207, 190] on span "Select an option" at bounding box center [180, 196] width 90 height 13
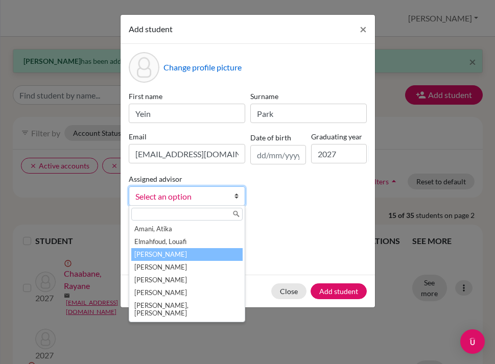
click at [179, 253] on li "[PERSON_NAME]" at bounding box center [186, 254] width 111 height 13
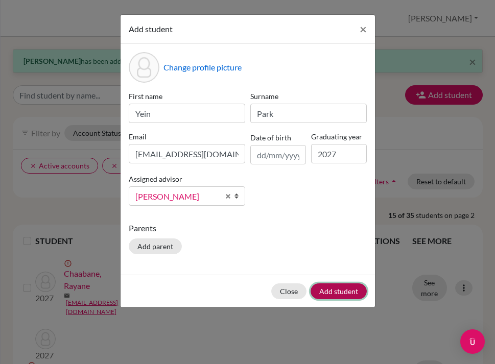
click at [323, 287] on button "Add student" at bounding box center [339, 292] width 56 height 16
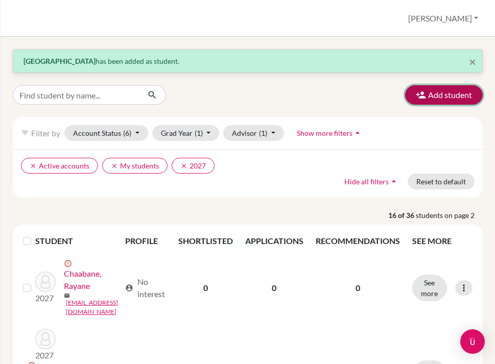
click at [456, 96] on button "Add student" at bounding box center [444, 94] width 78 height 19
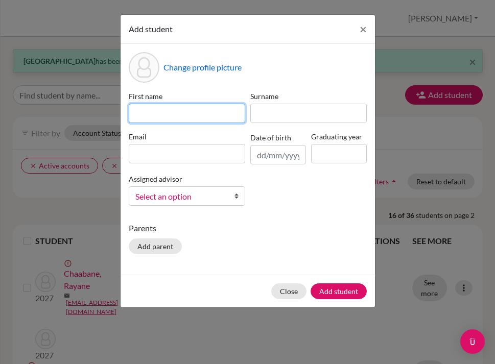
click at [190, 108] on input at bounding box center [187, 113] width 117 height 19
type input "El Ghali"
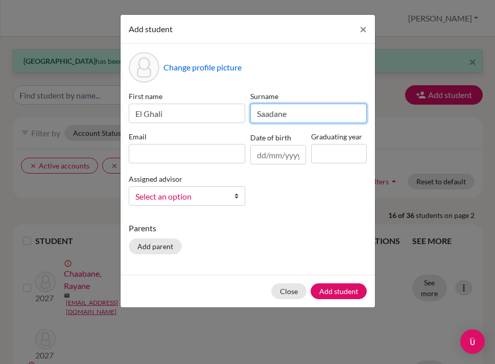
type input "Saadane"
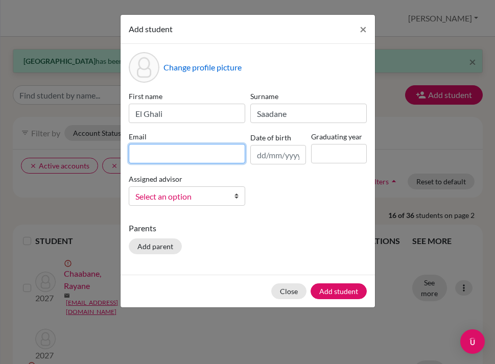
click at [143, 150] on input at bounding box center [187, 153] width 117 height 19
paste input "[EMAIL_ADDRESS][DOMAIN_NAME]"
type input "[EMAIL_ADDRESS][DOMAIN_NAME]"
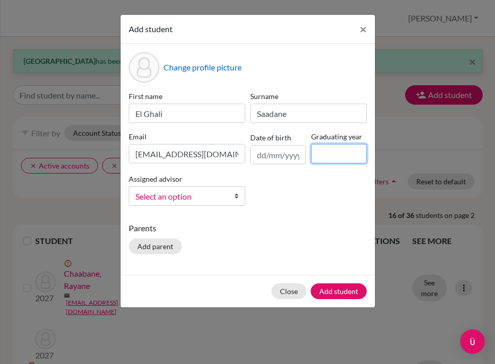
click at [328, 150] on input at bounding box center [339, 153] width 56 height 19
type input "2027"
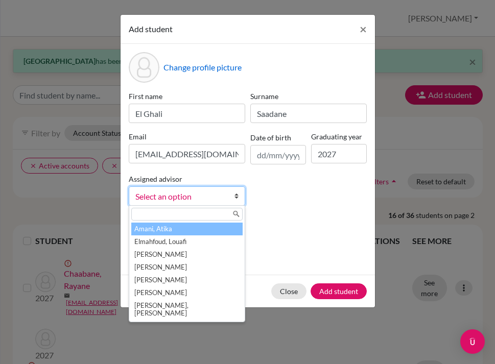
click at [226, 197] on link "Select an option" at bounding box center [187, 196] width 117 height 19
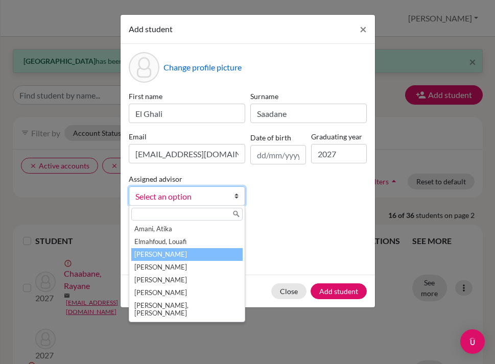
click at [192, 254] on li "[PERSON_NAME]" at bounding box center [186, 254] width 111 height 13
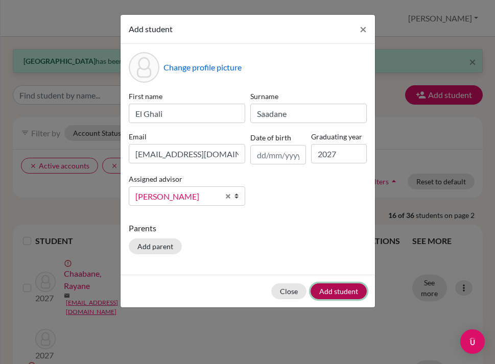
click at [317, 291] on button "Add student" at bounding box center [339, 292] width 56 height 16
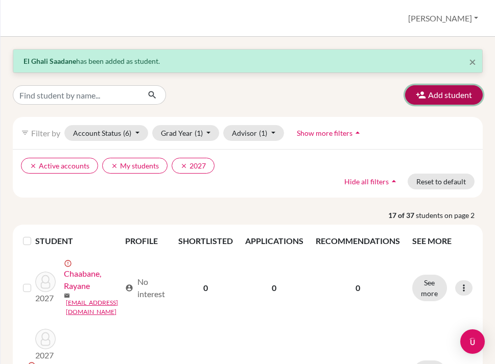
click at [445, 94] on button "Add student" at bounding box center [444, 94] width 78 height 19
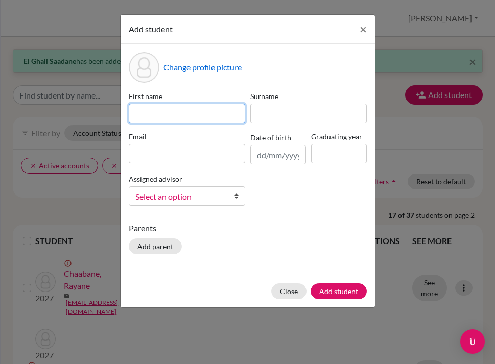
click at [151, 115] on input at bounding box center [187, 113] width 117 height 19
type input "El Ghali"
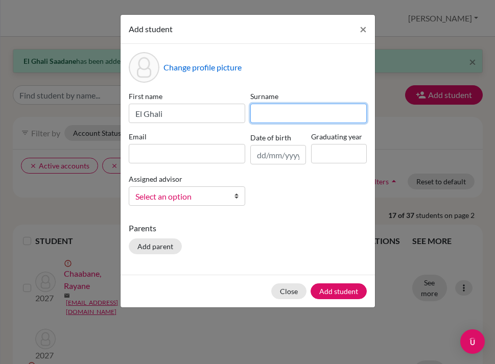
click at [270, 112] on input at bounding box center [308, 113] width 117 height 19
type input "Sabil"
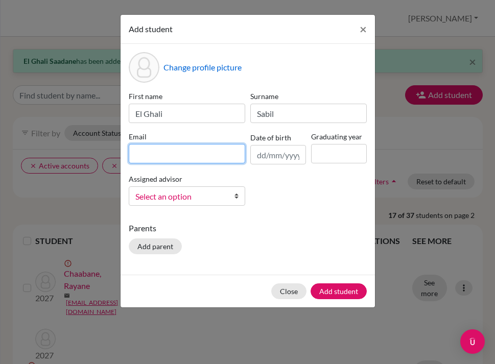
click at [220, 153] on input at bounding box center [187, 153] width 117 height 19
paste input "[EMAIL_ADDRESS][DOMAIN_NAME]"
type input "[EMAIL_ADDRESS][DOMAIN_NAME]"
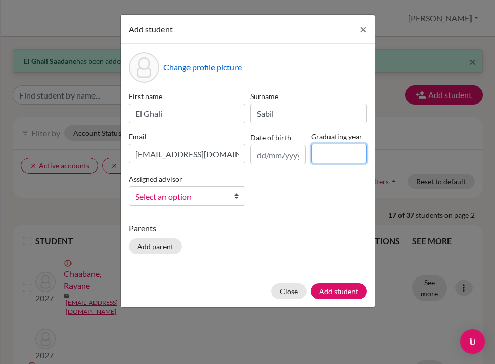
click at [337, 153] on input at bounding box center [339, 153] width 56 height 19
type input "2027"
click at [200, 192] on span "Select an option" at bounding box center [180, 196] width 90 height 13
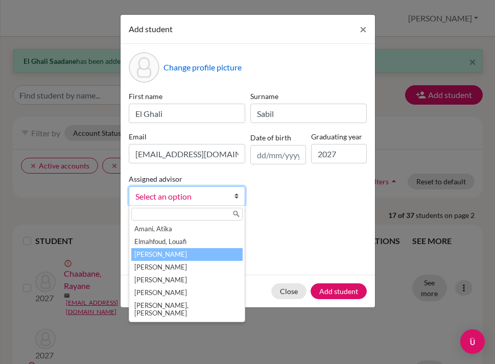
click at [177, 257] on li "[PERSON_NAME]" at bounding box center [186, 254] width 111 height 13
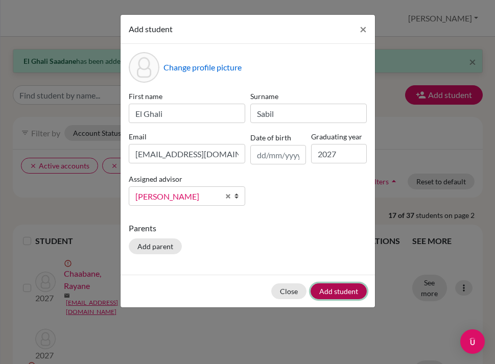
click at [333, 290] on button "Add student" at bounding box center [339, 292] width 56 height 16
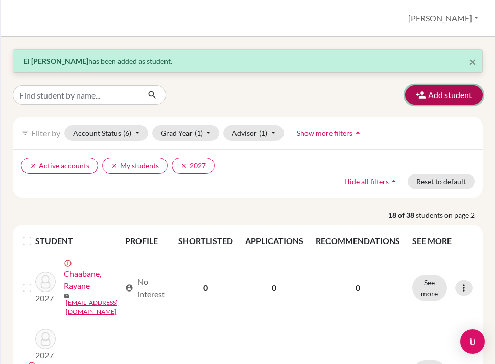
click at [428, 96] on button "Add student" at bounding box center [444, 94] width 78 height 19
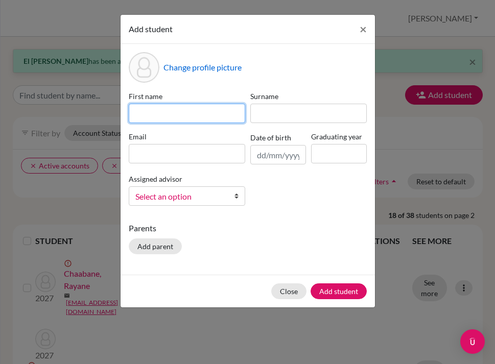
click at [196, 110] on input at bounding box center [187, 113] width 117 height 19
type input "[PERSON_NAME]"
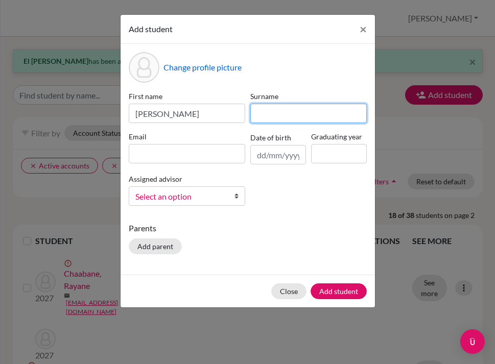
click at [303, 115] on input at bounding box center [308, 113] width 117 height 19
type input "Sekkat"
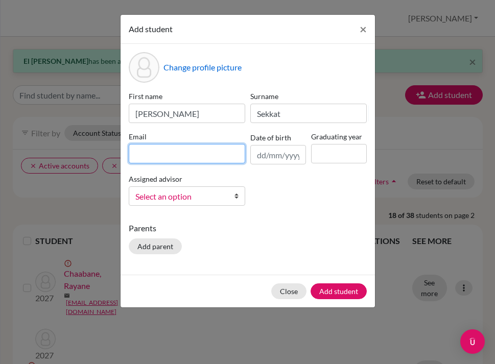
paste input "[EMAIL_ADDRESS][DOMAIN_NAME]"
type input "[EMAIL_ADDRESS][DOMAIN_NAME]"
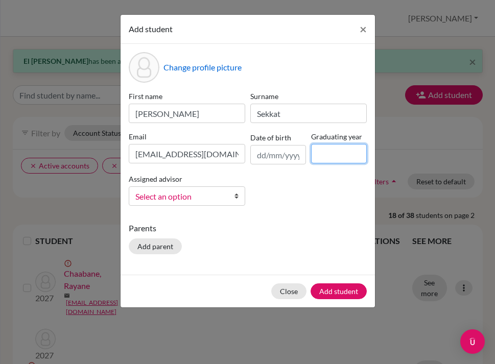
click at [335, 154] on input at bounding box center [339, 153] width 56 height 19
type input "2027"
click at [205, 199] on span "Select an option" at bounding box center [180, 196] width 90 height 13
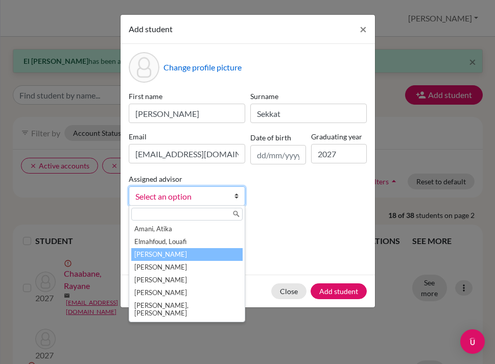
click at [190, 256] on li "[PERSON_NAME]" at bounding box center [186, 254] width 111 height 13
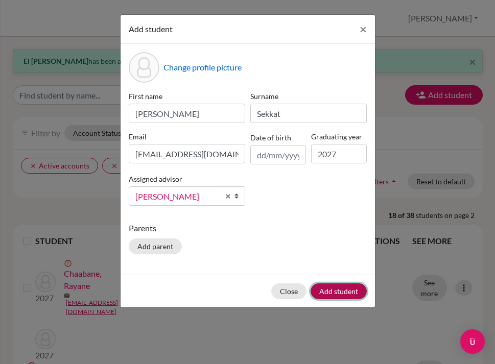
click at [333, 291] on button "Add student" at bounding box center [339, 292] width 56 height 16
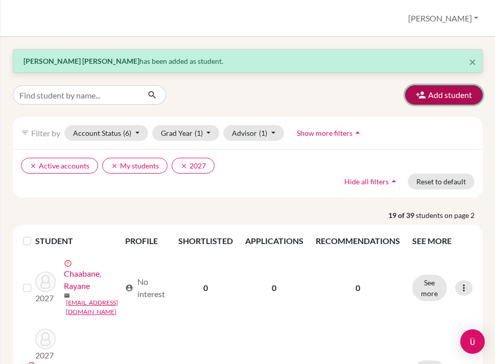
click at [452, 99] on button "Add student" at bounding box center [444, 94] width 78 height 19
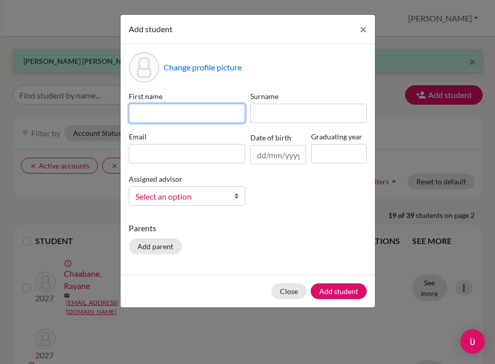
click at [171, 113] on input at bounding box center [187, 113] width 117 height 19
type input "Selma"
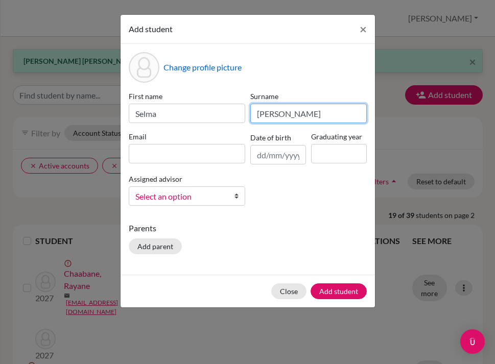
type input "[PERSON_NAME]"
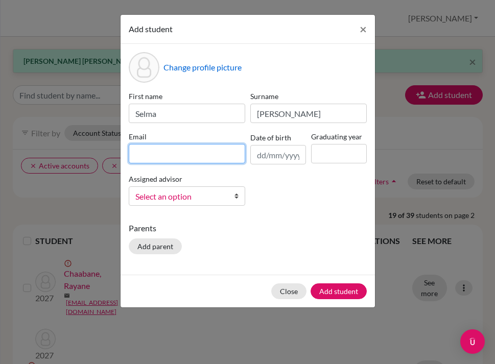
click at [152, 146] on input at bounding box center [187, 153] width 117 height 19
paste input "[EMAIL_ADDRESS][DOMAIN_NAME]"
type input "[EMAIL_ADDRESS][DOMAIN_NAME]"
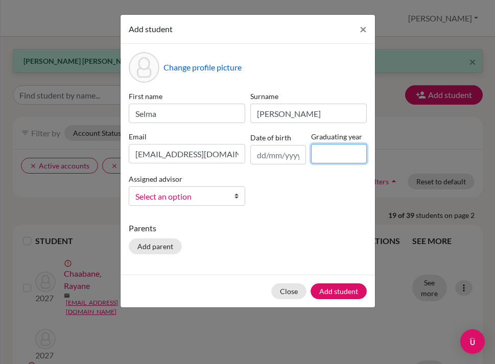
click at [318, 152] on input at bounding box center [339, 153] width 56 height 19
type input "2027"
click at [216, 198] on span "Select an option" at bounding box center [180, 196] width 90 height 13
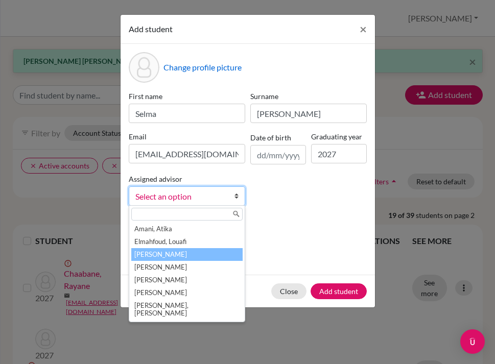
click at [187, 255] on li "[PERSON_NAME]" at bounding box center [186, 254] width 111 height 13
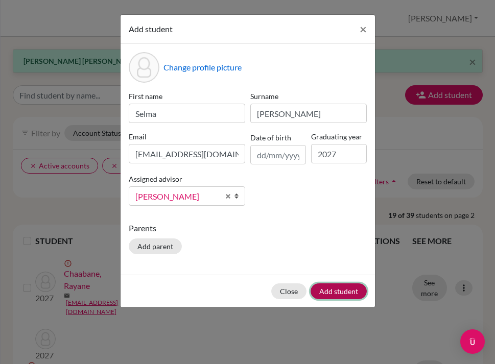
click at [352, 292] on button "Add student" at bounding box center [339, 292] width 56 height 16
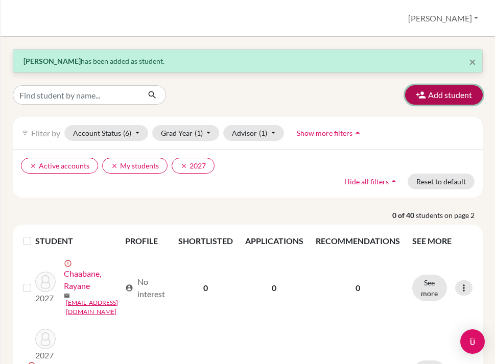
click at [450, 96] on button "Add student" at bounding box center [444, 94] width 78 height 19
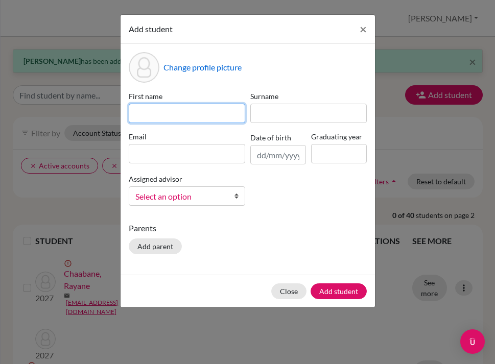
click at [226, 115] on input at bounding box center [187, 113] width 117 height 19
type input "[PERSON_NAME]"
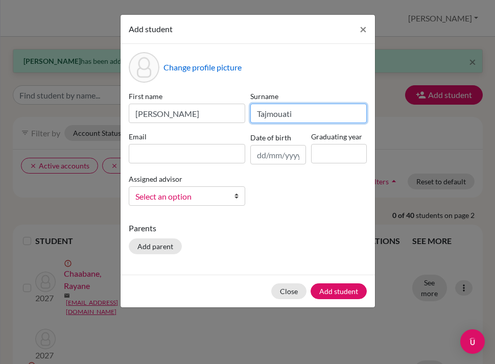
type input "Tajmouati"
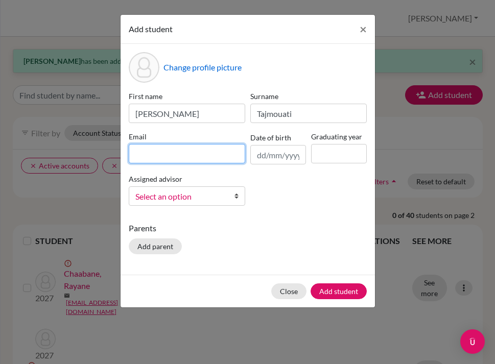
paste input "[EMAIL_ADDRESS][DOMAIN_NAME]"
type input "[EMAIL_ADDRESS][DOMAIN_NAME]"
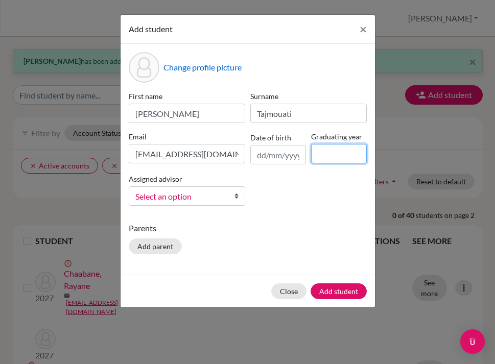
click at [336, 150] on input at bounding box center [339, 153] width 56 height 19
type input "2027"
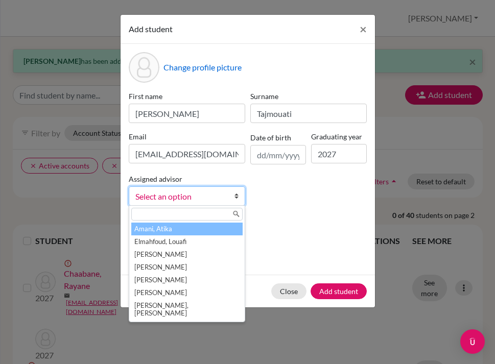
click at [212, 198] on span "Select an option" at bounding box center [180, 196] width 90 height 13
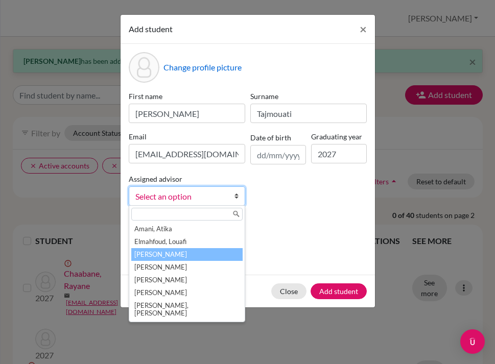
click at [195, 252] on li "[PERSON_NAME]" at bounding box center [186, 254] width 111 height 13
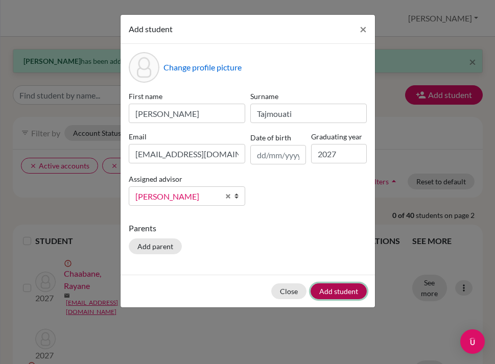
click at [323, 289] on button "Add student" at bounding box center [339, 292] width 56 height 16
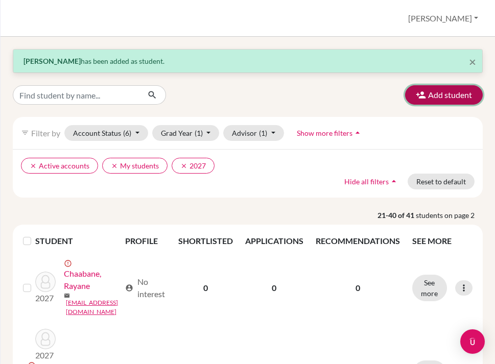
click at [450, 98] on button "Add student" at bounding box center [444, 94] width 78 height 19
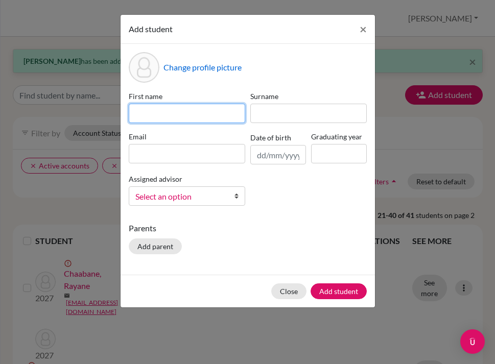
click at [214, 110] on input at bounding box center [187, 113] width 117 height 19
type input "[PERSON_NAME]"
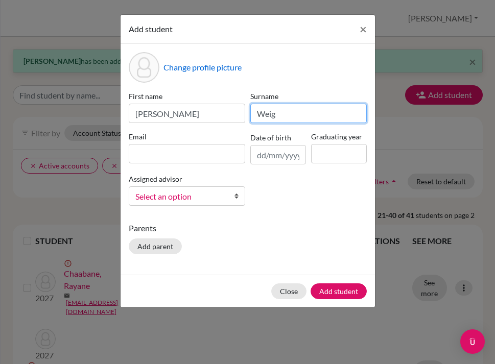
type input "Weig"
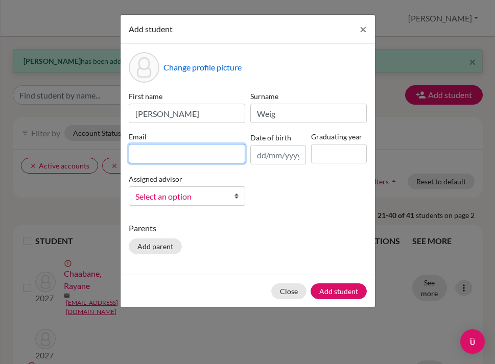
click at [187, 154] on input at bounding box center [187, 153] width 117 height 19
paste input "[EMAIL_ADDRESS][DOMAIN_NAME]"
type input "[EMAIL_ADDRESS][DOMAIN_NAME]"
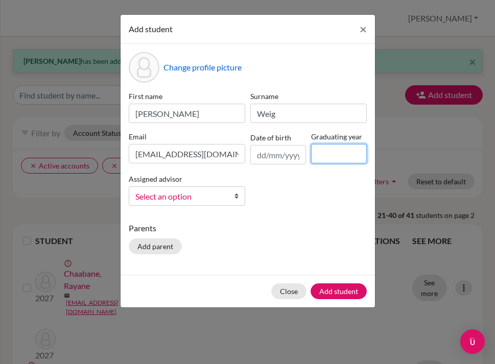
click at [329, 153] on input at bounding box center [339, 153] width 56 height 19
type input "2027"
click at [210, 194] on span "Select an option" at bounding box center [180, 196] width 90 height 13
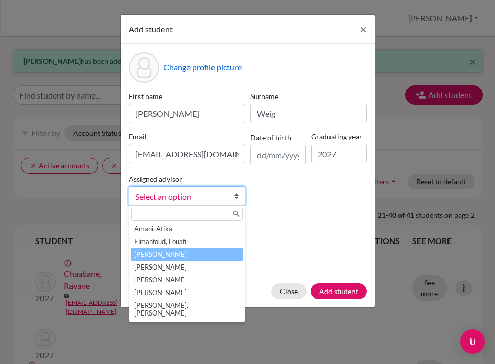
click at [186, 251] on li "[PERSON_NAME]" at bounding box center [186, 254] width 111 height 13
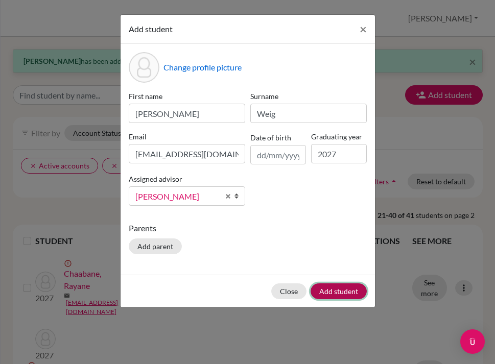
click at [330, 287] on button "Add student" at bounding box center [339, 292] width 56 height 16
